Goal: Transaction & Acquisition: Purchase product/service

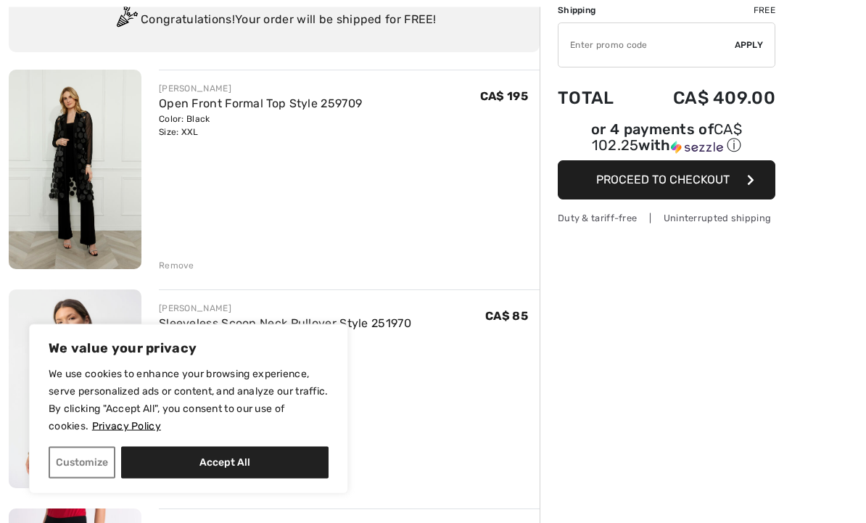
scroll to position [120, 0]
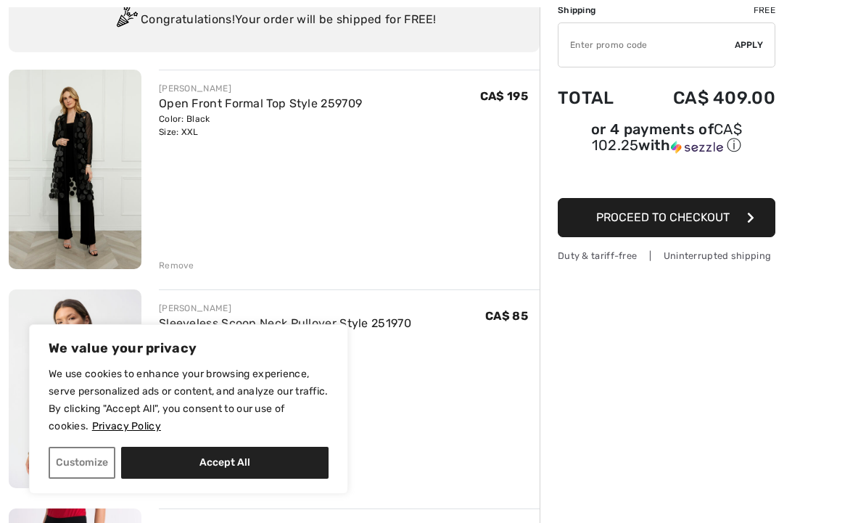
click at [272, 479] on button "Accept All" at bounding box center [225, 463] width 208 height 32
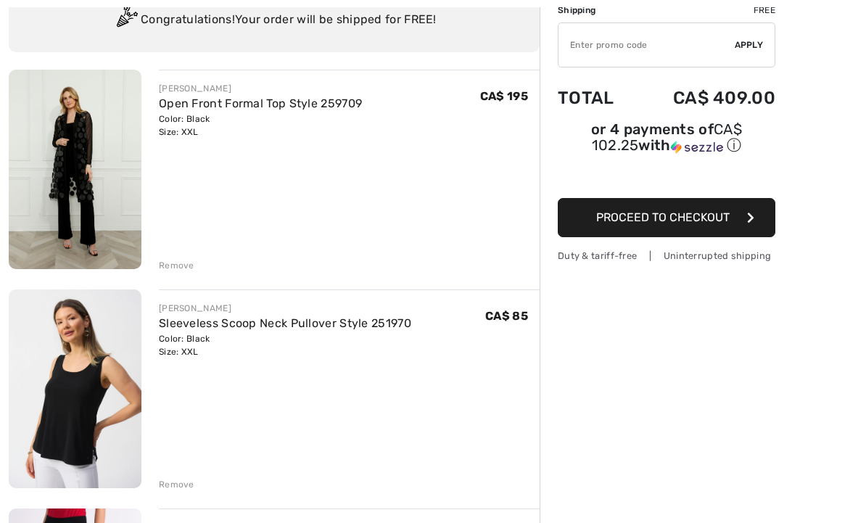
checkbox input "true"
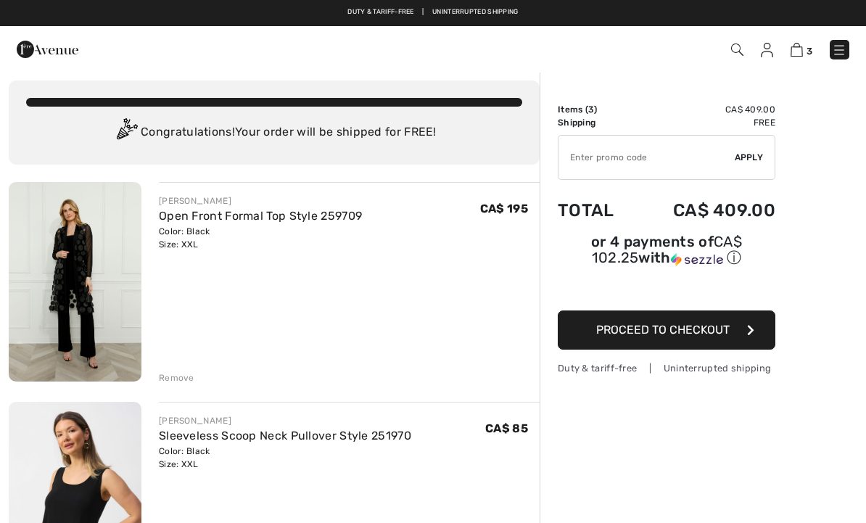
scroll to position [0, 0]
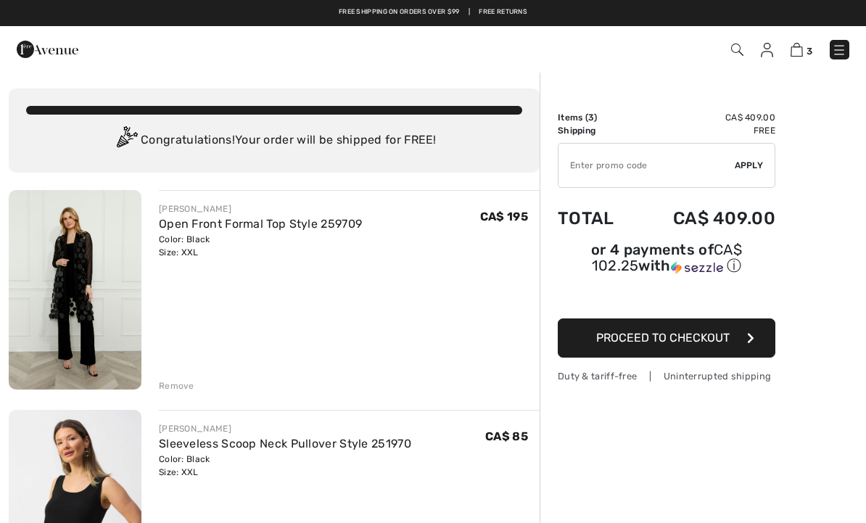
click at [29, 46] on img at bounding box center [48, 49] width 62 height 29
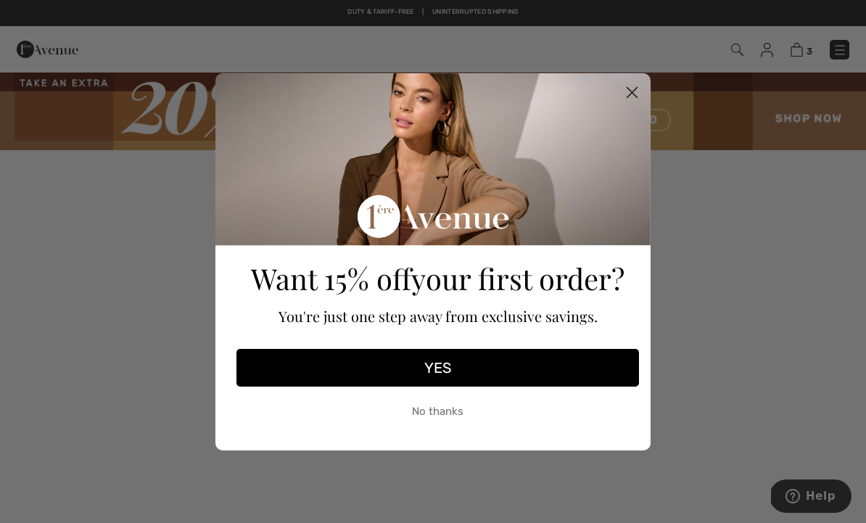
click at [644, 88] on icon "Close dialog" at bounding box center [632, 92] width 25 height 25
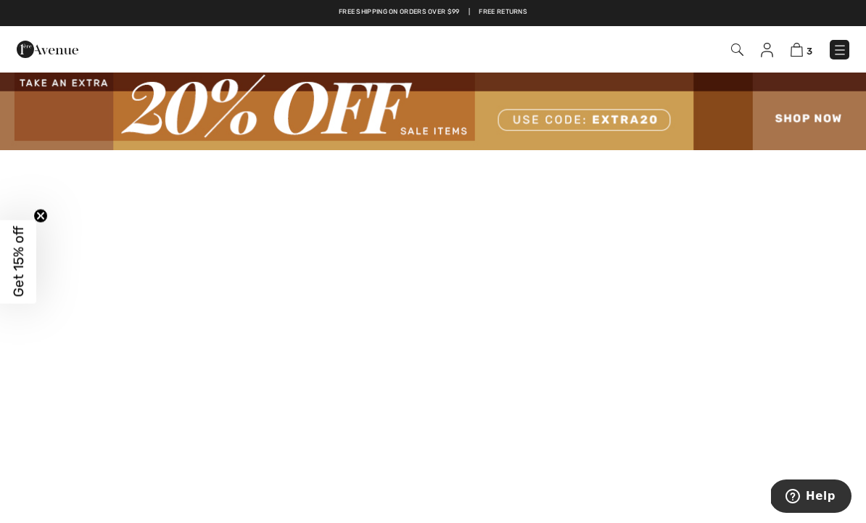
click at [824, 122] on img at bounding box center [433, 110] width 866 height 79
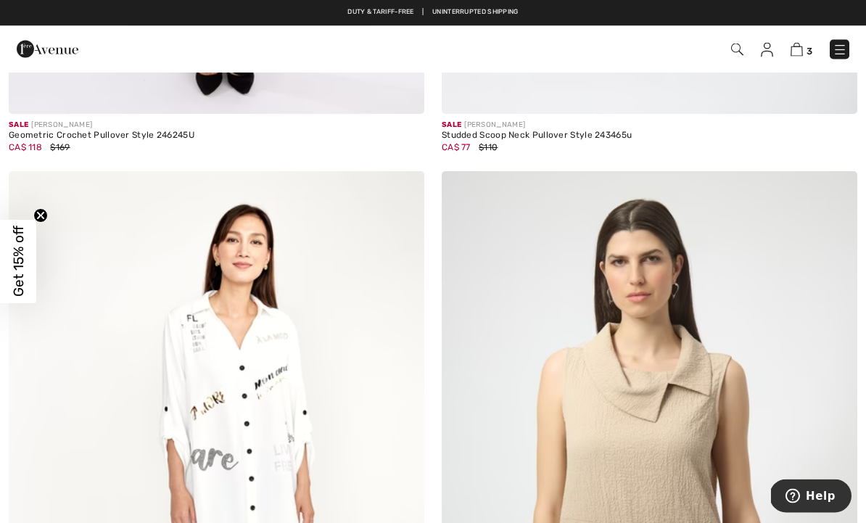
scroll to position [7777, 0]
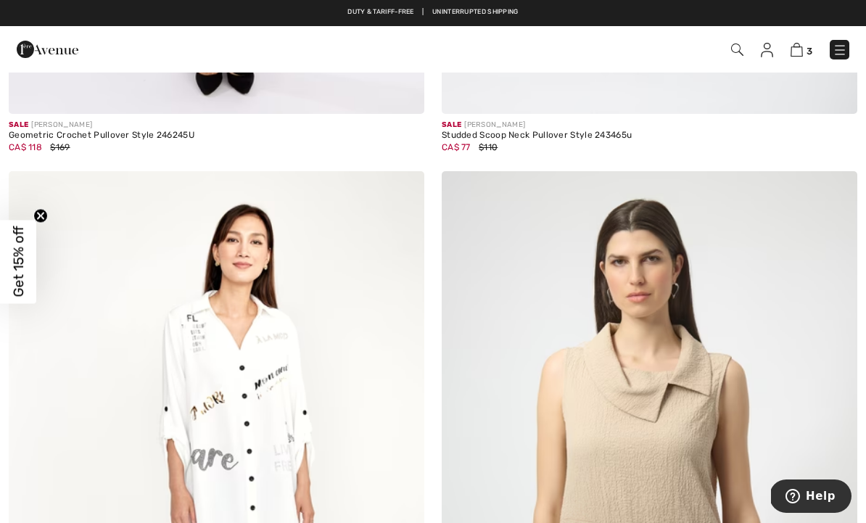
click at [841, 49] on img at bounding box center [840, 50] width 15 height 15
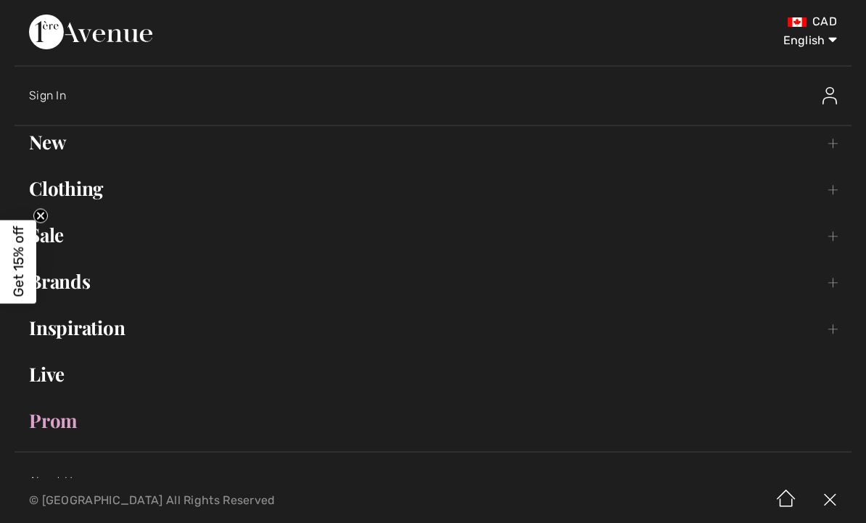
click at [59, 142] on link "New Toggle submenu" at bounding box center [433, 142] width 837 height 32
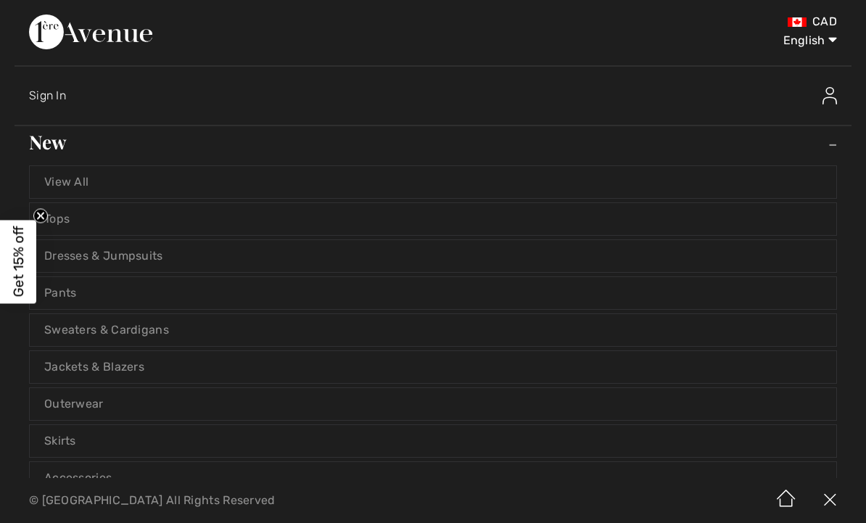
click at [91, 181] on link "View All" at bounding box center [433, 182] width 807 height 32
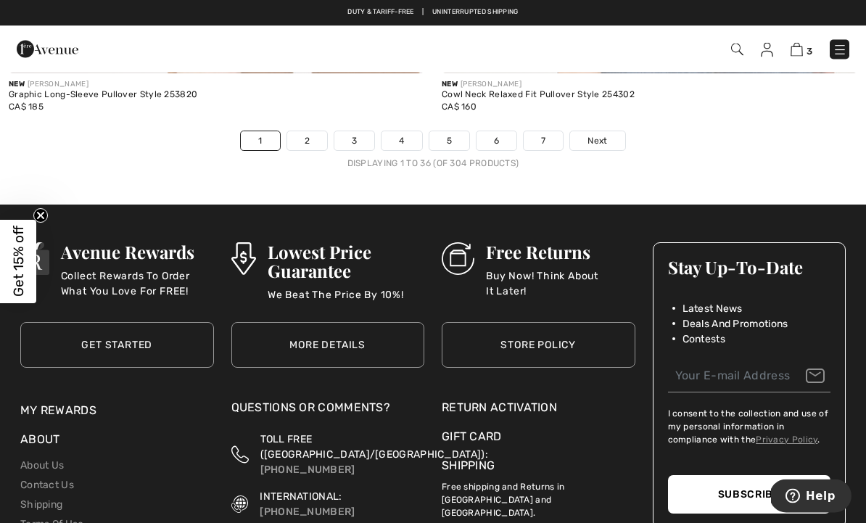
scroll to position [12958, 0]
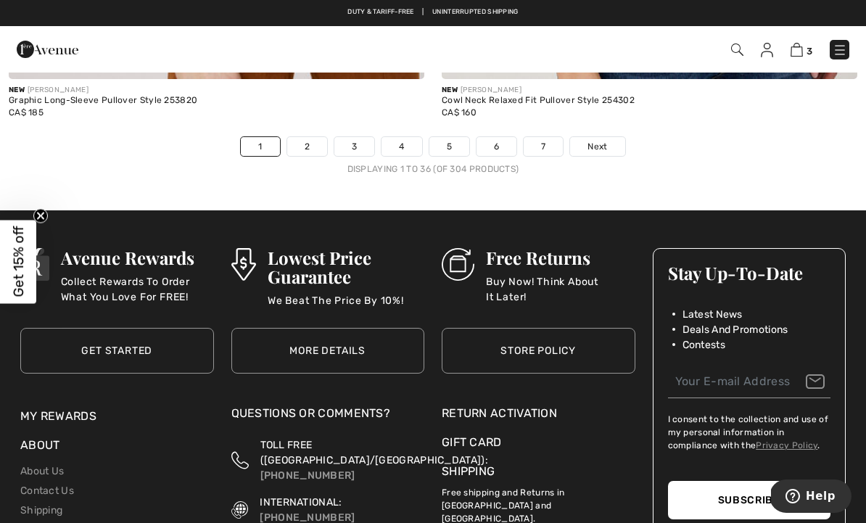
click at [610, 137] on link "Next" at bounding box center [597, 146] width 54 height 19
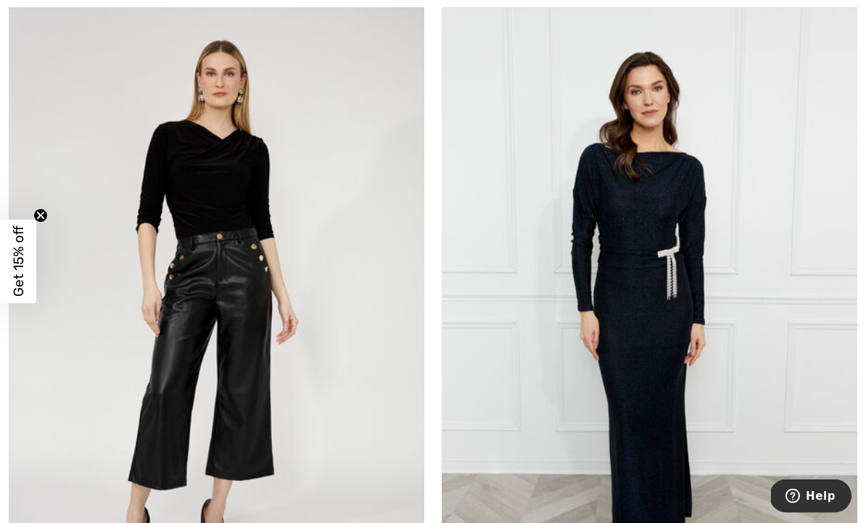
scroll to position [1004, 0]
click at [768, 356] on img at bounding box center [650, 312] width 416 height 624
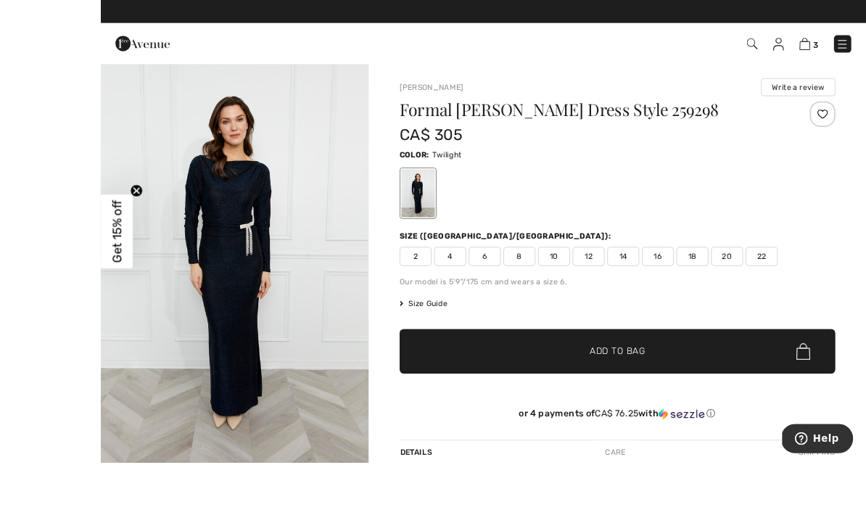
scroll to position [29, 0]
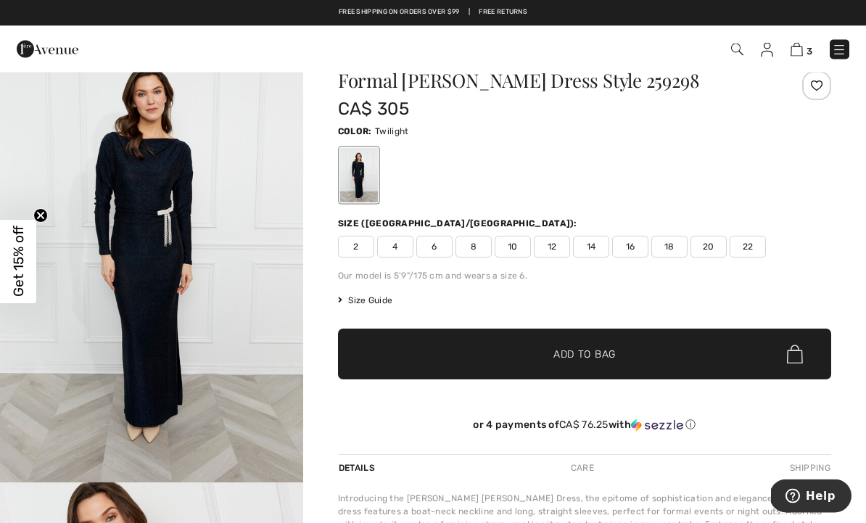
click at [385, 300] on span "Size Guide" at bounding box center [365, 301] width 54 height 13
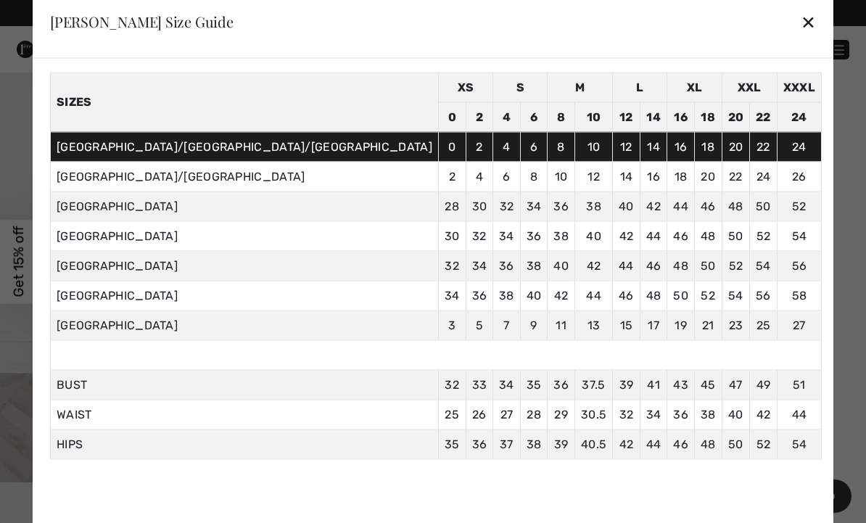
scroll to position [52, 0]
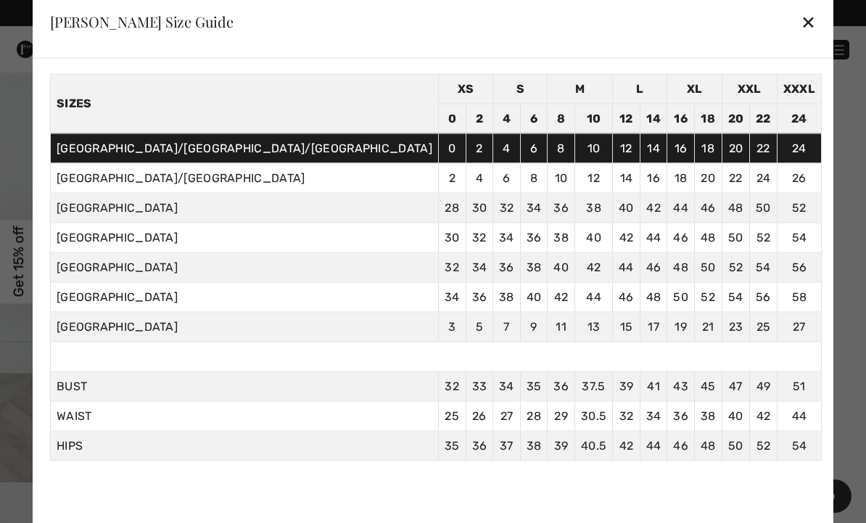
click at [810, 248] on div at bounding box center [433, 261] width 866 height 523
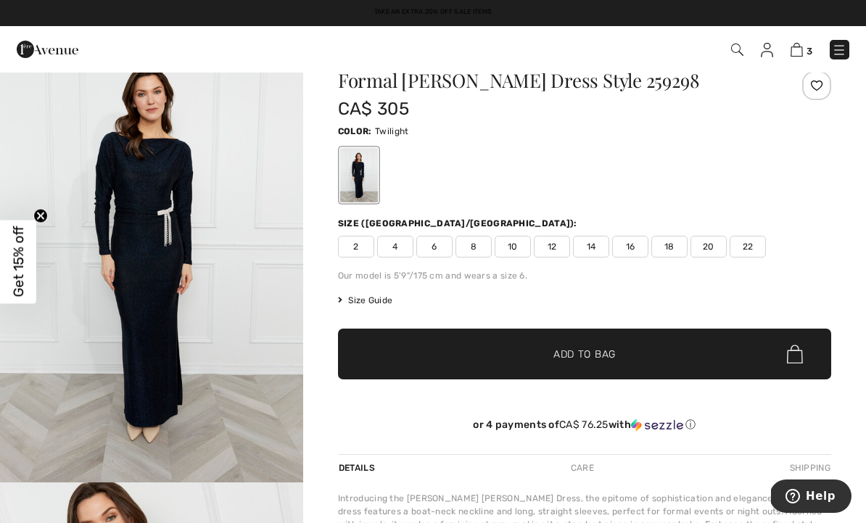
click at [748, 247] on span "22" at bounding box center [748, 247] width 36 height 22
click at [671, 358] on span "✔ Added to Bag Add to Bag" at bounding box center [584, 354] width 493 height 51
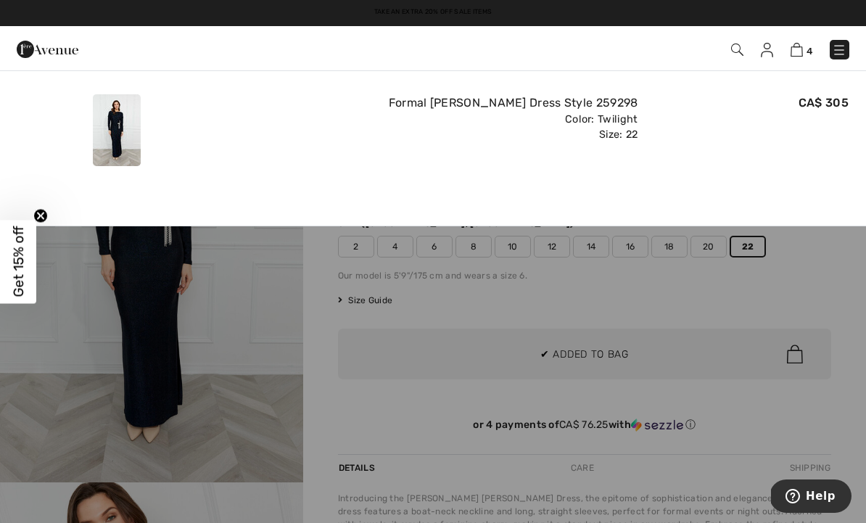
scroll to position [0, 0]
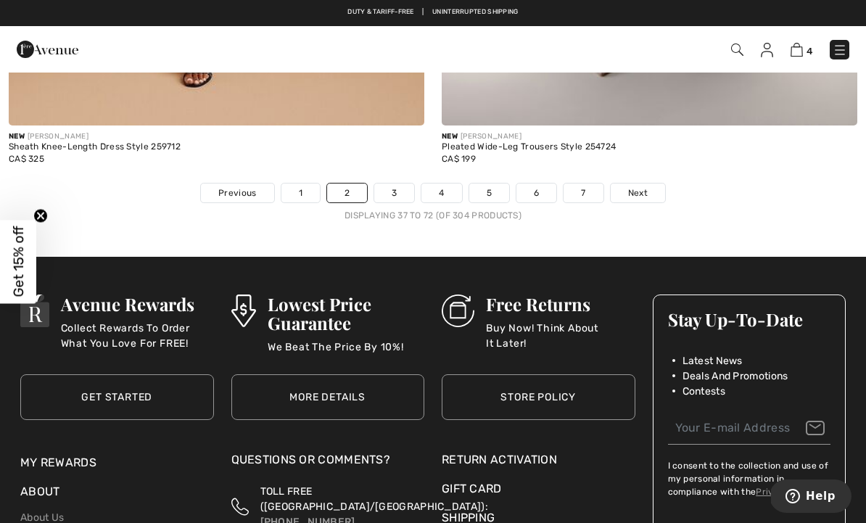
scroll to position [12932, 0]
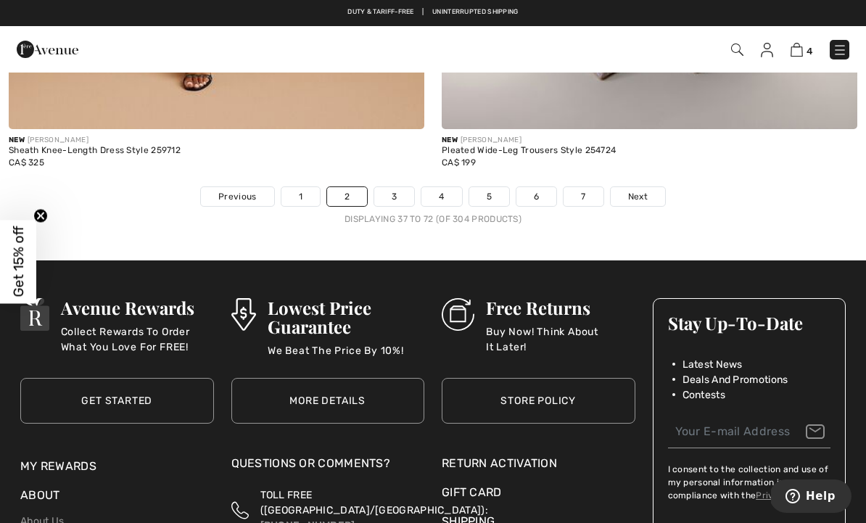
click at [393, 193] on link "3" at bounding box center [394, 196] width 40 height 19
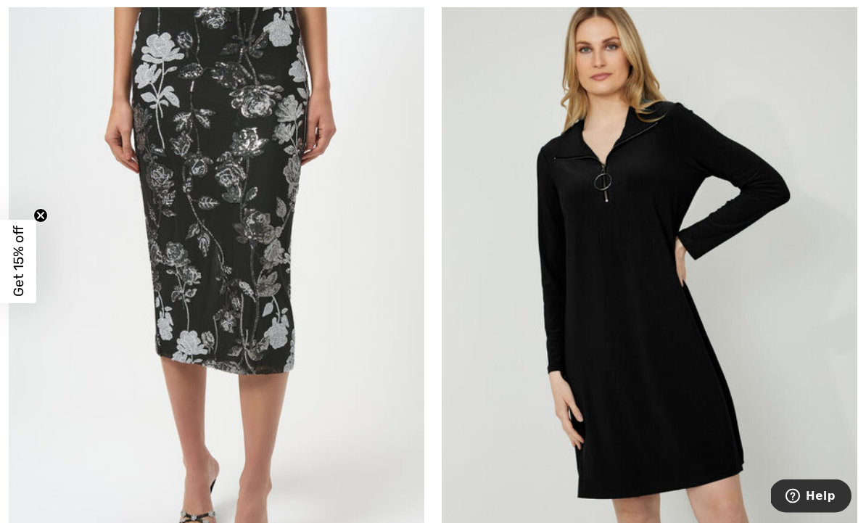
scroll to position [3154, 0]
click at [314, 433] on img at bounding box center [217, 276] width 416 height 624
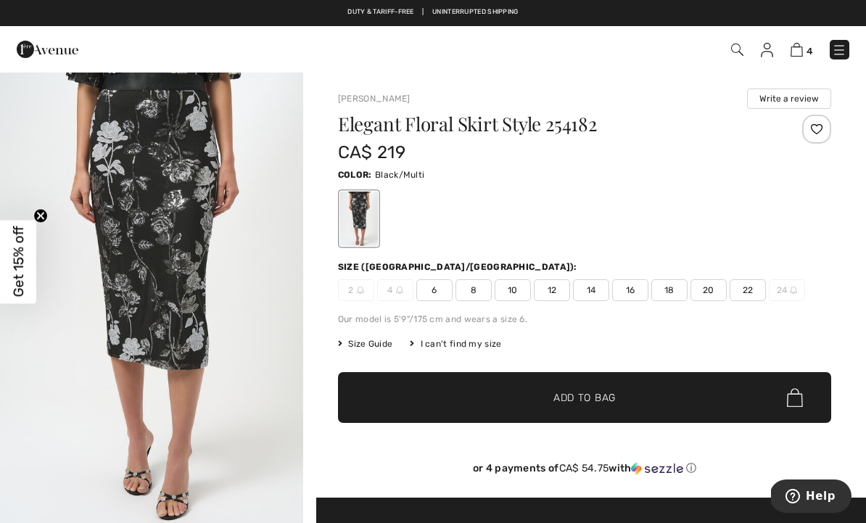
click at [749, 295] on span "22" at bounding box center [748, 290] width 36 height 22
click at [668, 409] on span "✔ Added to Bag Add to Bag" at bounding box center [584, 397] width 493 height 51
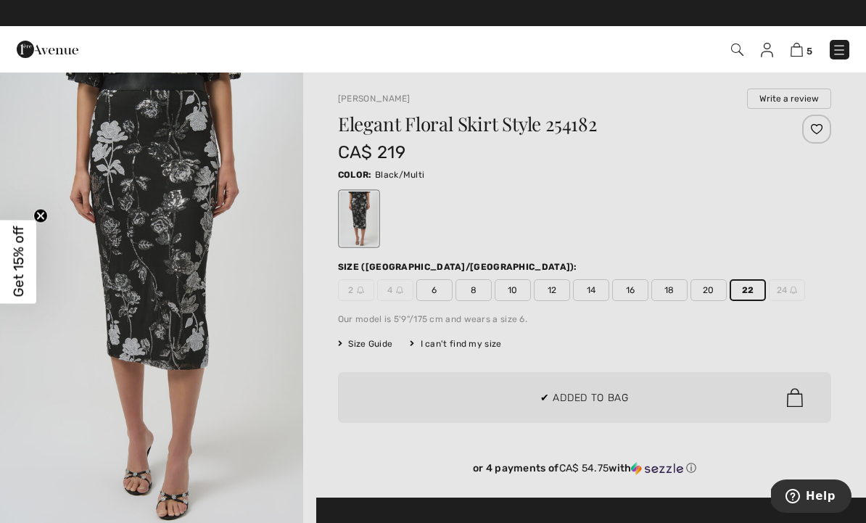
click at [223, 377] on div at bounding box center [433, 261] width 866 height 523
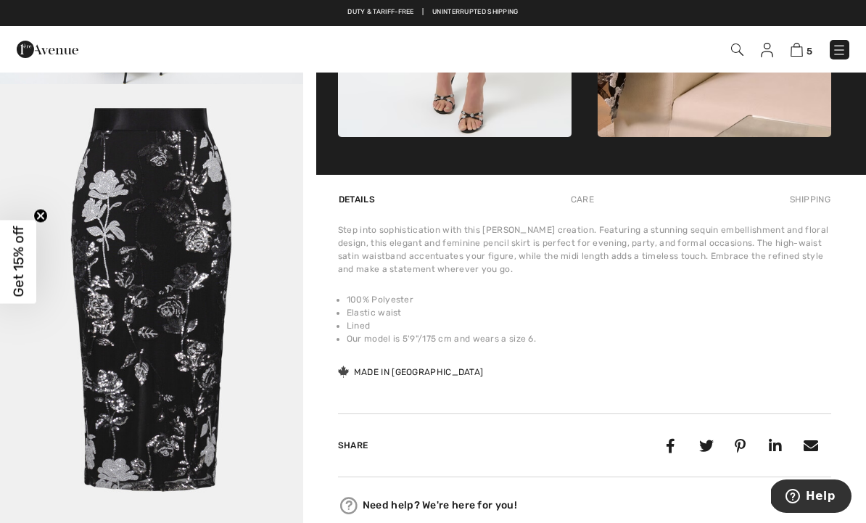
scroll to position [804, 0]
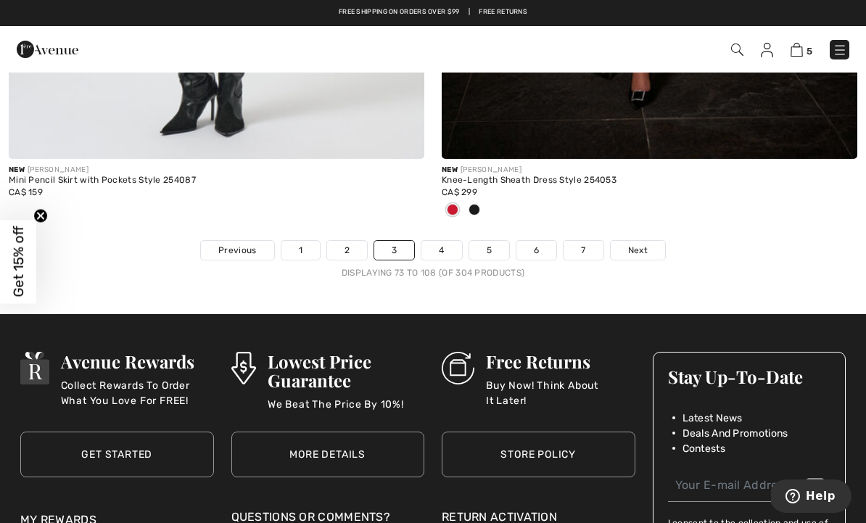
scroll to position [12835, 0]
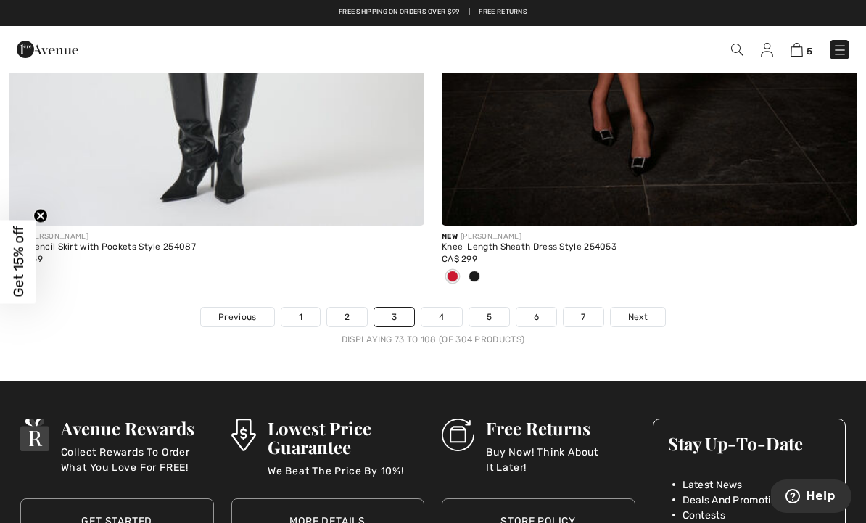
click at [446, 308] on link "4" at bounding box center [442, 317] width 40 height 19
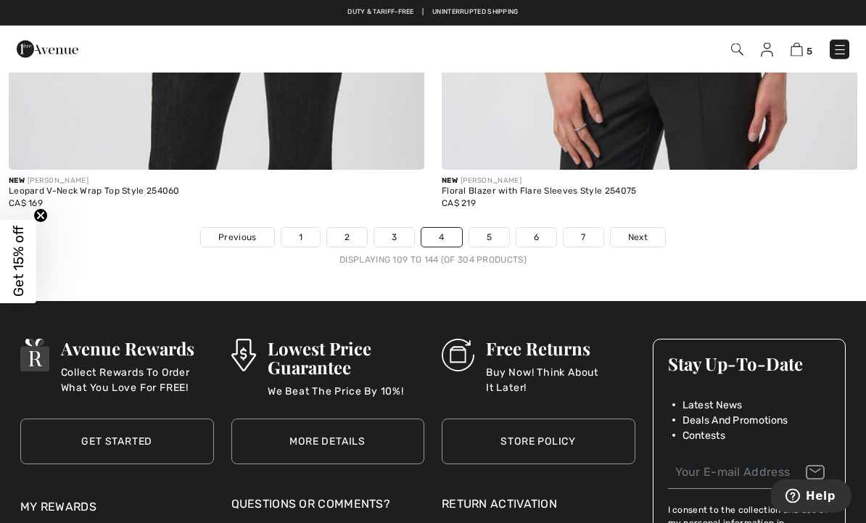
scroll to position [12748, 0]
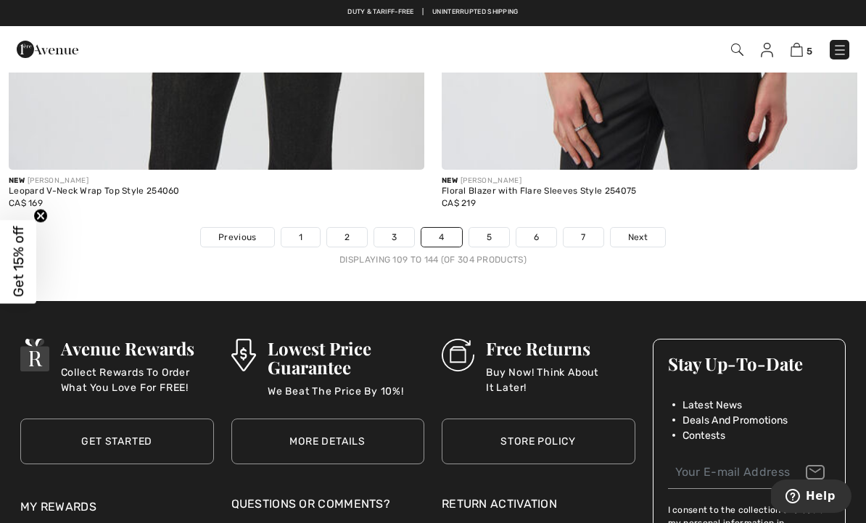
click at [490, 228] on link "5" at bounding box center [490, 237] width 40 height 19
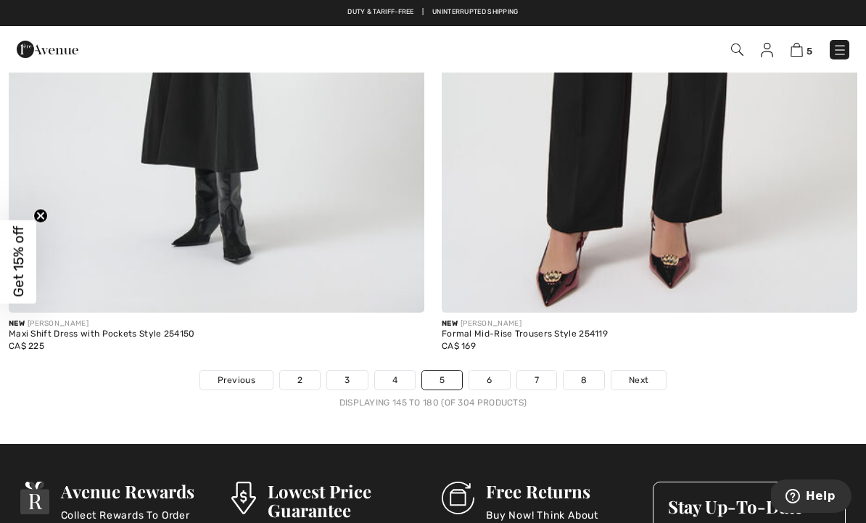
scroll to position [12589, 0]
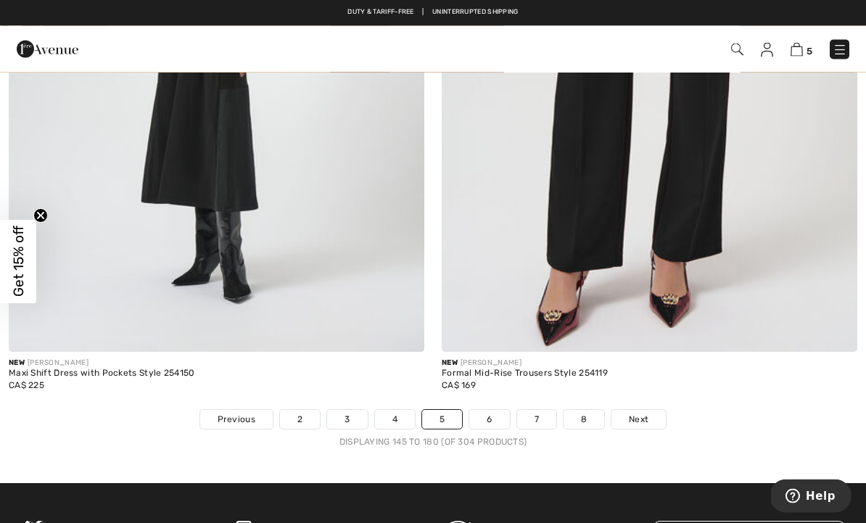
click at [491, 411] on link "6" at bounding box center [490, 420] width 40 height 19
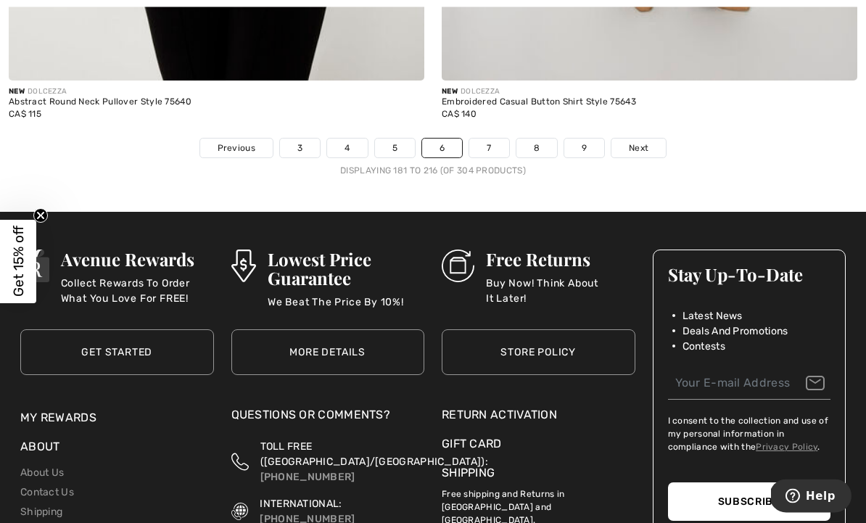
scroll to position [12717, 0]
click at [490, 139] on link "7" at bounding box center [489, 148] width 39 height 19
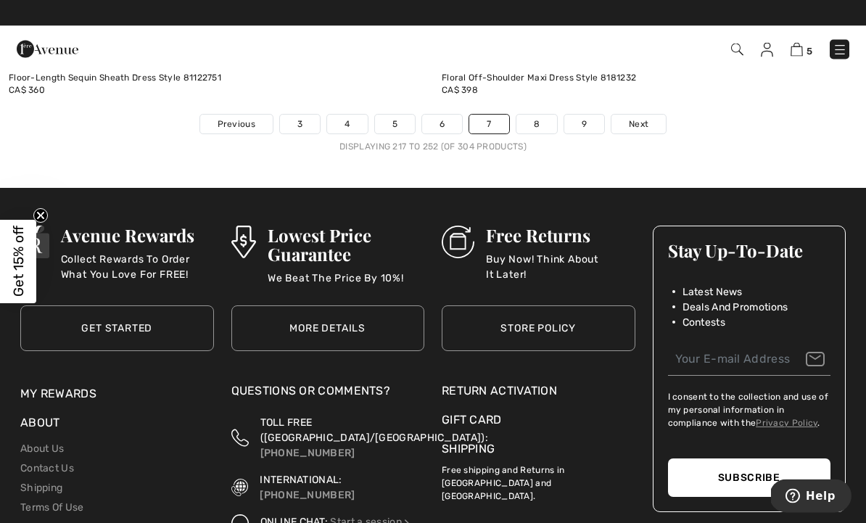
scroll to position [12829, 0]
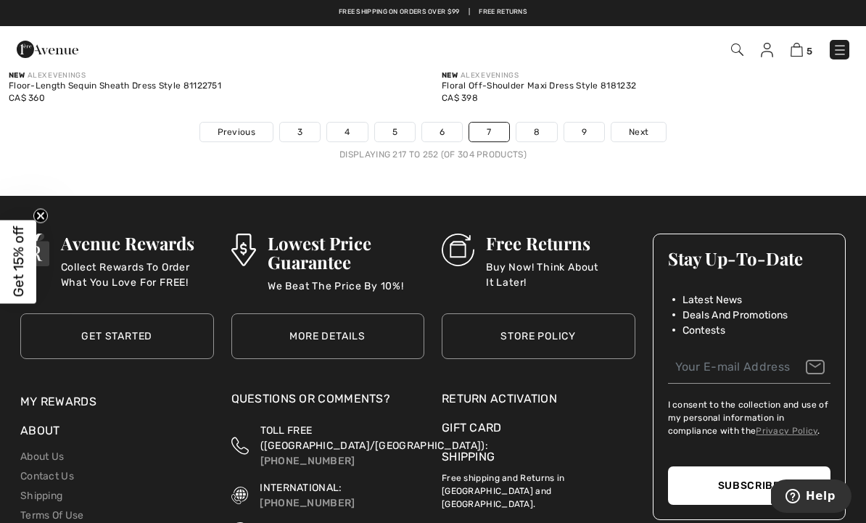
click at [540, 123] on link "8" at bounding box center [537, 132] width 41 height 19
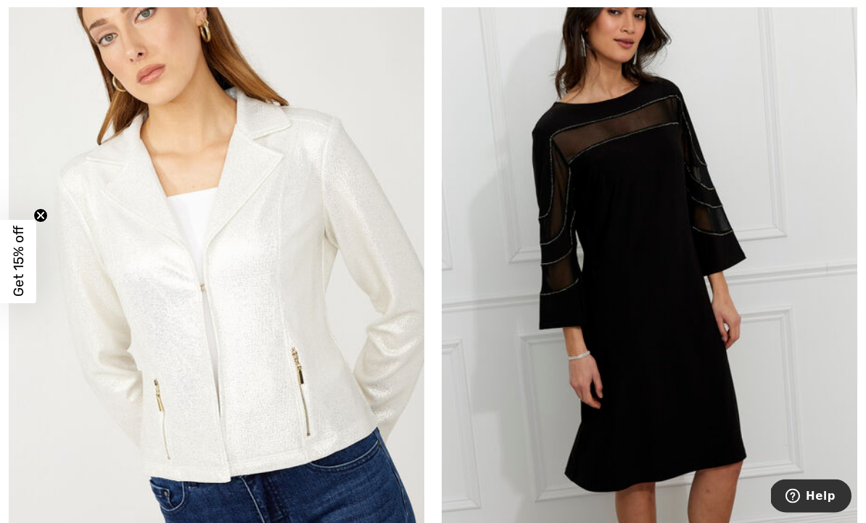
scroll to position [10405, 0]
click at [673, 275] on img at bounding box center [650, 254] width 416 height 624
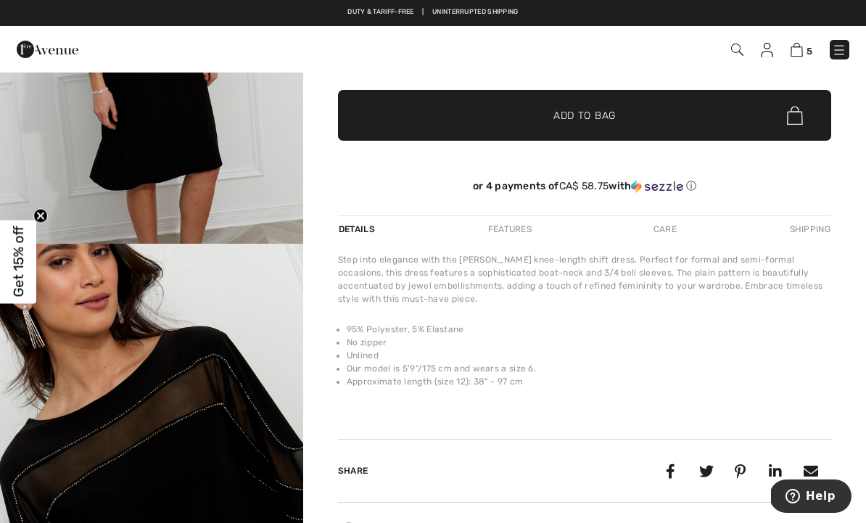
scroll to position [274, 0]
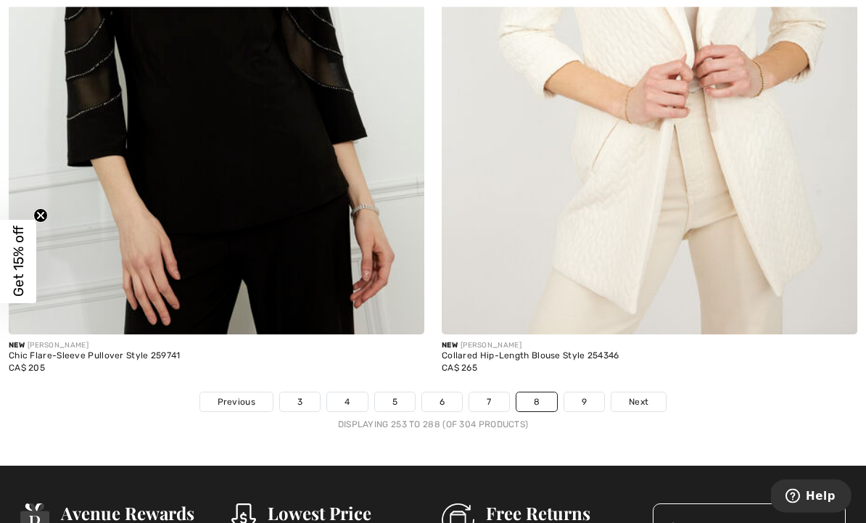
scroll to position [12679, 0]
click at [585, 398] on link "9" at bounding box center [585, 402] width 40 height 19
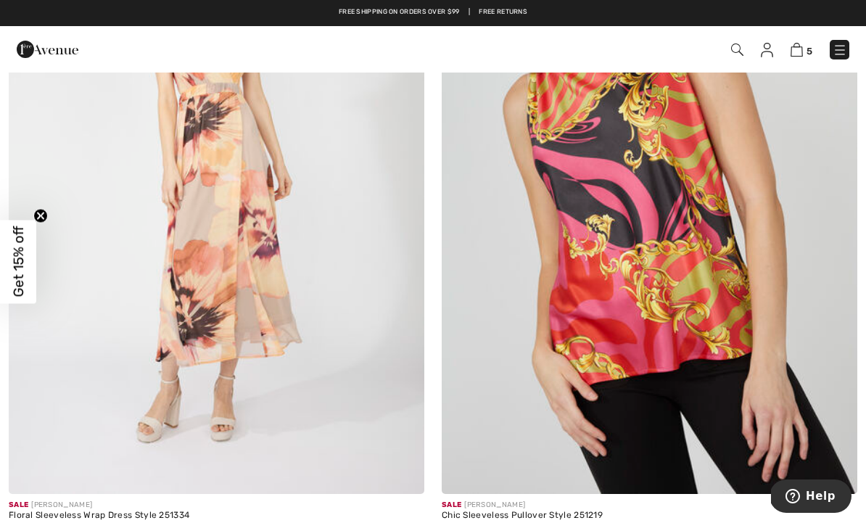
scroll to position [4517, 0]
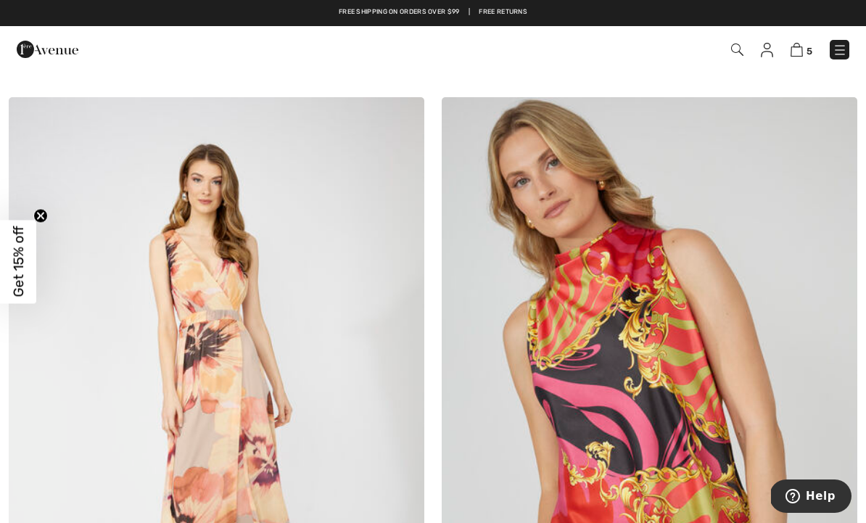
click at [845, 51] on img at bounding box center [840, 50] width 15 height 15
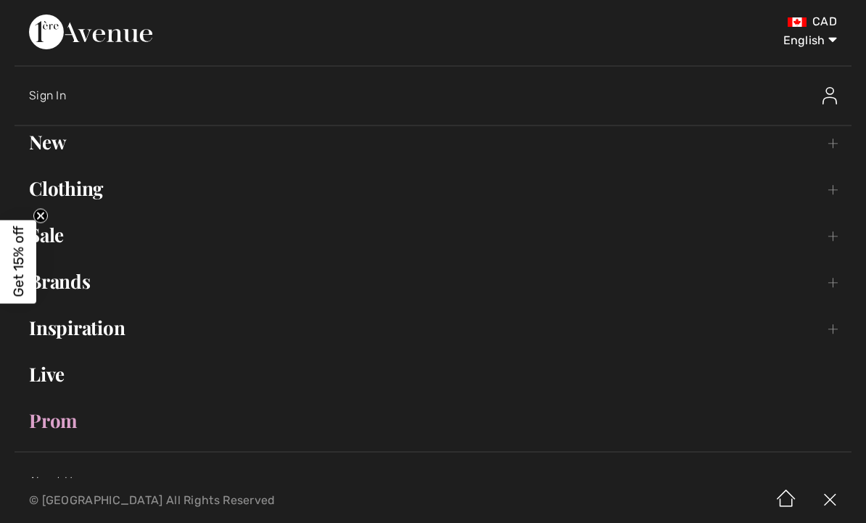
click at [87, 182] on link "Clothing Toggle submenu" at bounding box center [433, 189] width 837 height 32
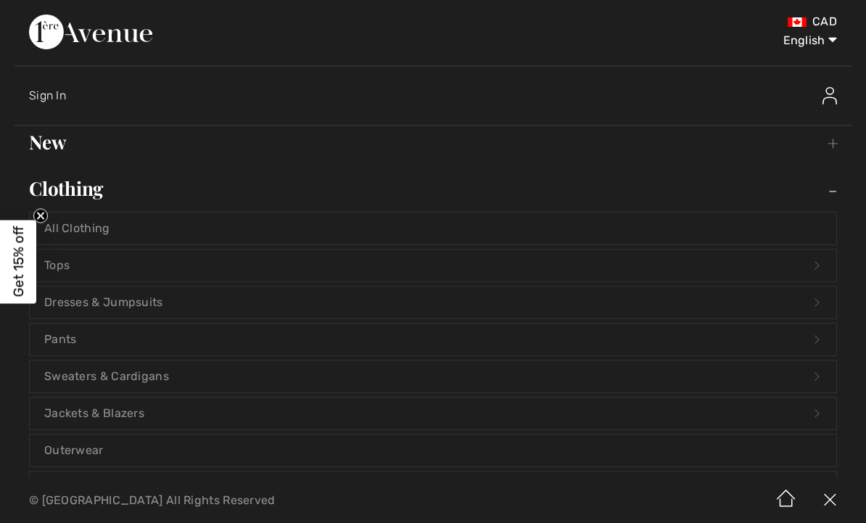
click at [152, 305] on link "Dresses & Jumpsuits Open submenu" at bounding box center [433, 303] width 807 height 32
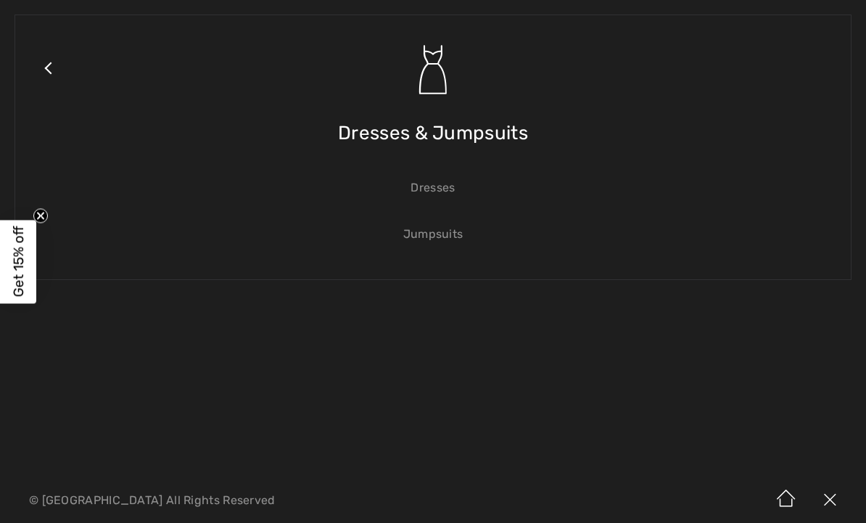
click at [450, 189] on link "Dresses" at bounding box center [433, 188] width 807 height 32
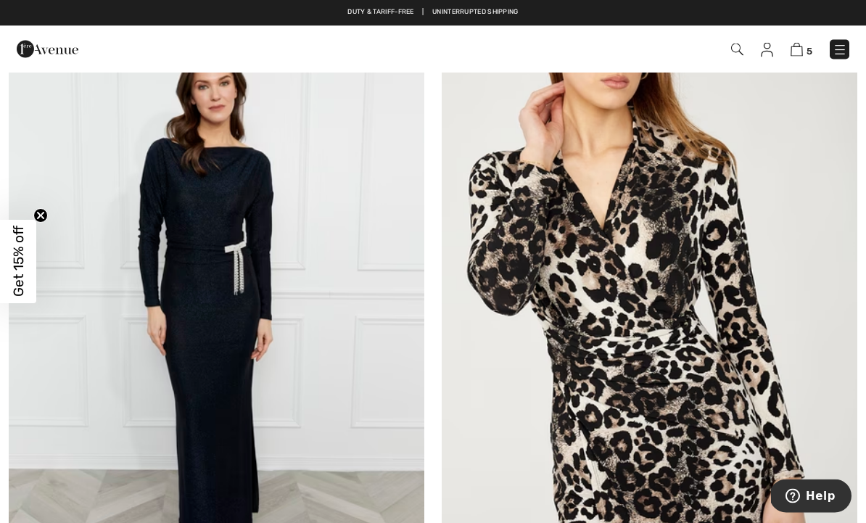
scroll to position [2374, 0]
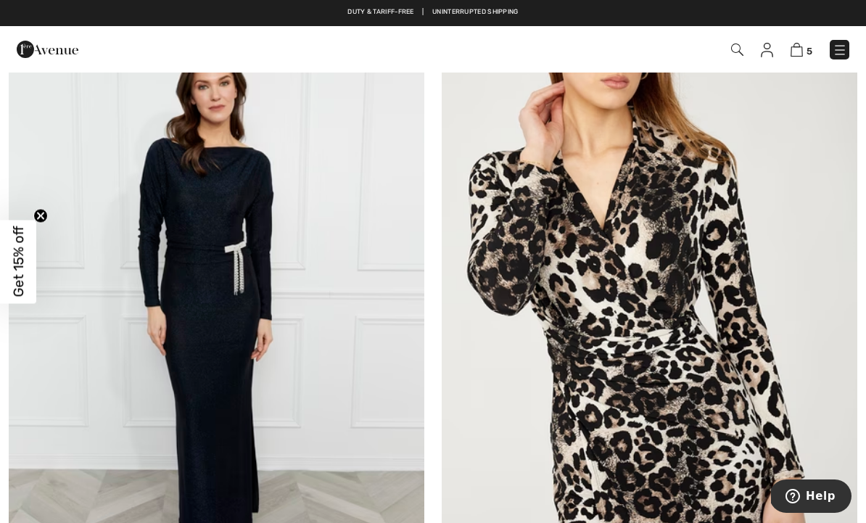
click at [664, 339] on img at bounding box center [650, 307] width 416 height 624
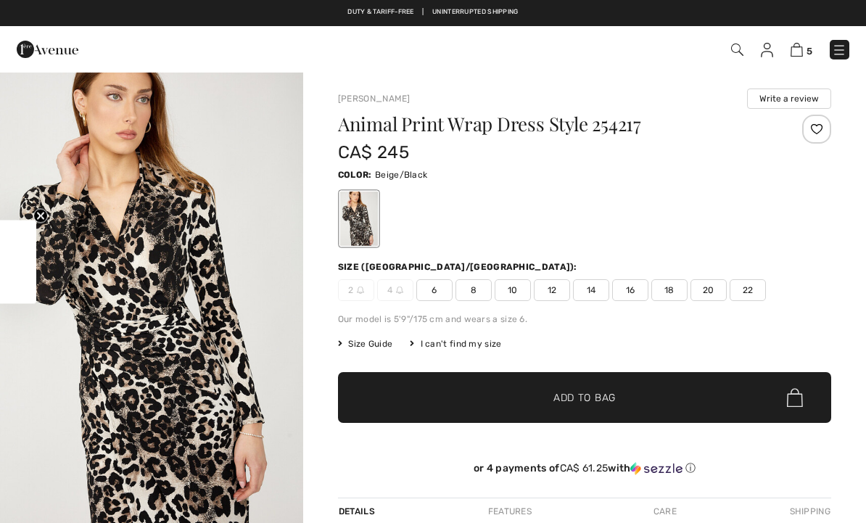
checkbox input "true"
click at [753, 290] on span "22" at bounding box center [748, 290] width 36 height 22
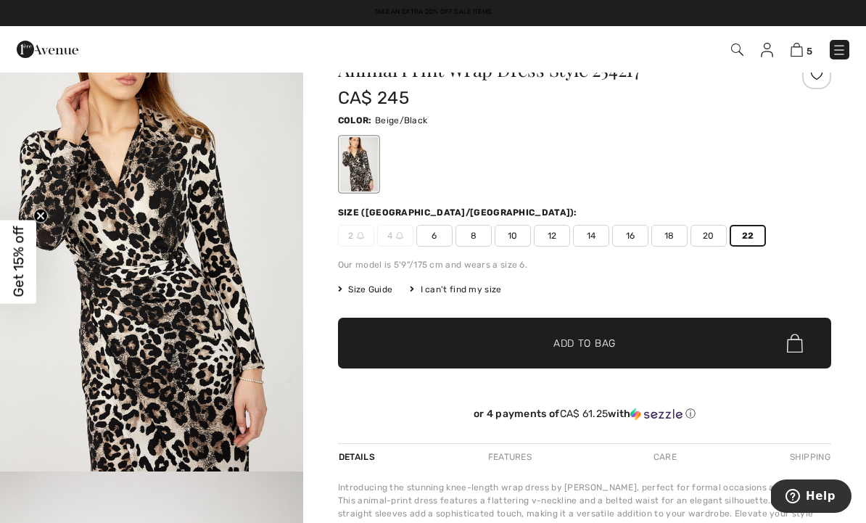
scroll to position [46, 0]
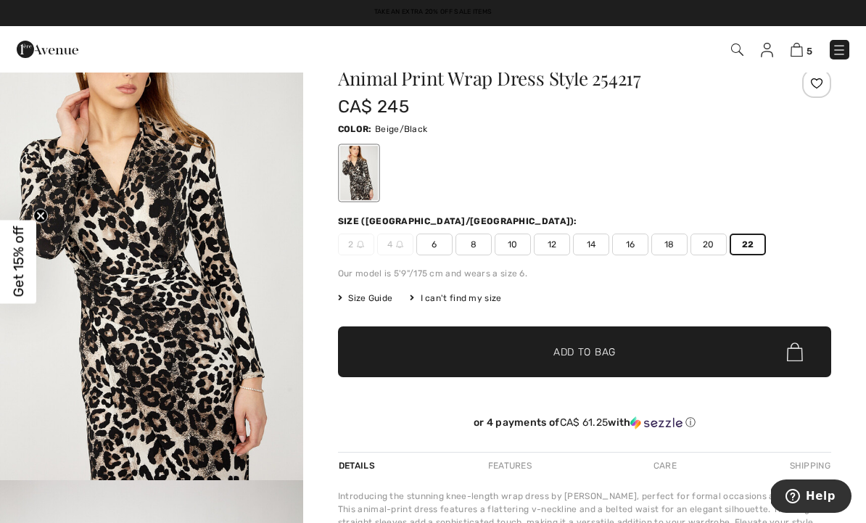
click at [601, 359] on span "Add to Bag" at bounding box center [585, 352] width 62 height 15
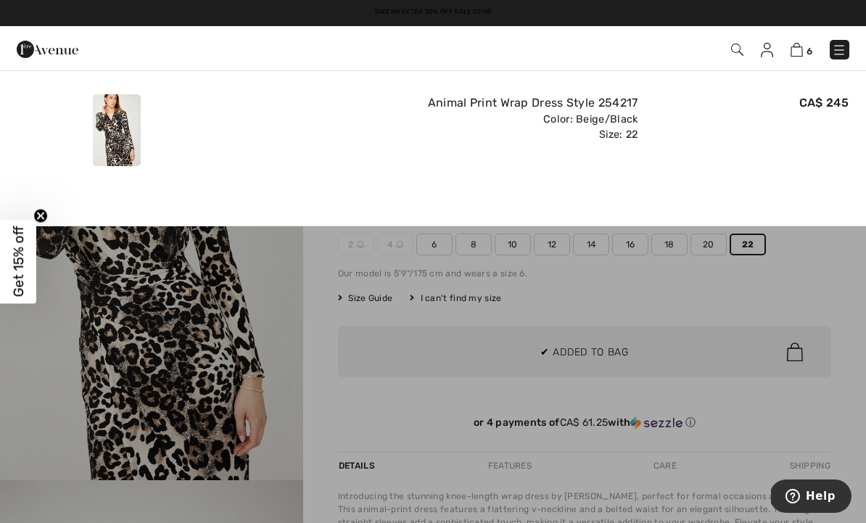
scroll to position [0, 0]
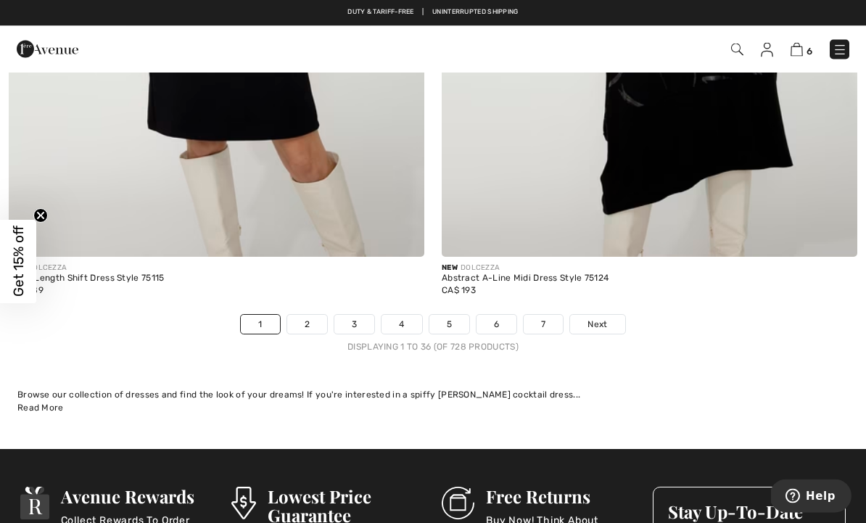
scroll to position [12655, 0]
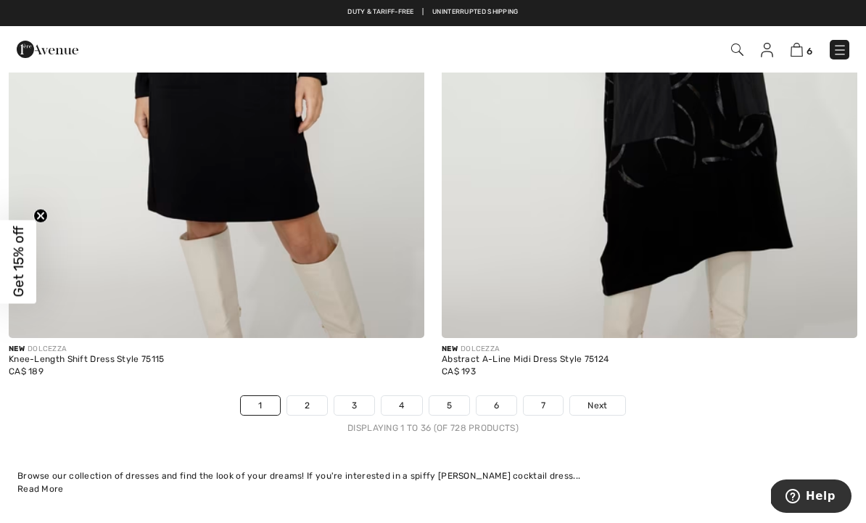
click at [311, 396] on link "2" at bounding box center [307, 405] width 40 height 19
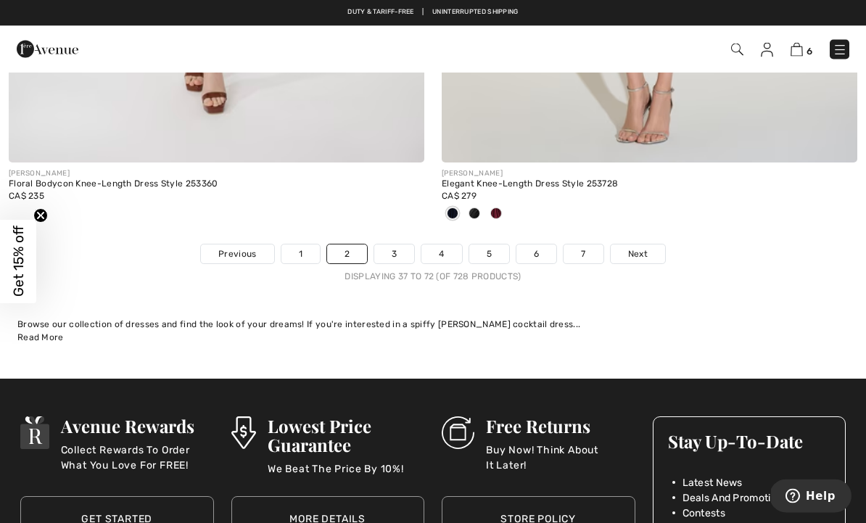
scroll to position [12717, 0]
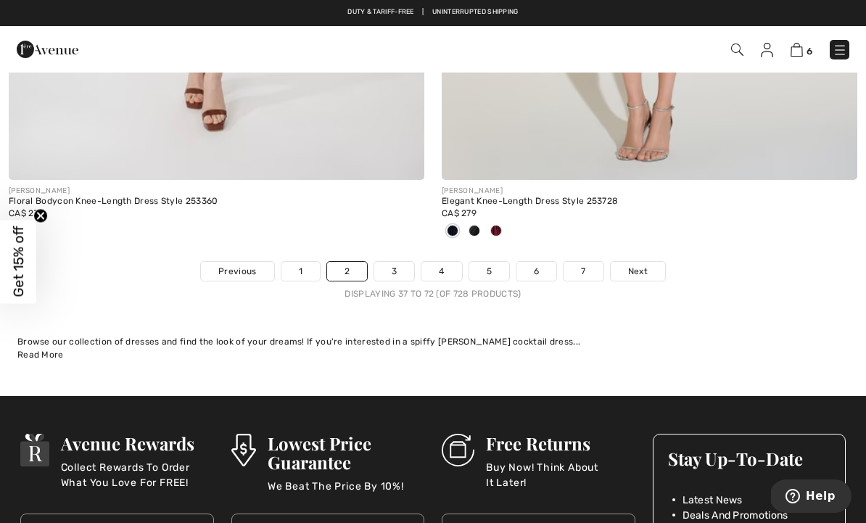
click at [396, 264] on link "3" at bounding box center [394, 271] width 40 height 19
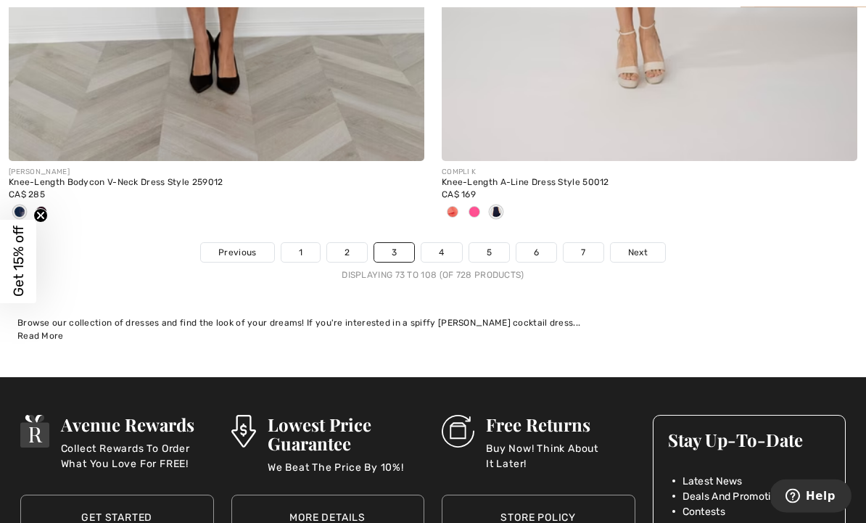
scroll to position [12736, 0]
click at [454, 248] on link "4" at bounding box center [442, 252] width 40 height 19
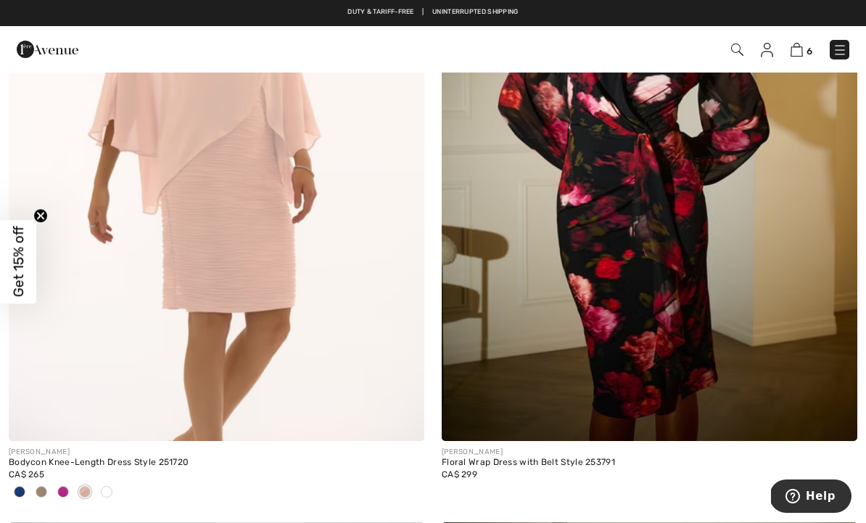
scroll to position [9104, 0]
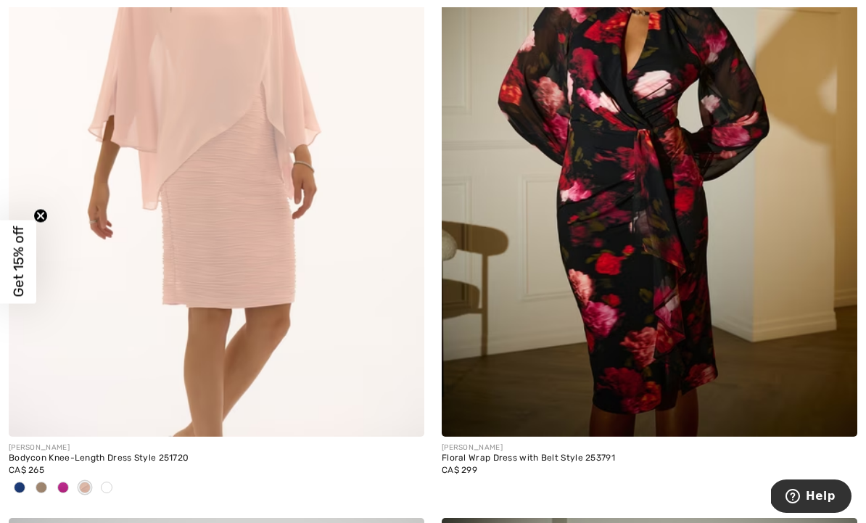
click at [651, 302] on img at bounding box center [650, 125] width 416 height 624
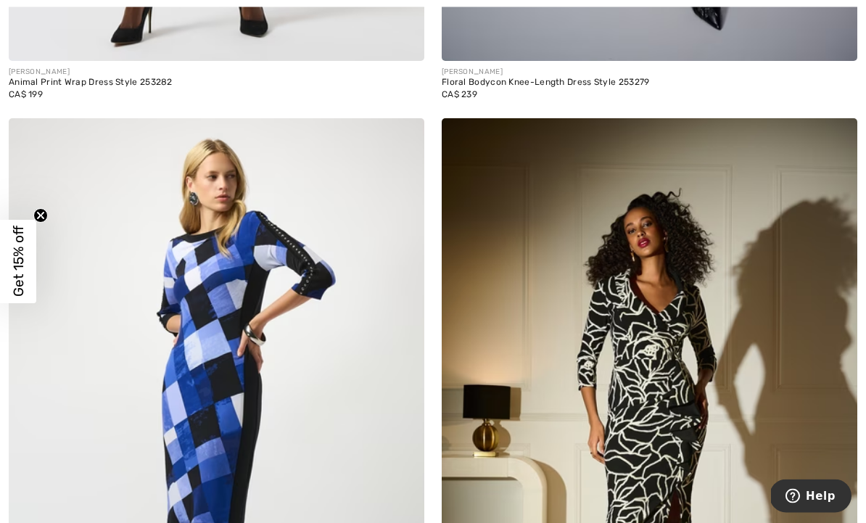
scroll to position [12251, 0]
click at [705, 453] on img at bounding box center [650, 430] width 416 height 624
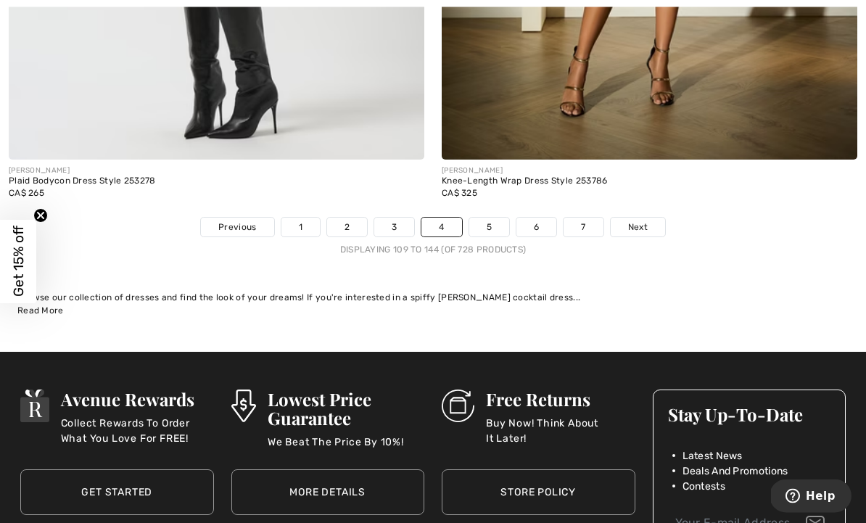
scroll to position [12833, 0]
click at [499, 221] on link "5" at bounding box center [490, 227] width 40 height 19
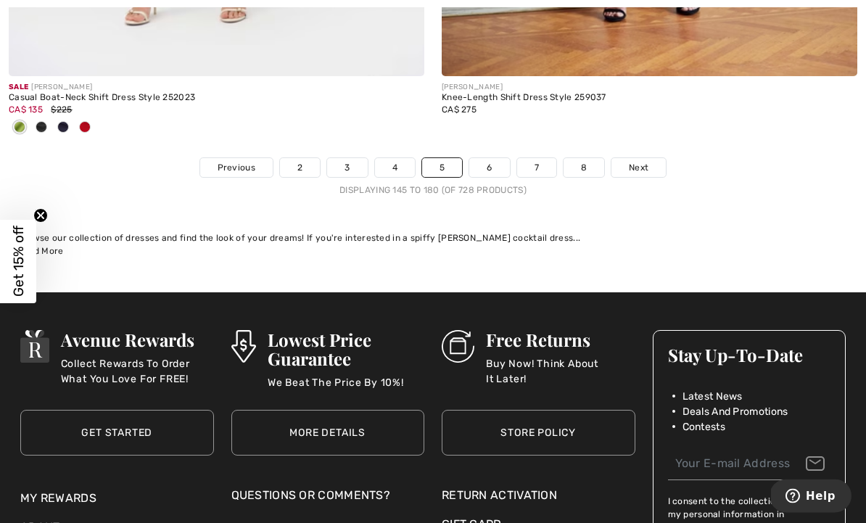
scroll to position [12773, 0]
click at [499, 158] on link "6" at bounding box center [490, 167] width 40 height 19
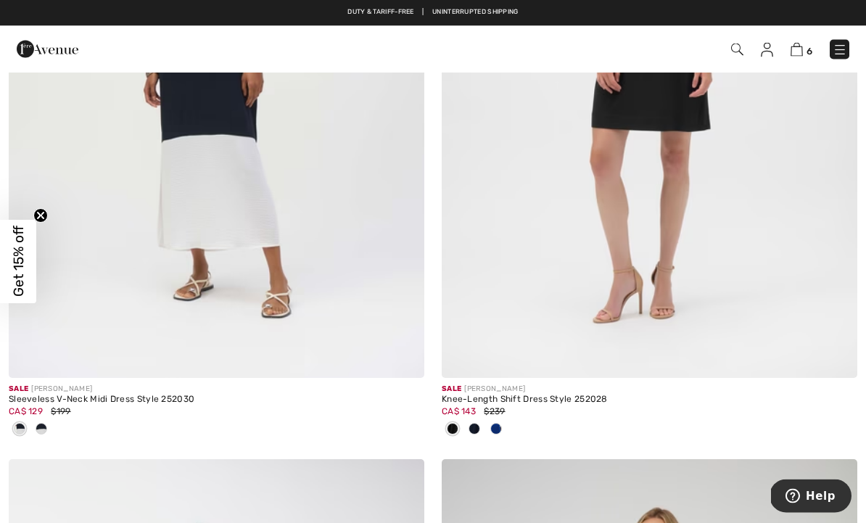
scroll to position [11795, 0]
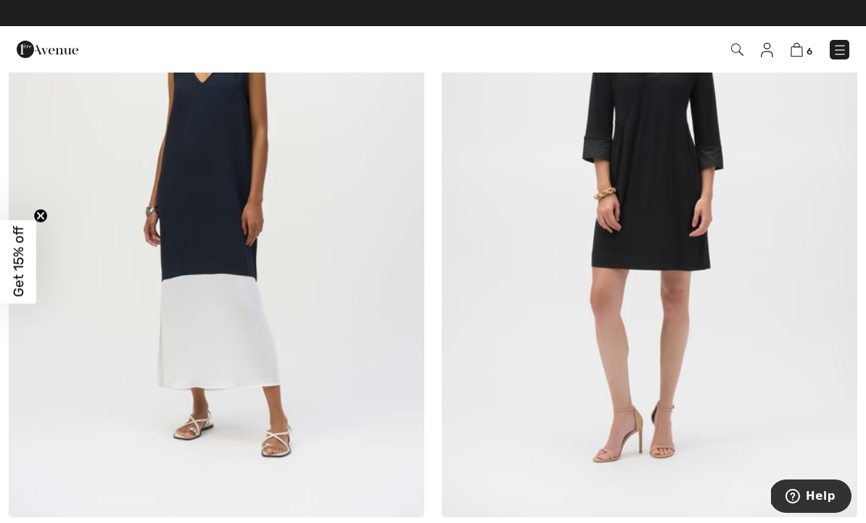
click at [839, 49] on img at bounding box center [840, 50] width 15 height 15
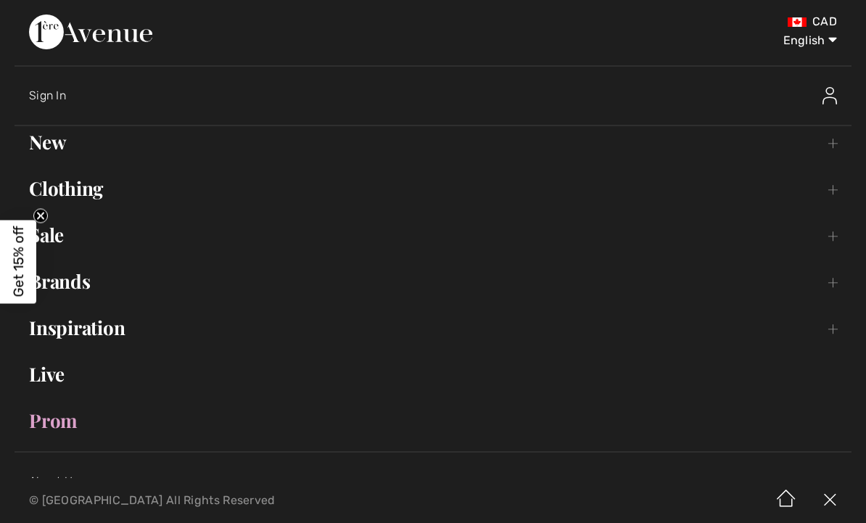
click at [83, 176] on link "Clothing Toggle submenu" at bounding box center [433, 189] width 837 height 32
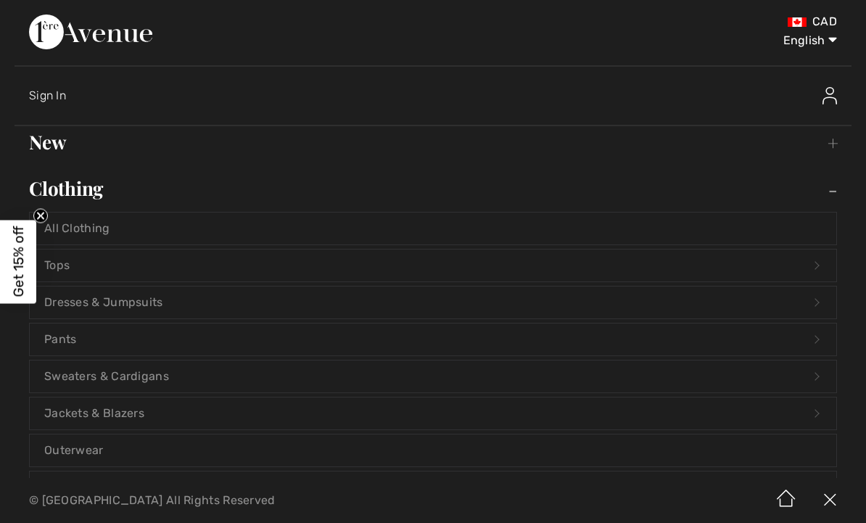
click at [130, 414] on link "Jackets & Blazers Open submenu" at bounding box center [433, 414] width 807 height 32
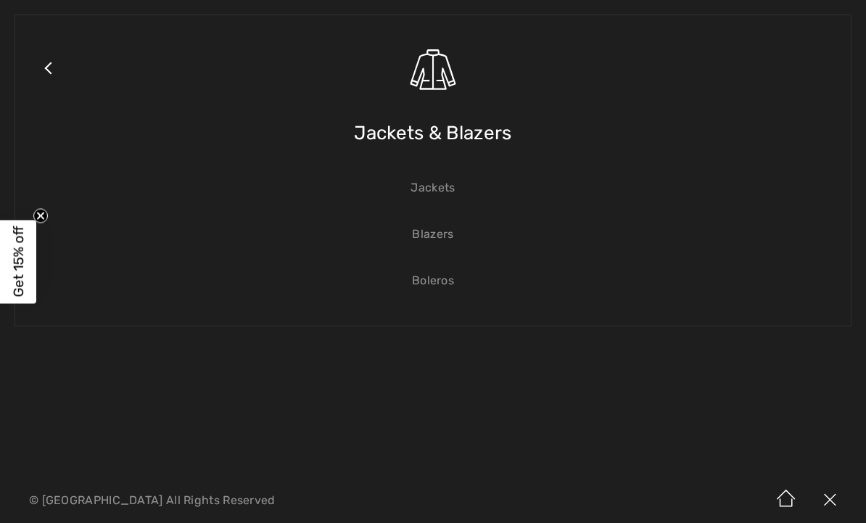
click at [493, 131] on span "Jackets & Blazers" at bounding box center [432, 133] width 157 height 52
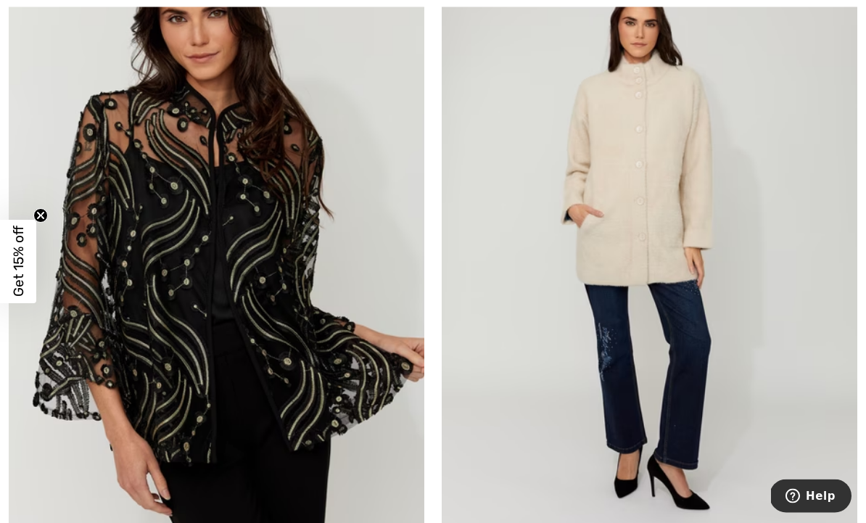
scroll to position [1030, 0]
click at [369, 387] on img at bounding box center [217, 248] width 416 height 624
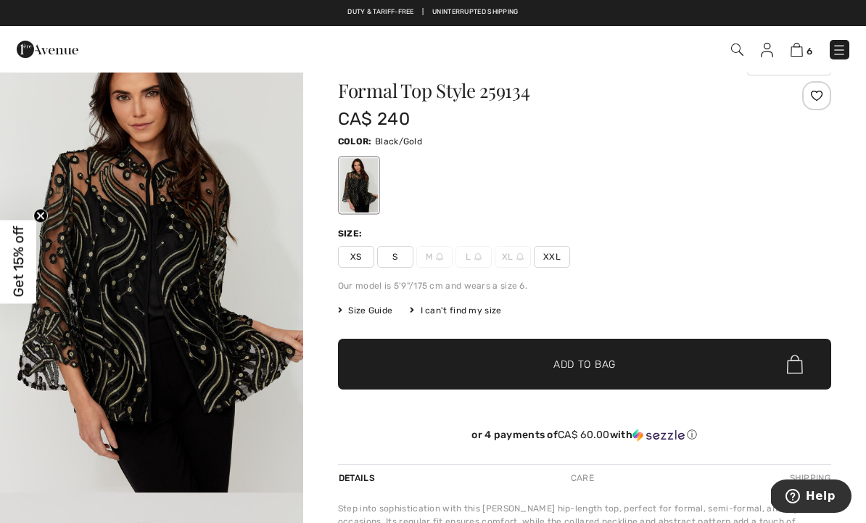
scroll to position [38, 0]
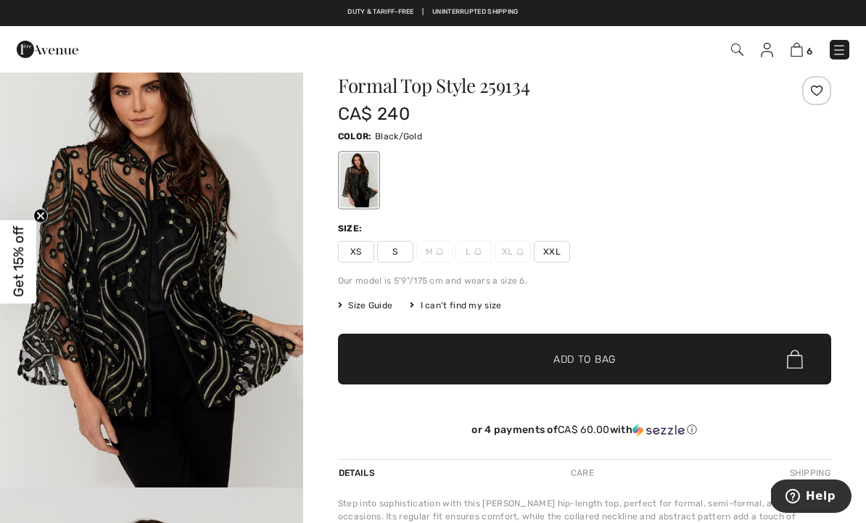
click at [378, 308] on span "Size Guide" at bounding box center [365, 305] width 54 height 13
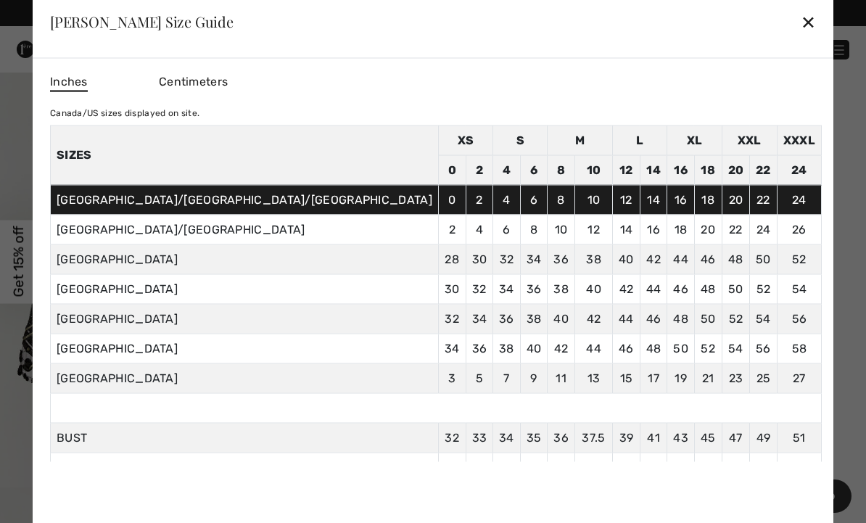
click at [801, 23] on div "✕" at bounding box center [808, 22] width 15 height 30
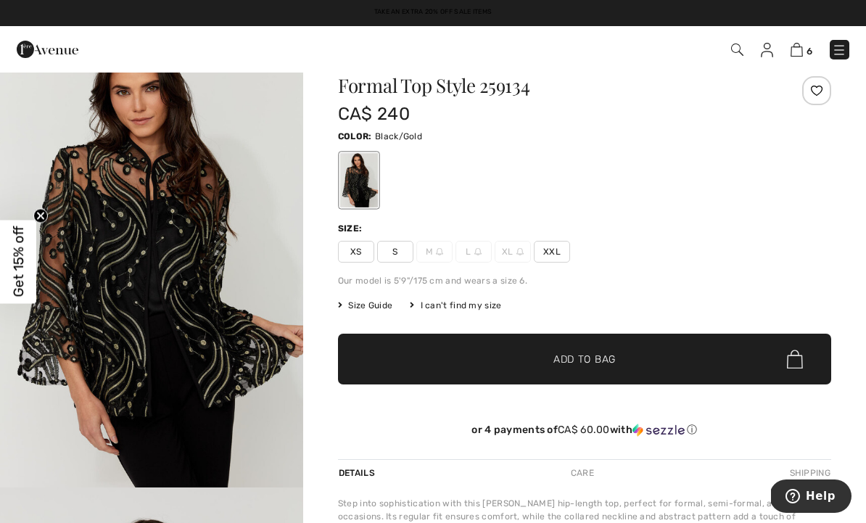
click at [555, 253] on span "XXL" at bounding box center [552, 252] width 36 height 22
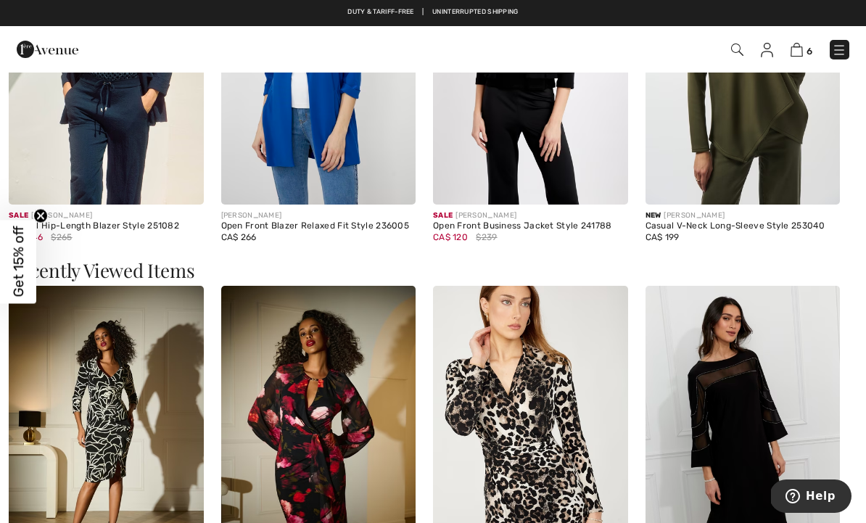
scroll to position [1307, 0]
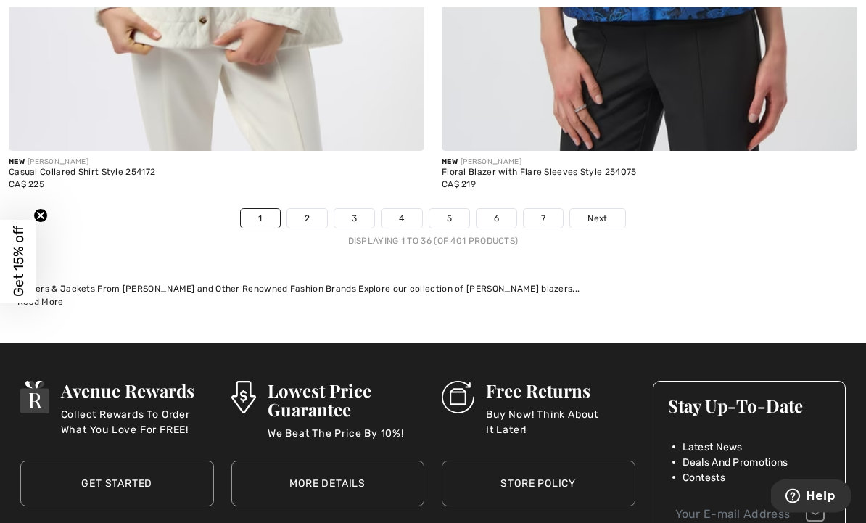
scroll to position [12729, 0]
click at [314, 210] on link "2" at bounding box center [307, 218] width 40 height 19
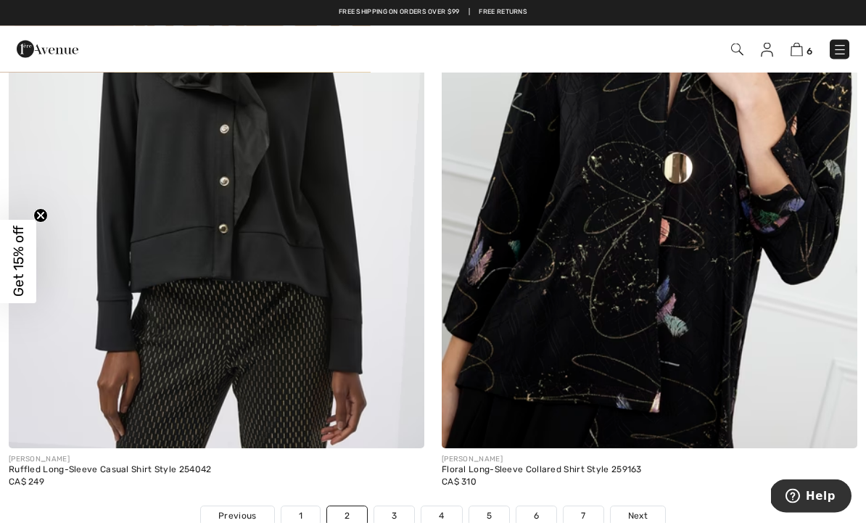
scroll to position [12456, 0]
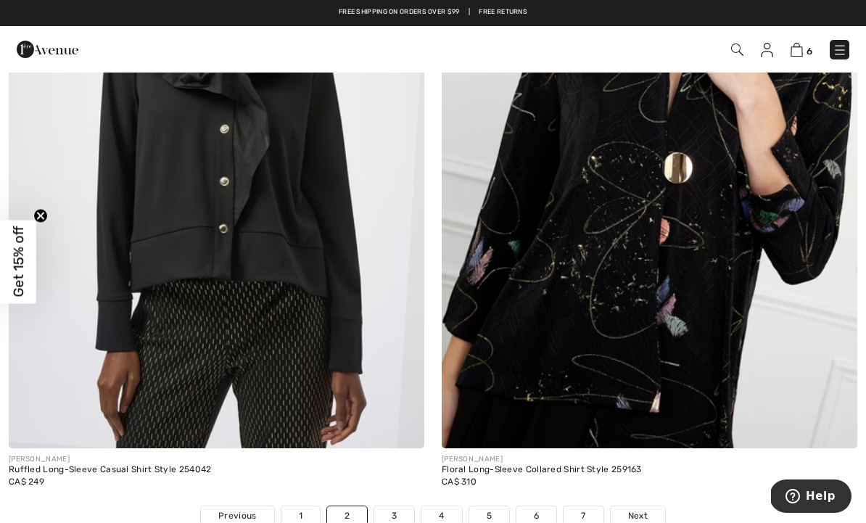
click at [403, 507] on link "3" at bounding box center [394, 516] width 40 height 19
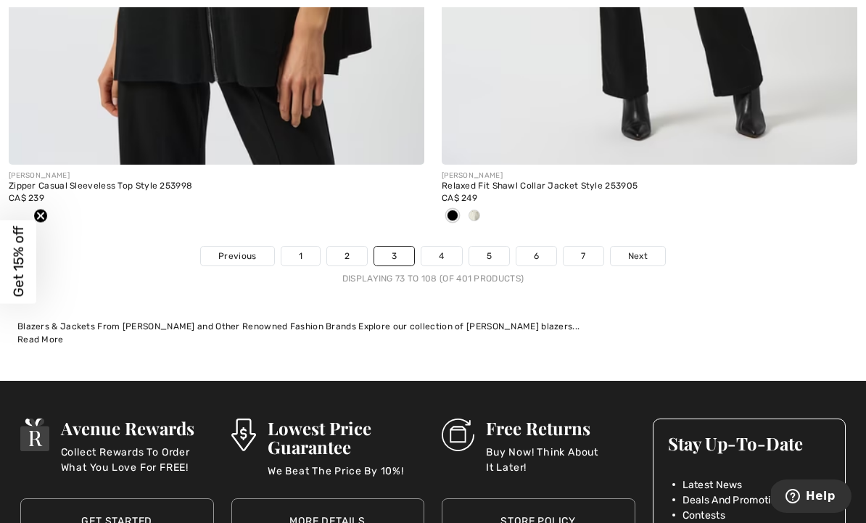
scroll to position [12830, 0]
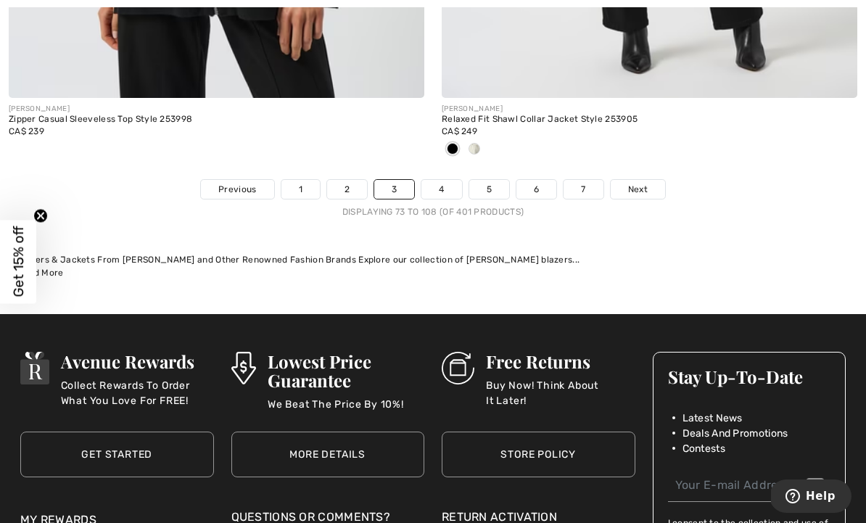
click at [446, 180] on link "4" at bounding box center [442, 189] width 40 height 19
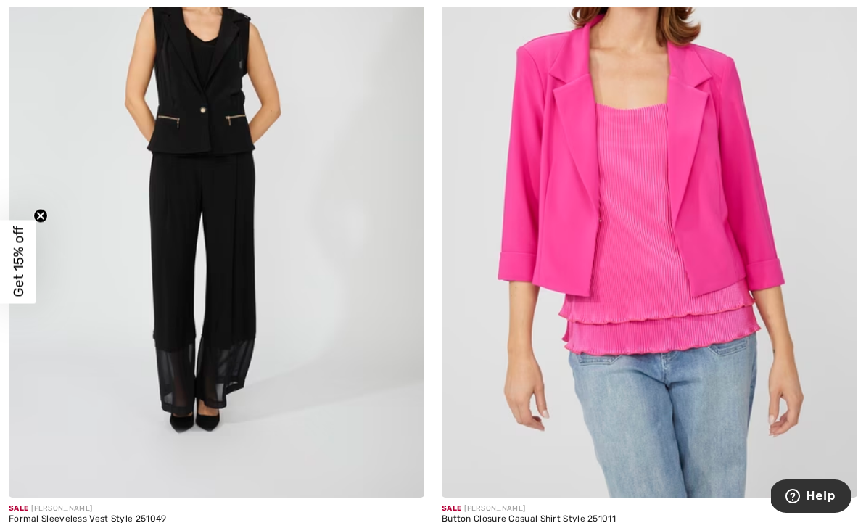
scroll to position [12479, 0]
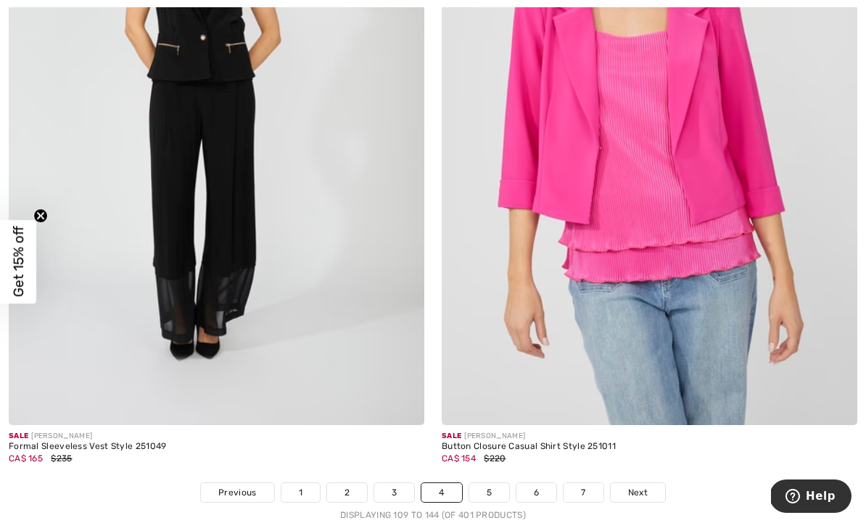
click at [493, 491] on link "5" at bounding box center [490, 492] width 40 height 19
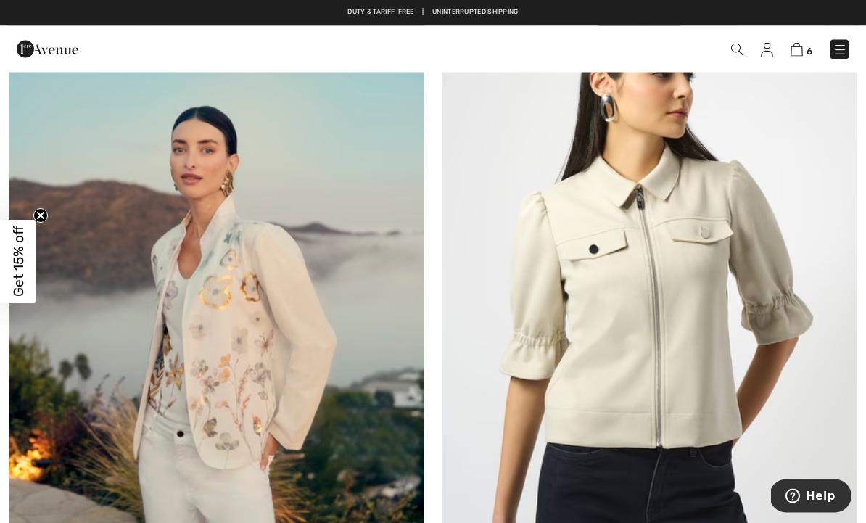
scroll to position [295, 0]
click at [320, 425] on img at bounding box center [217, 303] width 416 height 624
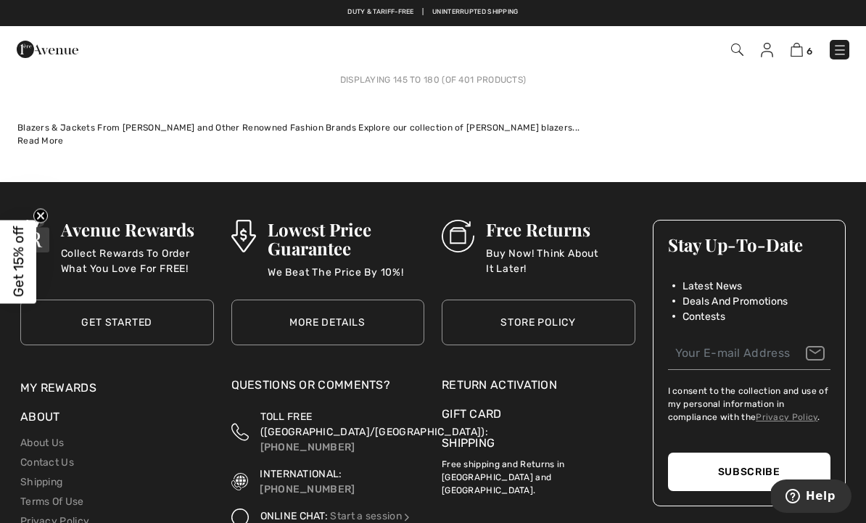
scroll to position [12775, 0]
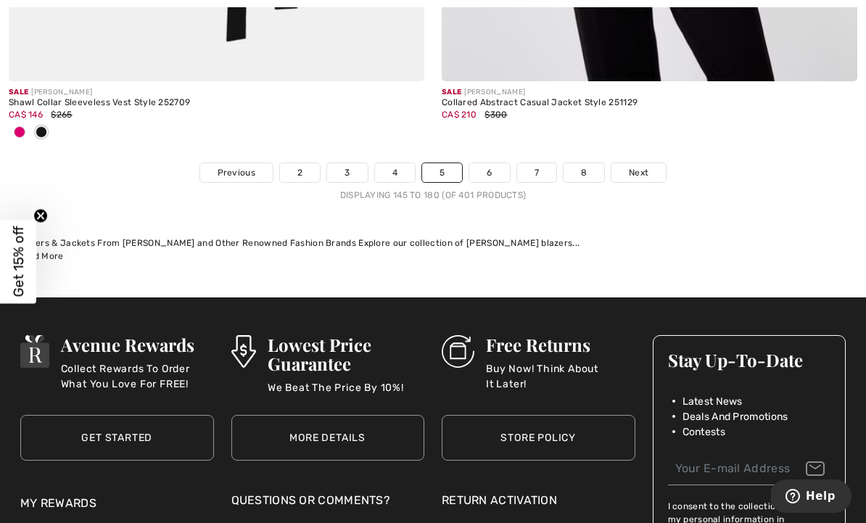
click at [489, 168] on link "6" at bounding box center [490, 172] width 40 height 19
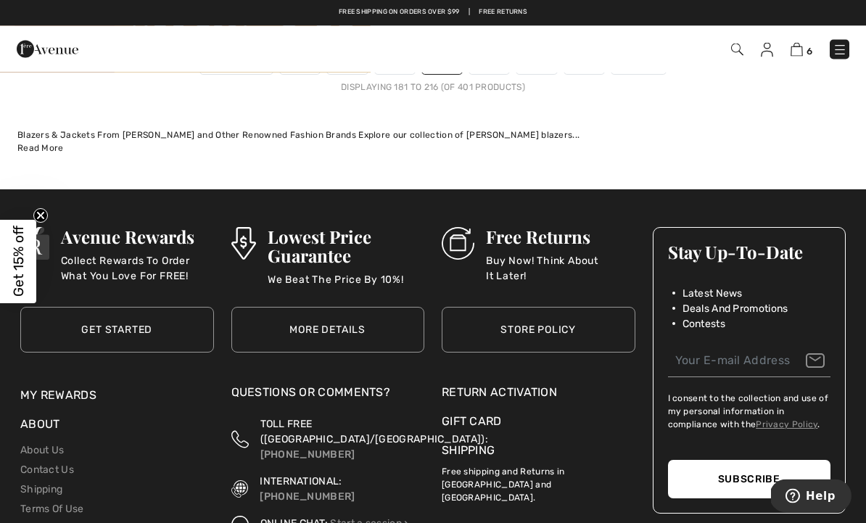
scroll to position [12981, 0]
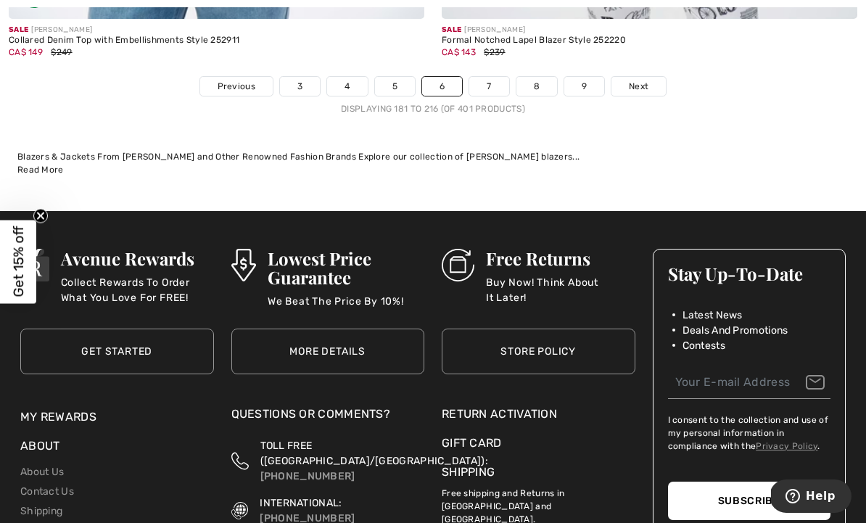
click at [495, 81] on link "7" at bounding box center [489, 86] width 39 height 19
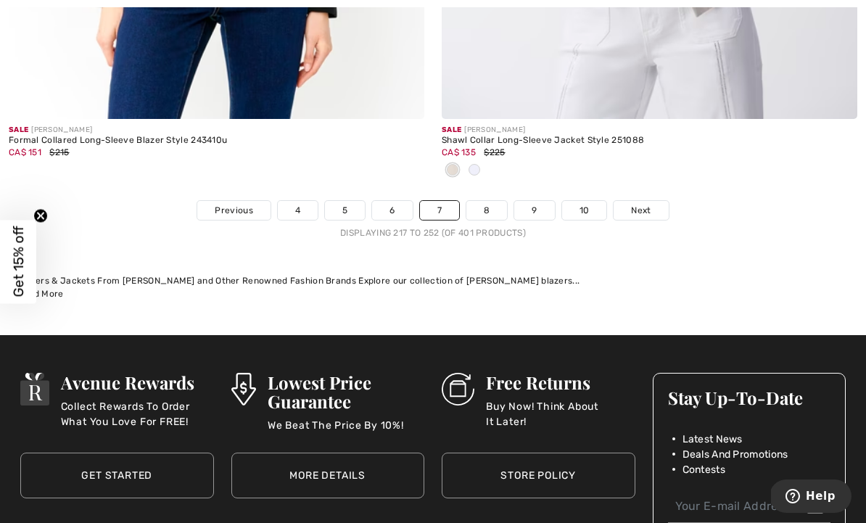
scroll to position [12866, 0]
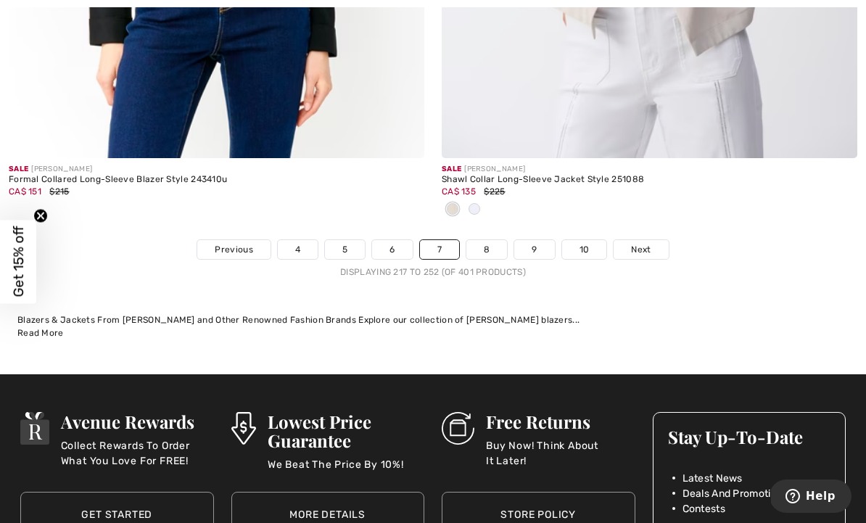
click at [491, 246] on link "8" at bounding box center [487, 249] width 41 height 19
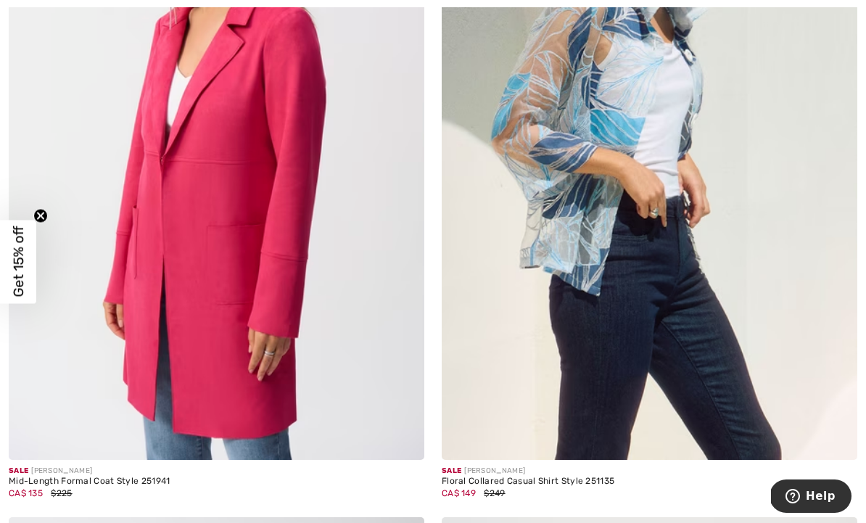
scroll to position [2540, 0]
click at [748, 308] on img at bounding box center [650, 148] width 416 height 624
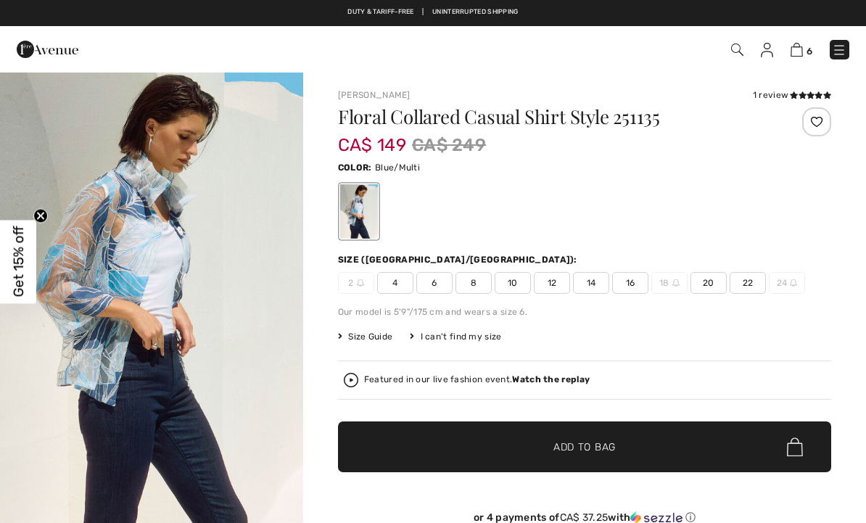
checkbox input "true"
click at [750, 287] on span "22" at bounding box center [748, 283] width 36 height 22
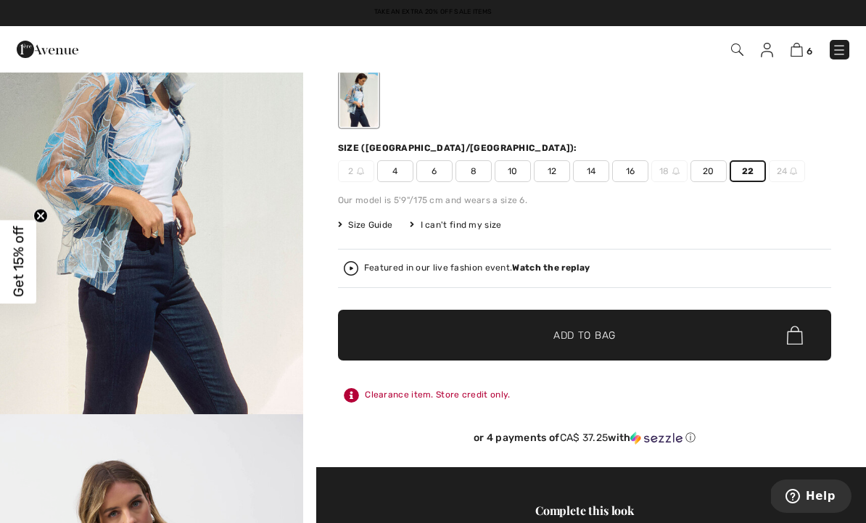
scroll to position [111, 0]
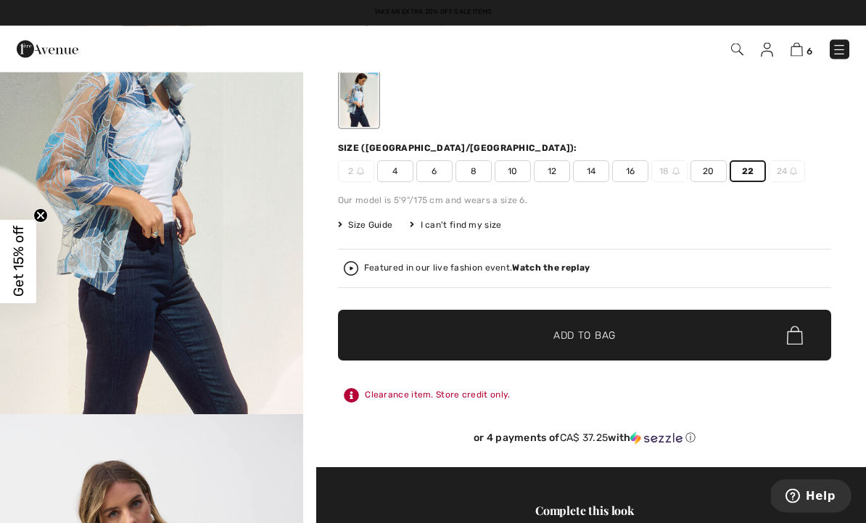
click at [660, 342] on span "✔ Added to Bag Add to Bag" at bounding box center [584, 336] width 493 height 51
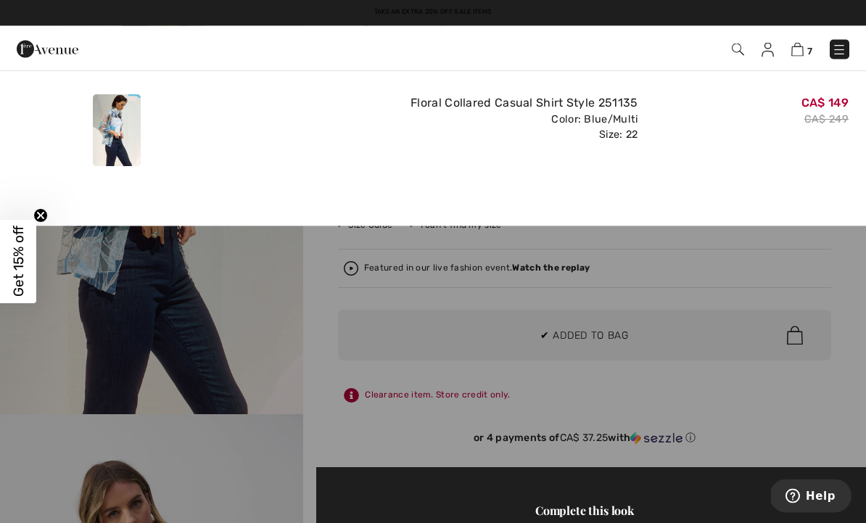
scroll to position [112, 0]
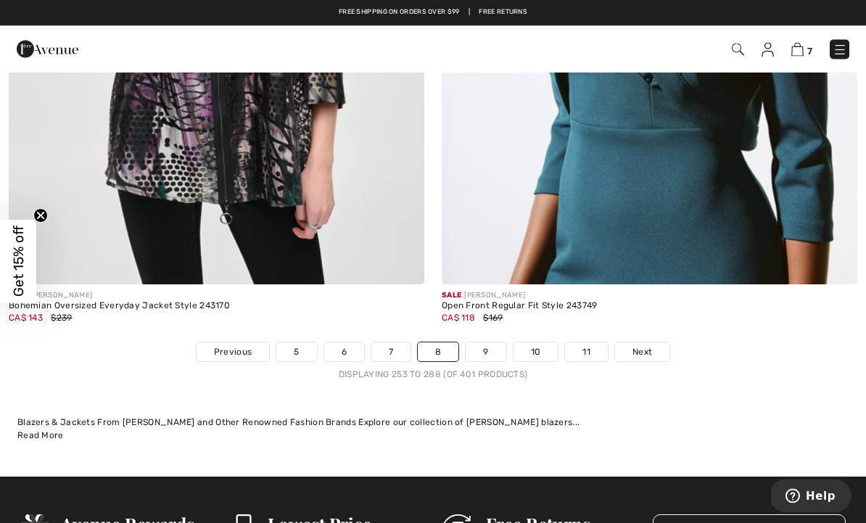
scroll to position [12596, 0]
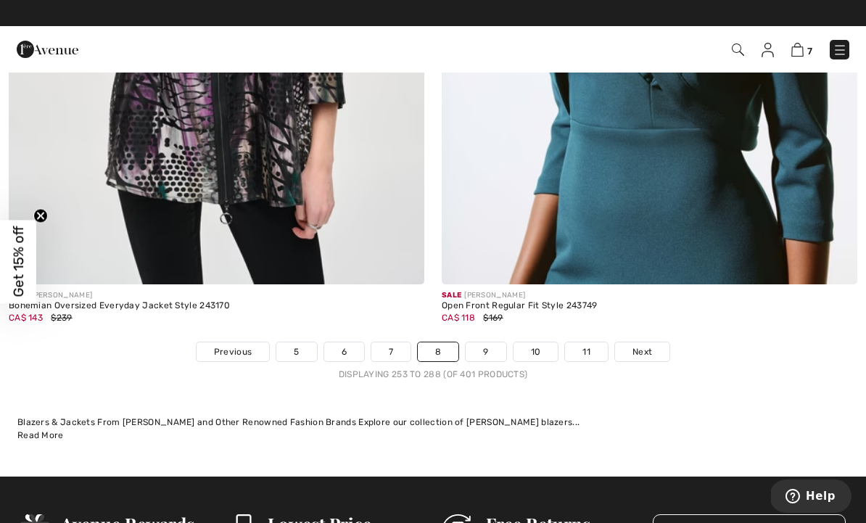
click at [491, 343] on link "9" at bounding box center [486, 352] width 40 height 19
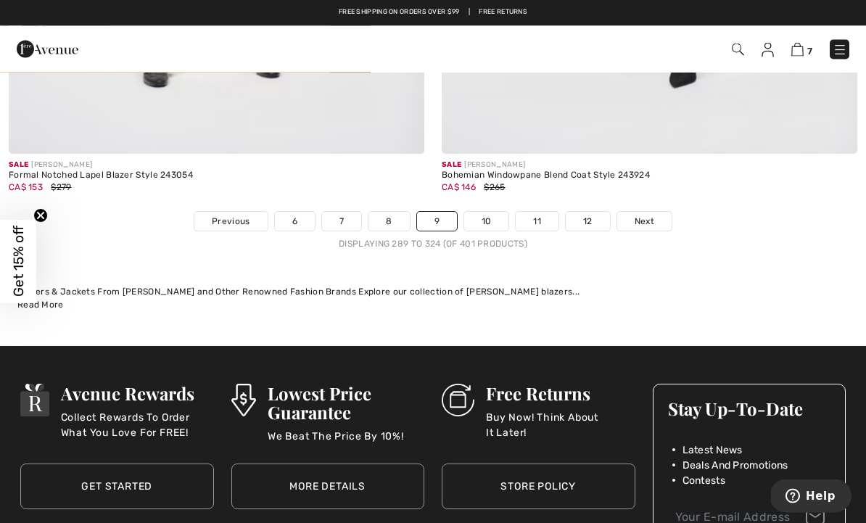
scroll to position [12651, 0]
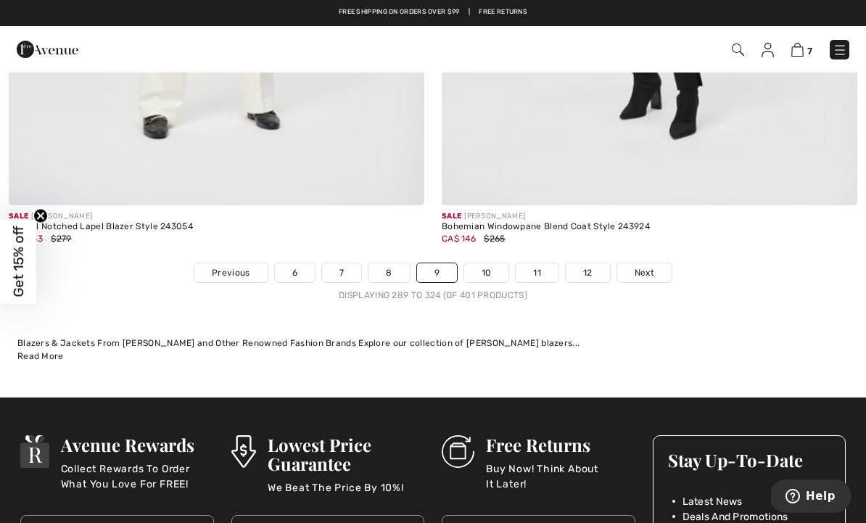
click at [493, 263] on link "10" at bounding box center [486, 272] width 45 height 19
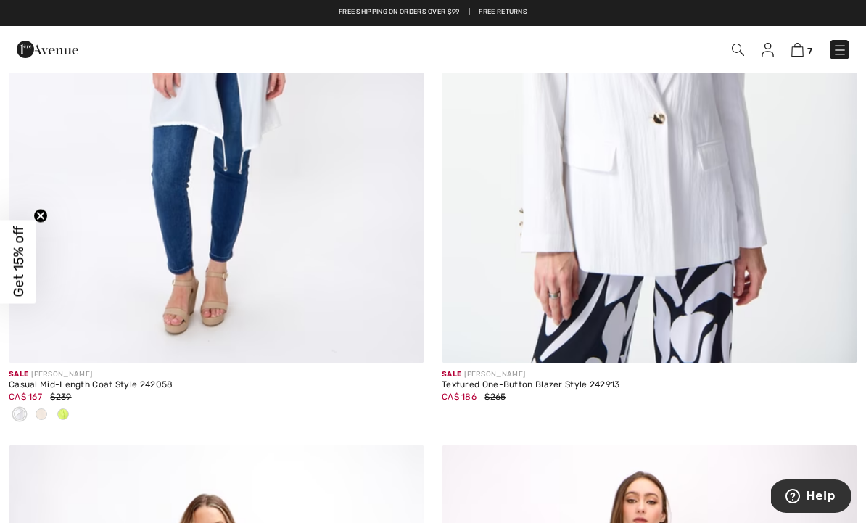
scroll to position [9140, 0]
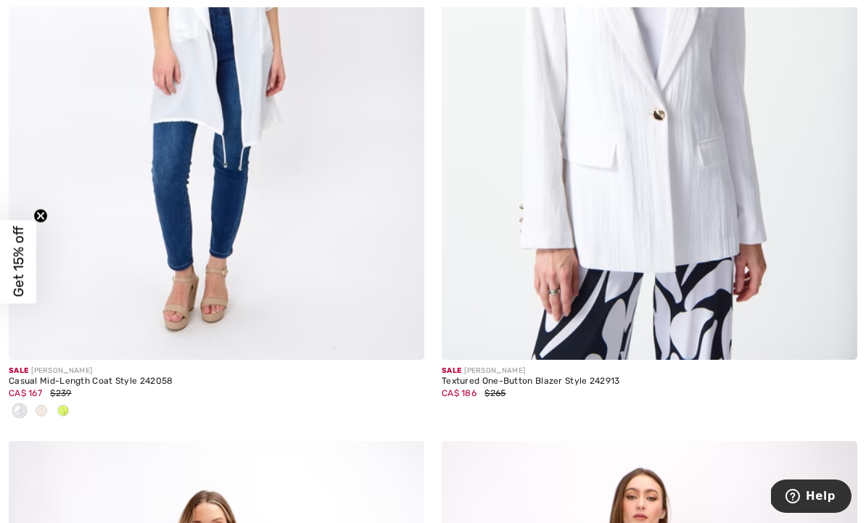
click at [313, 245] on img at bounding box center [217, 48] width 416 height 624
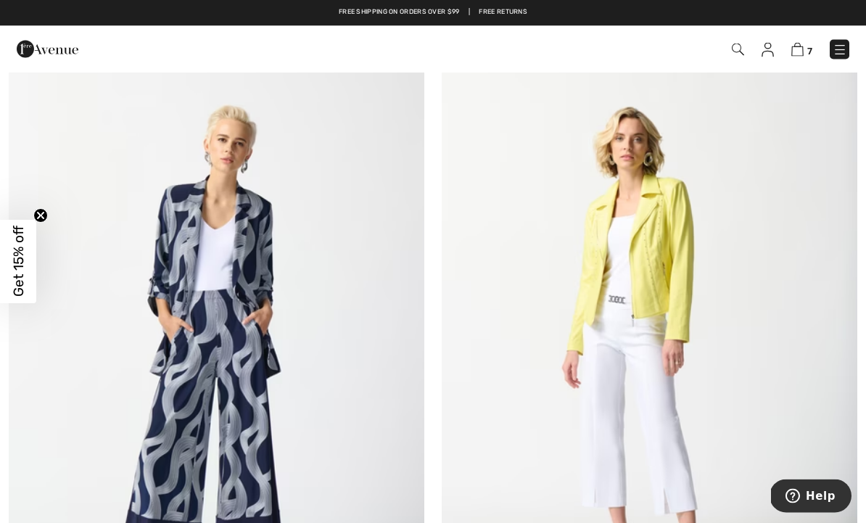
scroll to position [12333, 0]
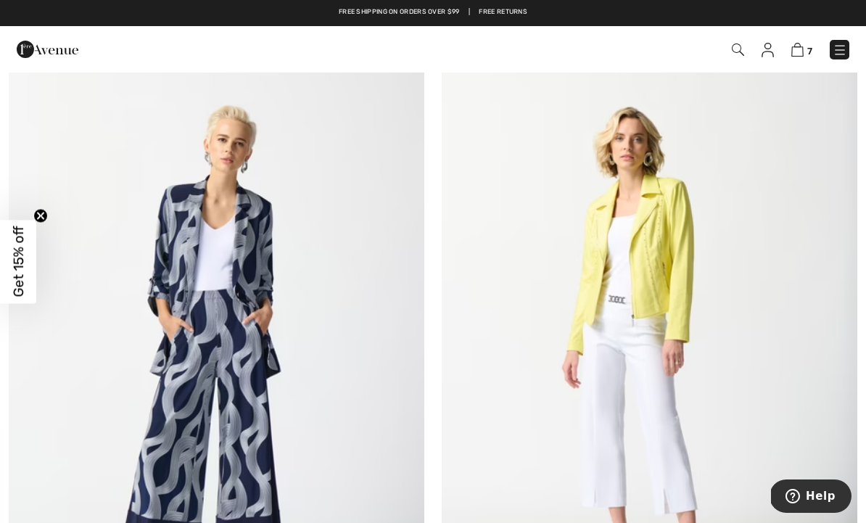
click at [797, 56] on img at bounding box center [798, 50] width 12 height 14
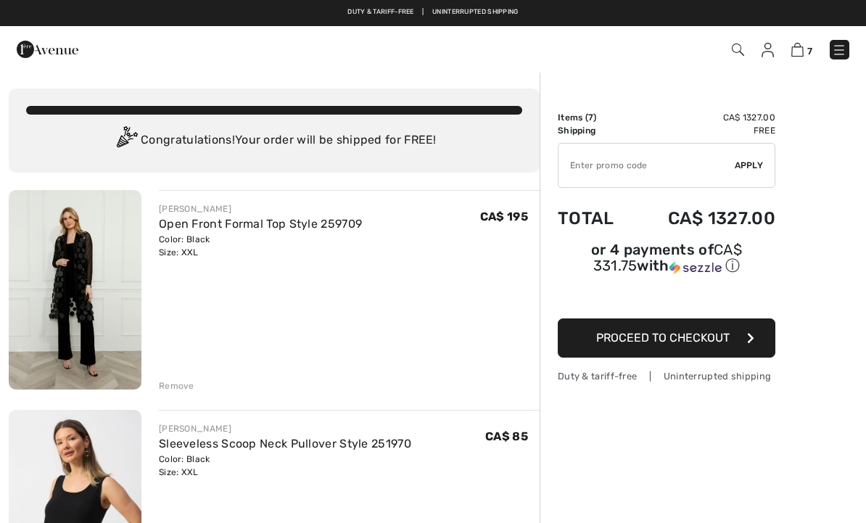
click at [238, 230] on link "Open Front Formal Top Style 259709" at bounding box center [260, 224] width 203 height 14
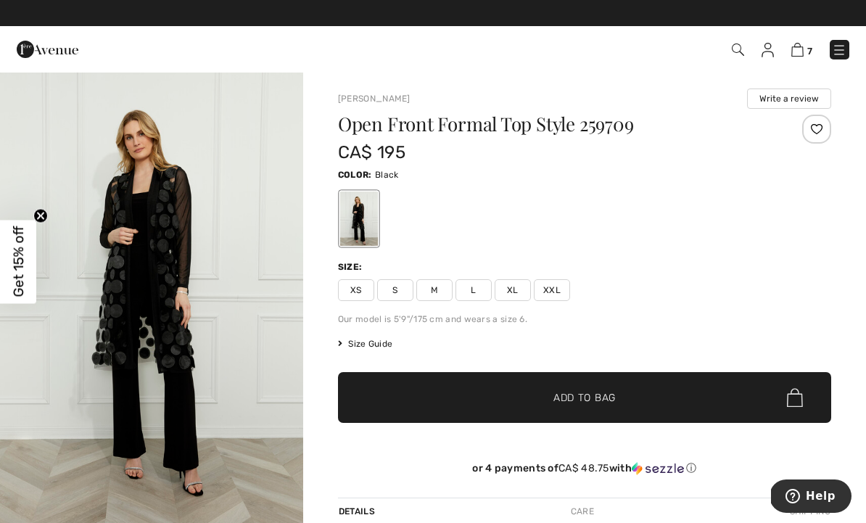
click at [799, 53] on img at bounding box center [798, 50] width 12 height 14
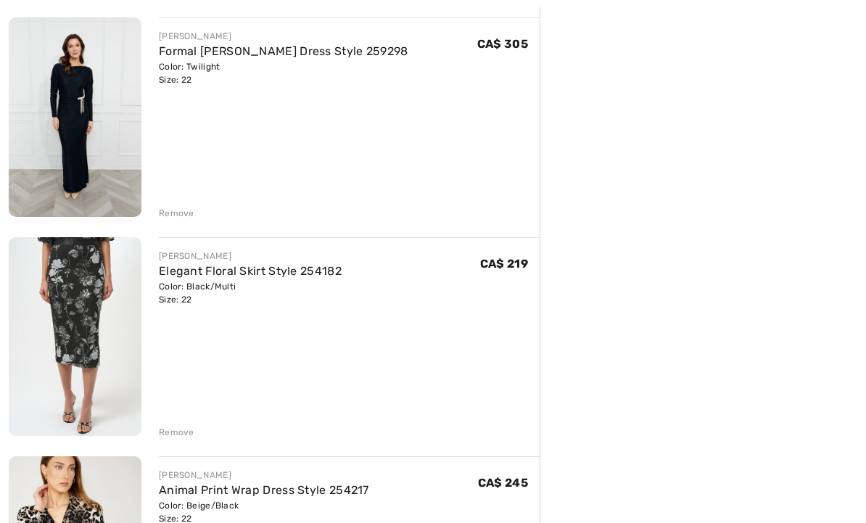
scroll to position [858, 0]
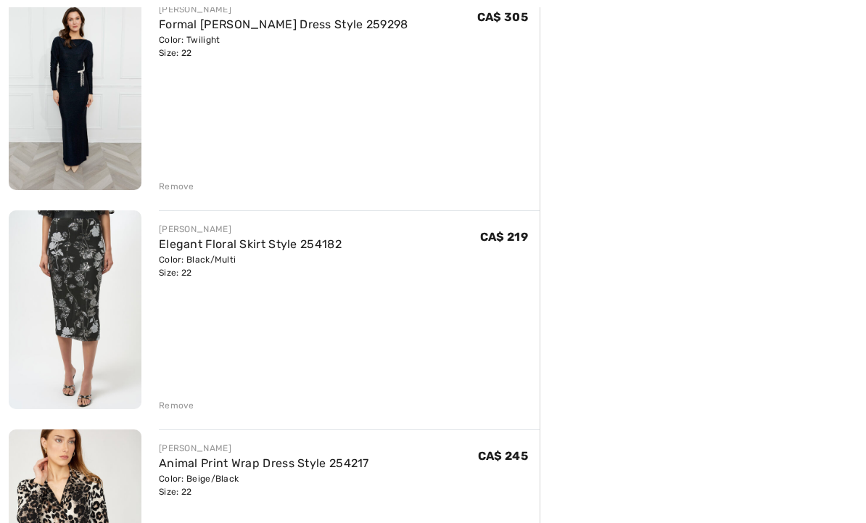
click at [176, 404] on div "Remove" at bounding box center [177, 405] width 36 height 13
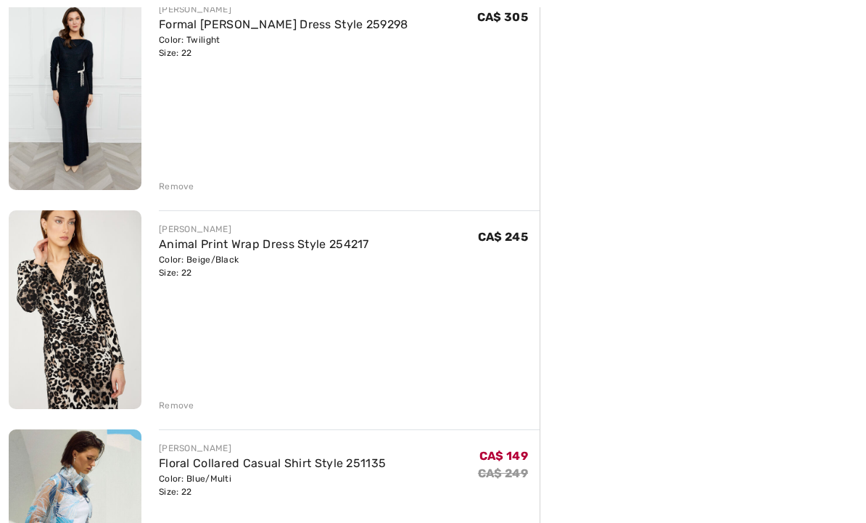
click at [181, 408] on div "Remove" at bounding box center [177, 405] width 36 height 13
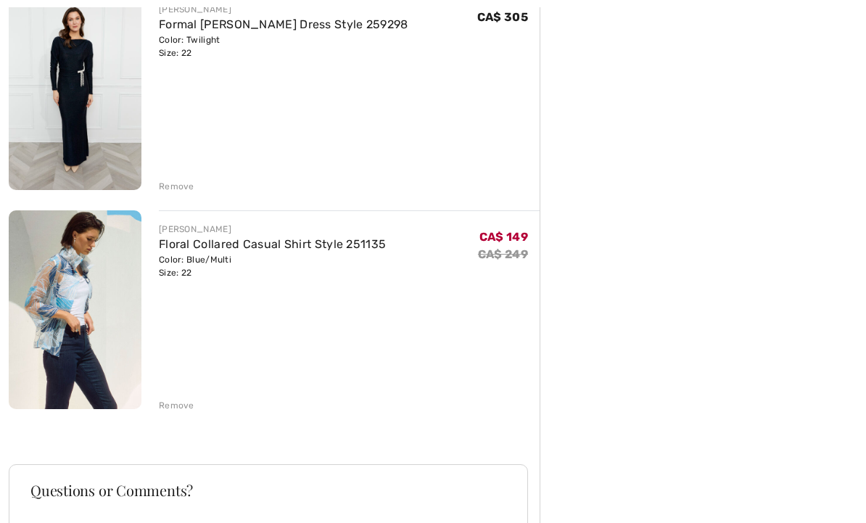
click at [187, 407] on div "Remove" at bounding box center [177, 405] width 36 height 13
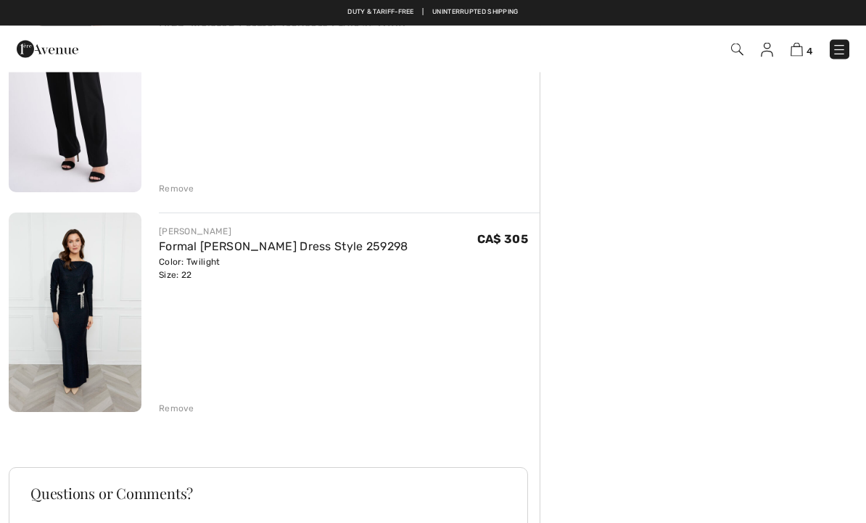
click at [184, 403] on div "Remove" at bounding box center [177, 409] width 36 height 13
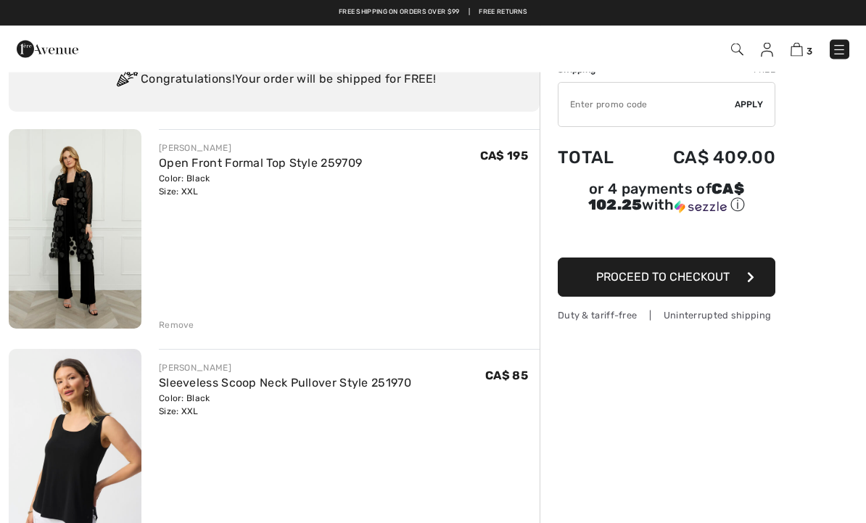
scroll to position [0, 0]
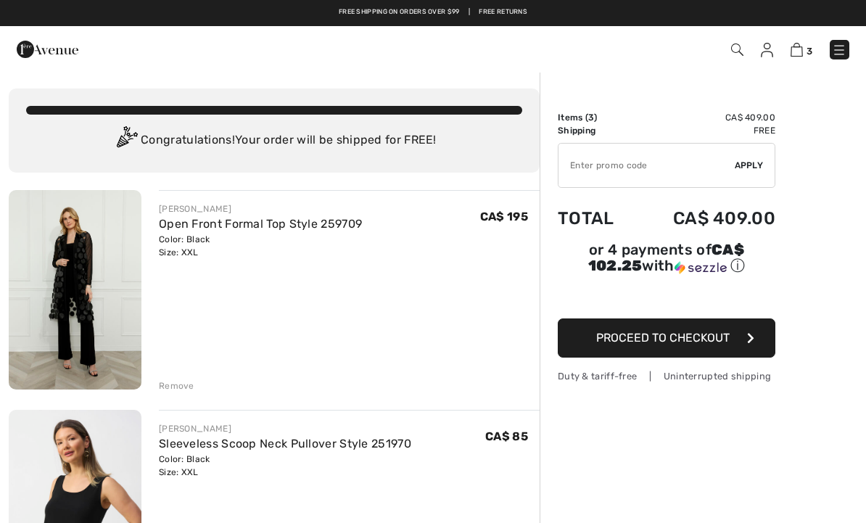
click at [439, 13] on link "Free shipping on orders over $99" at bounding box center [399, 12] width 121 height 10
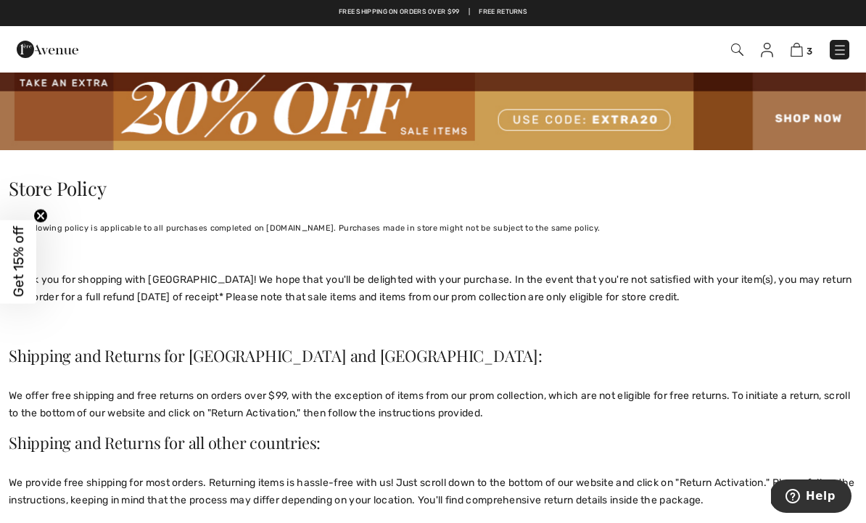
click at [832, 58] on link at bounding box center [840, 50] width 20 height 20
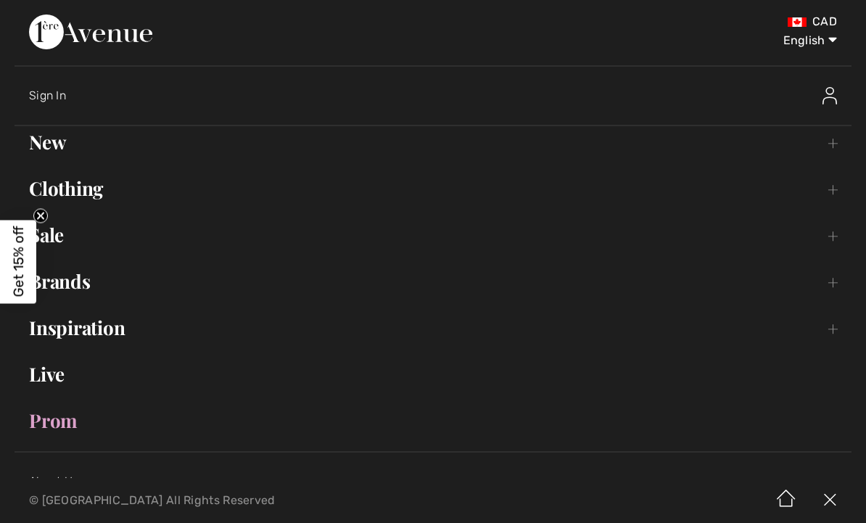
click at [152, 46] on img at bounding box center [90, 32] width 123 height 35
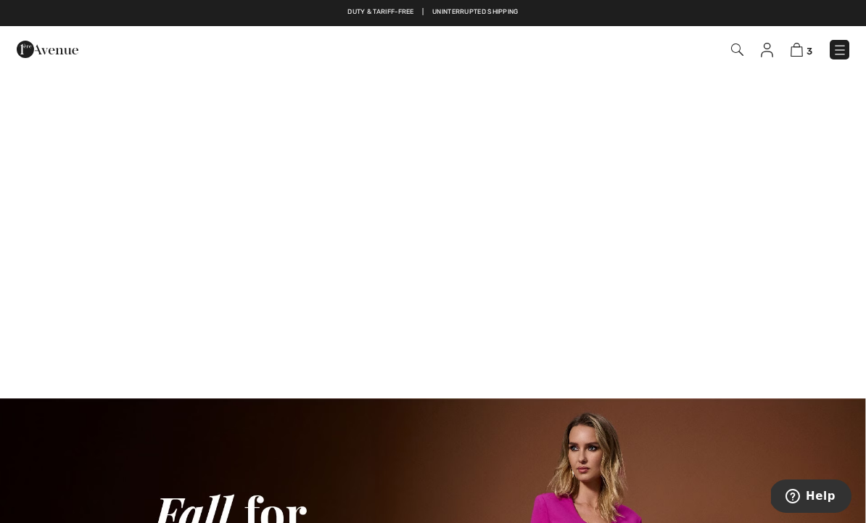
scroll to position [1096, 0]
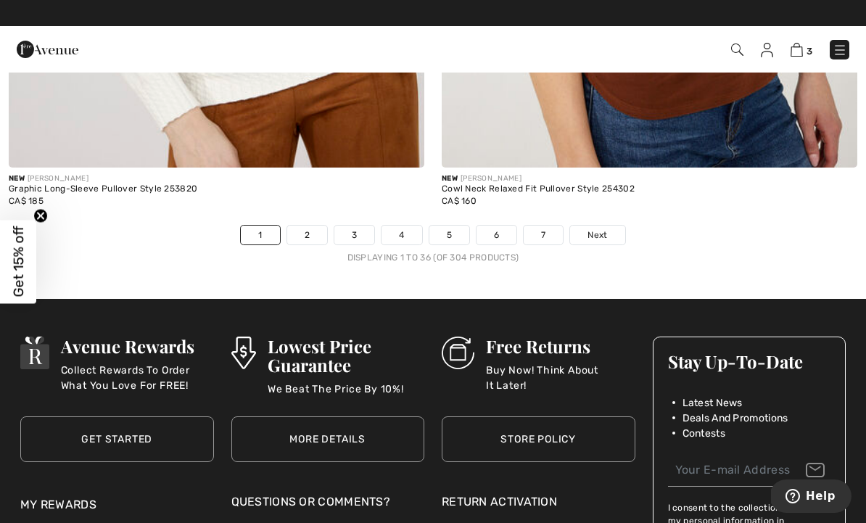
scroll to position [12822, 0]
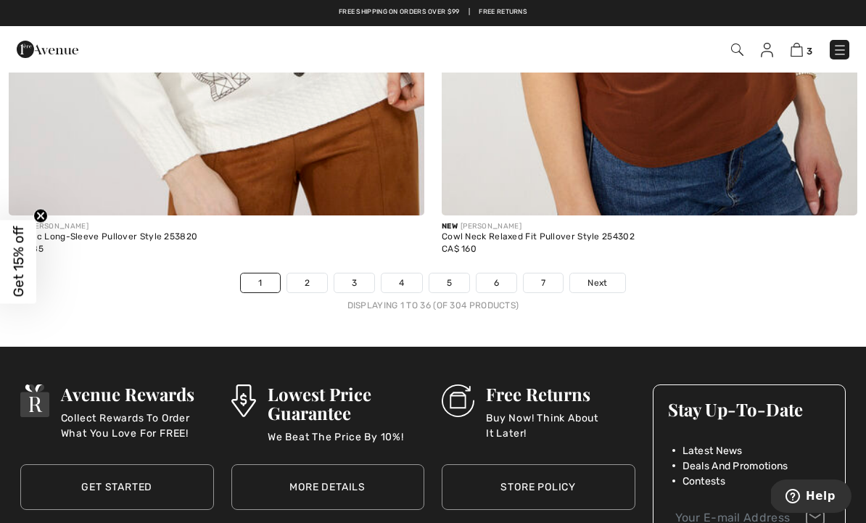
click at [310, 277] on link "2" at bounding box center [307, 283] width 40 height 19
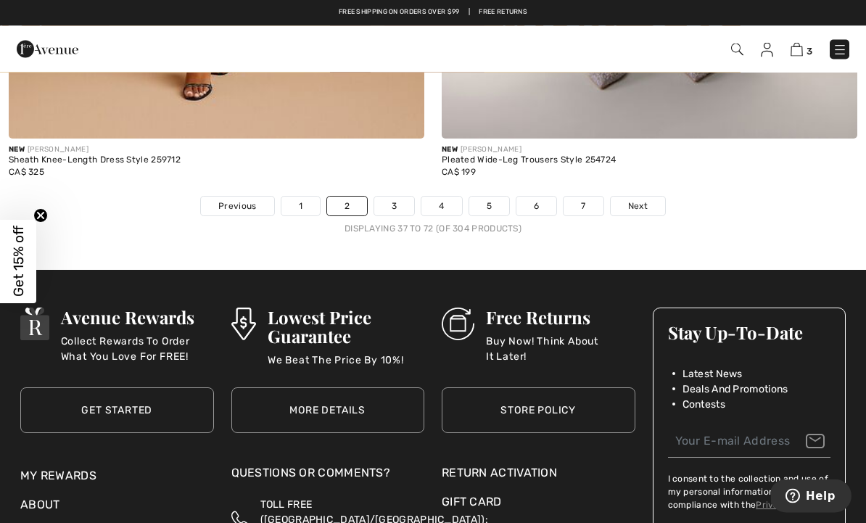
scroll to position [12919, 0]
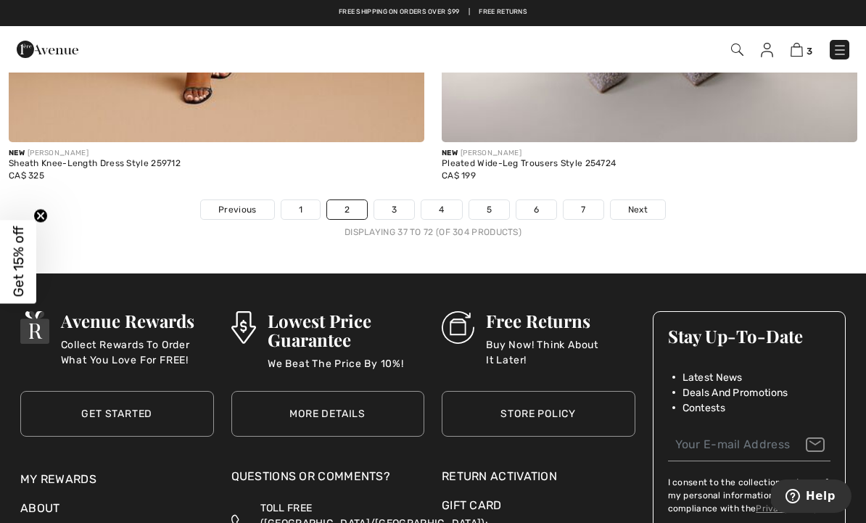
click at [399, 204] on link "3" at bounding box center [394, 209] width 40 height 19
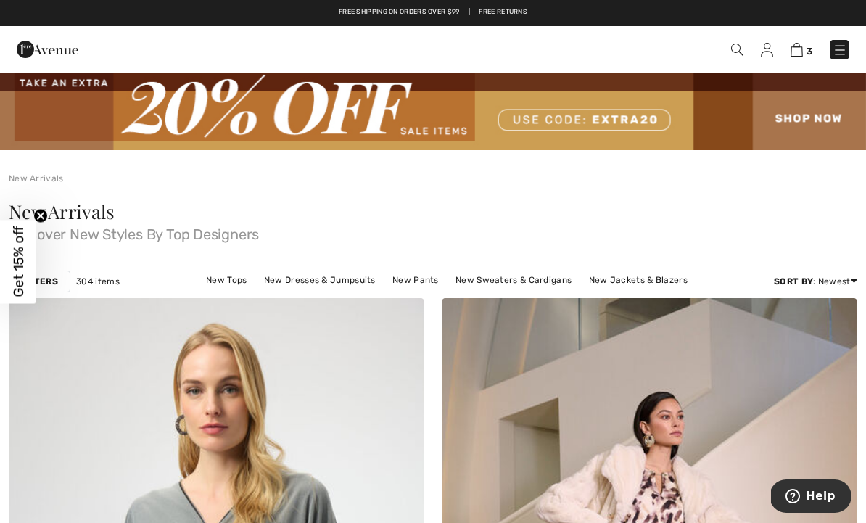
click at [803, 50] on img at bounding box center [797, 50] width 12 height 14
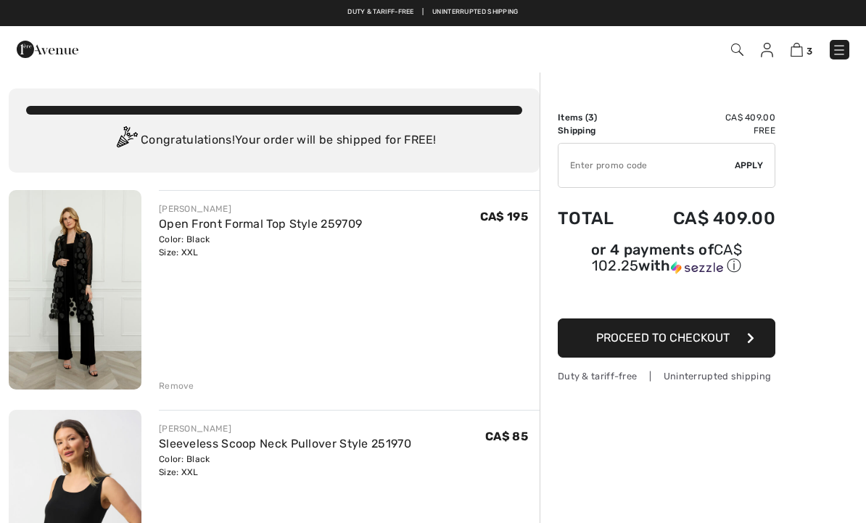
click at [681, 345] on span "Proceed to Checkout" at bounding box center [664, 338] width 134 height 14
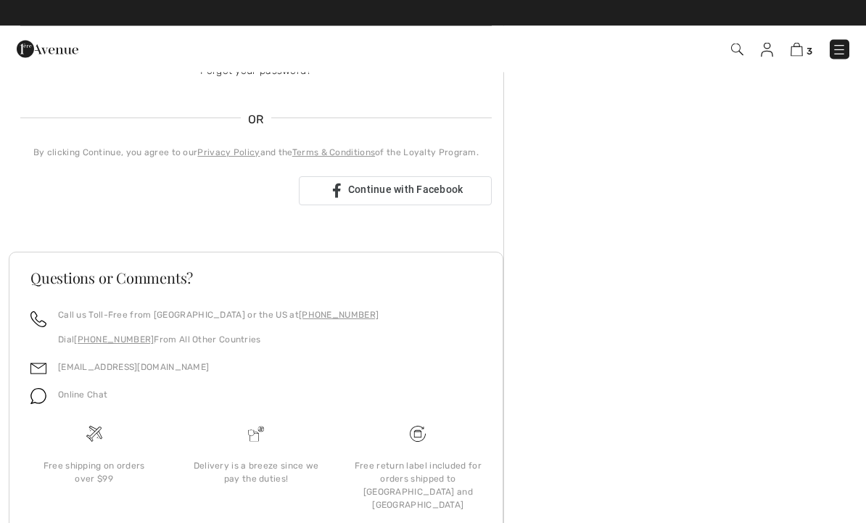
scroll to position [316, 0]
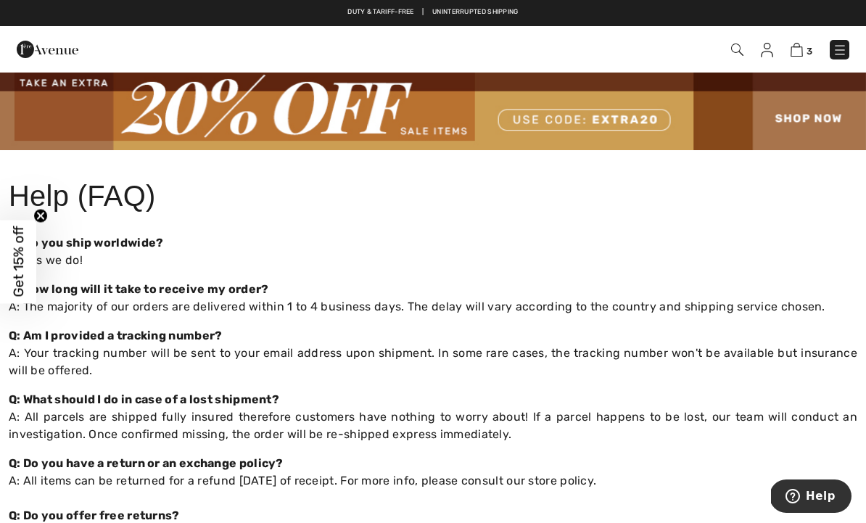
click at [797, 54] on img at bounding box center [797, 50] width 12 height 14
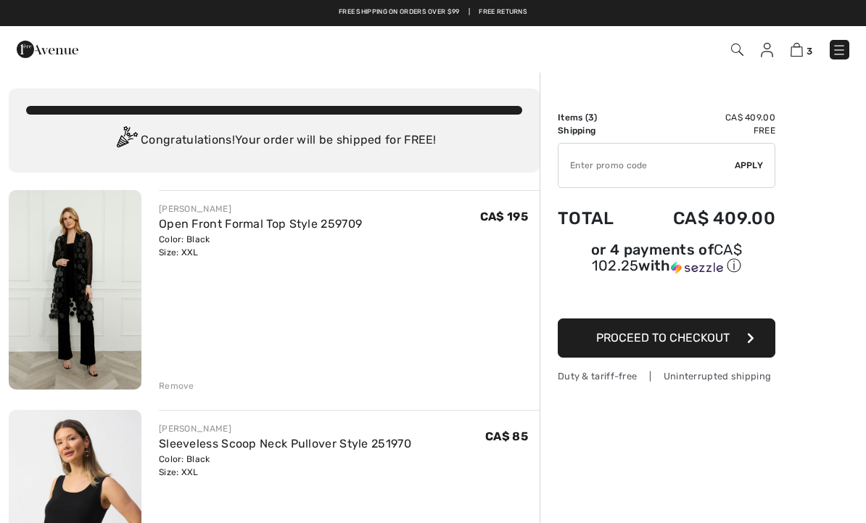
click at [714, 345] on span "Proceed to Checkout" at bounding box center [664, 338] width 134 height 14
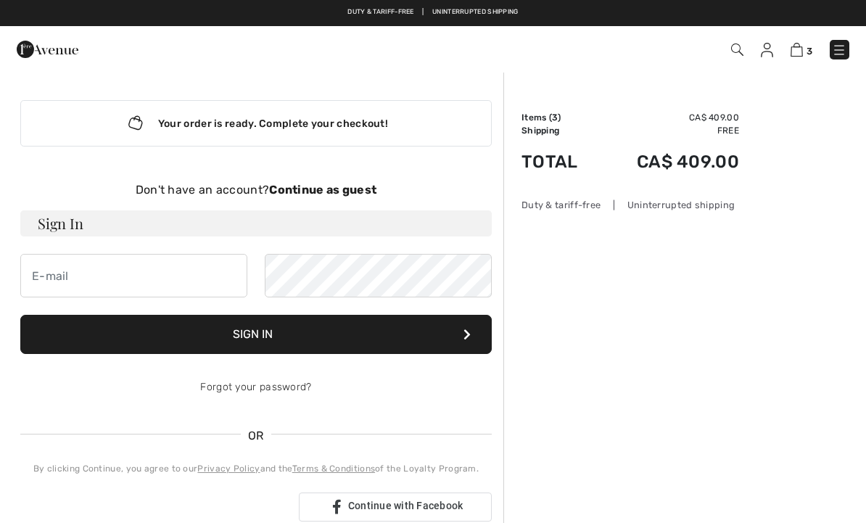
click at [351, 191] on strong "Continue as guest" at bounding box center [322, 190] width 107 height 14
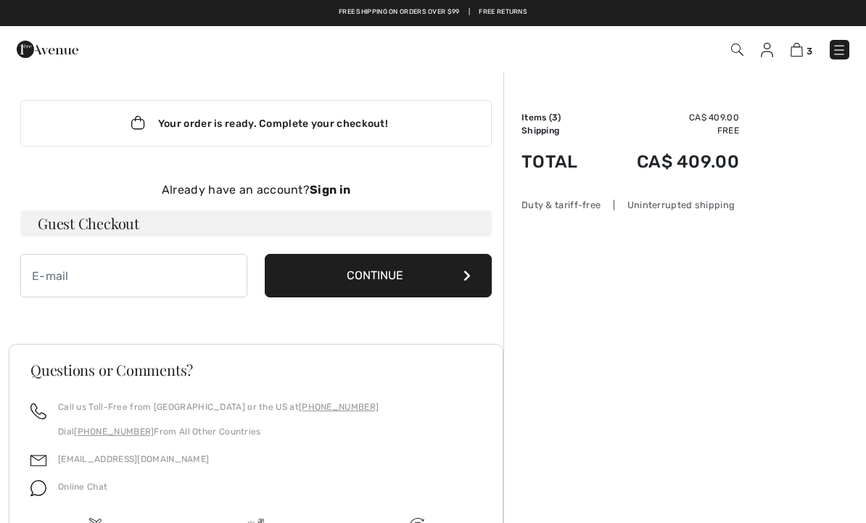
click at [771, 49] on img at bounding box center [767, 50] width 12 height 15
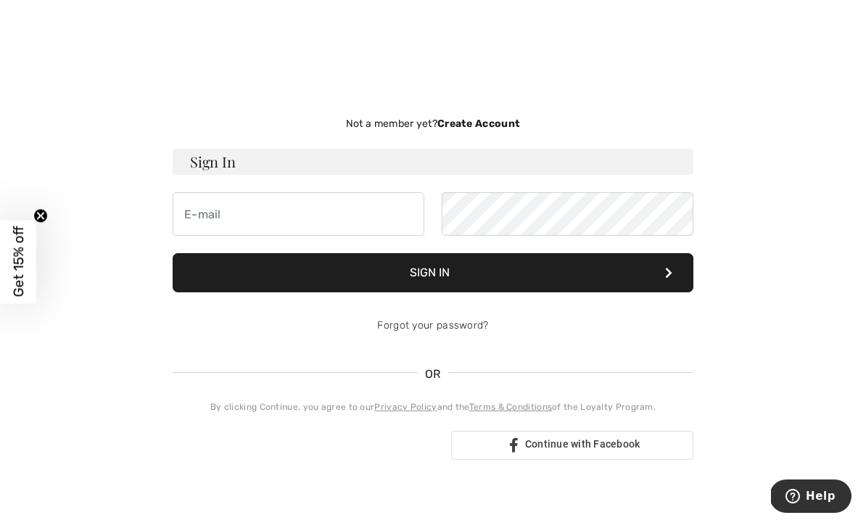
scroll to position [21, 0]
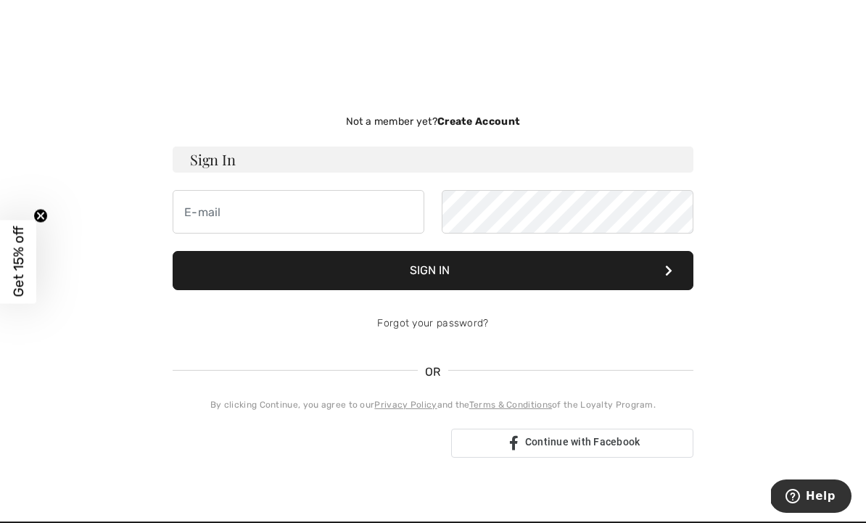
click at [502, 125] on strong "Create Account" at bounding box center [479, 121] width 83 height 12
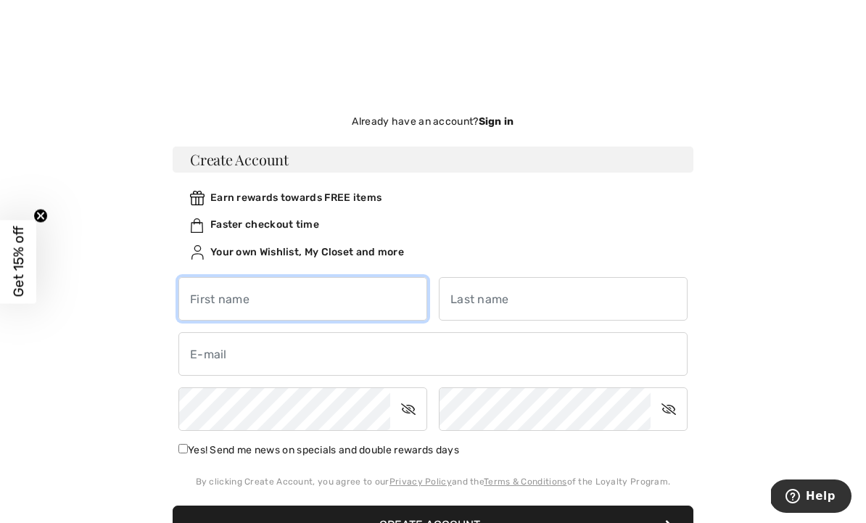
click at [348, 304] on input "text" at bounding box center [303, 299] width 249 height 44
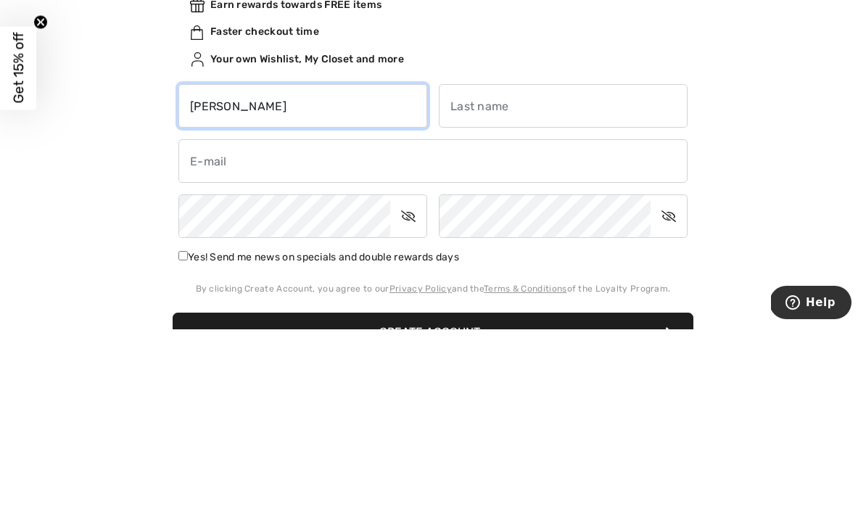
type input "Lisa"
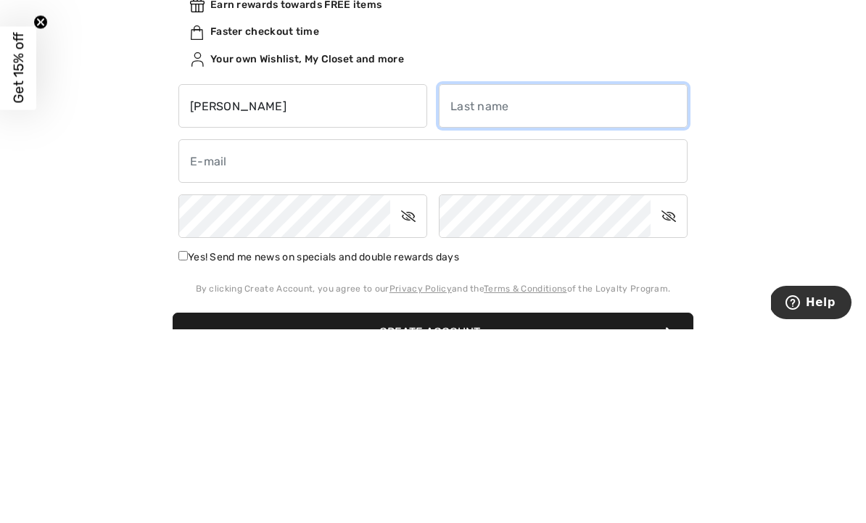
click at [502, 278] on input "text" at bounding box center [563, 300] width 249 height 44
type input "VanderWal"
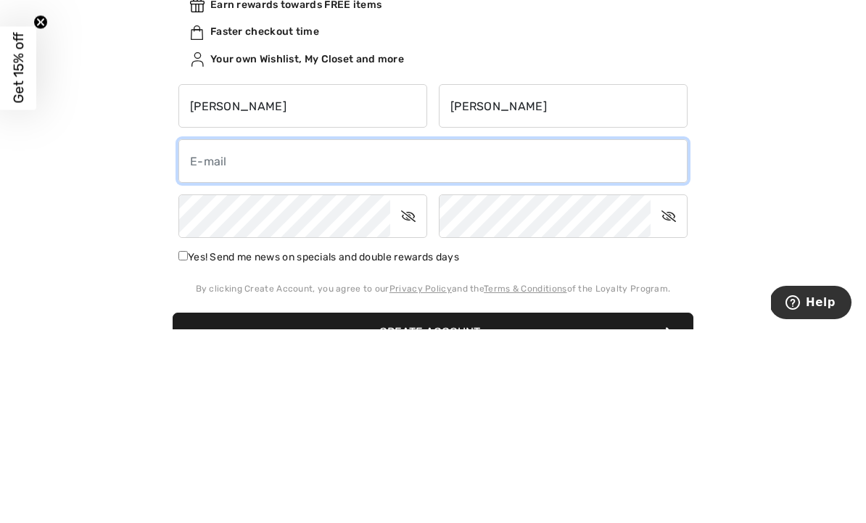
type input "ljvandeross@aol.com"
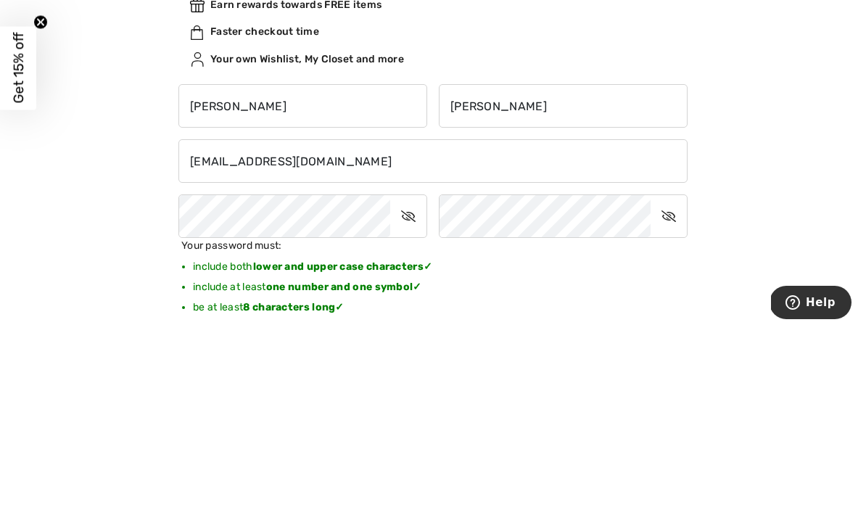
scroll to position [215, 0]
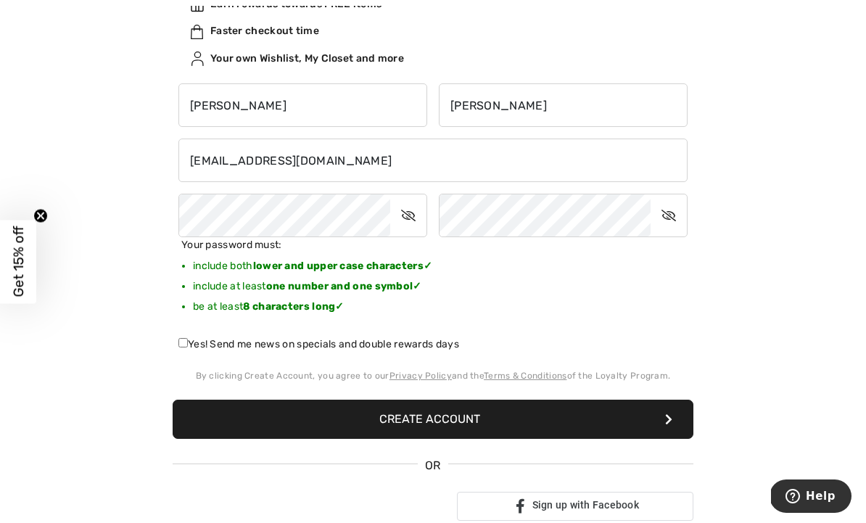
click at [502, 425] on button "Create Account" at bounding box center [433, 419] width 521 height 39
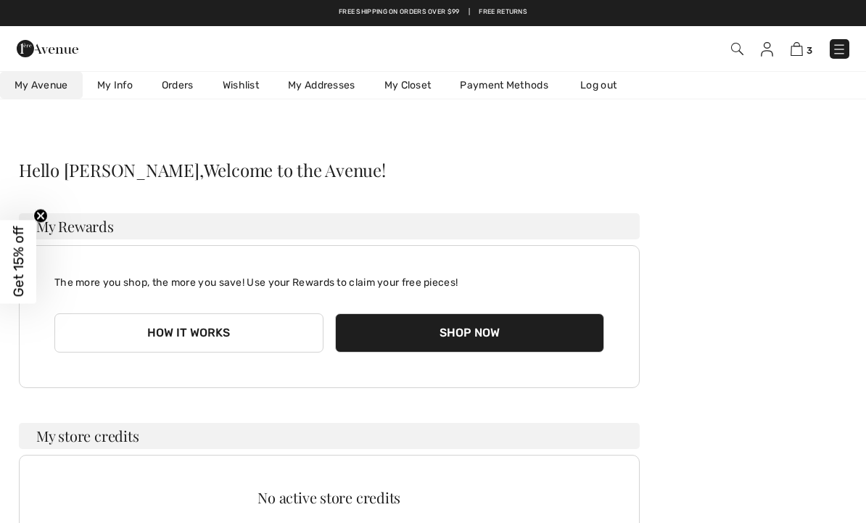
click at [803, 49] on img at bounding box center [797, 49] width 12 height 14
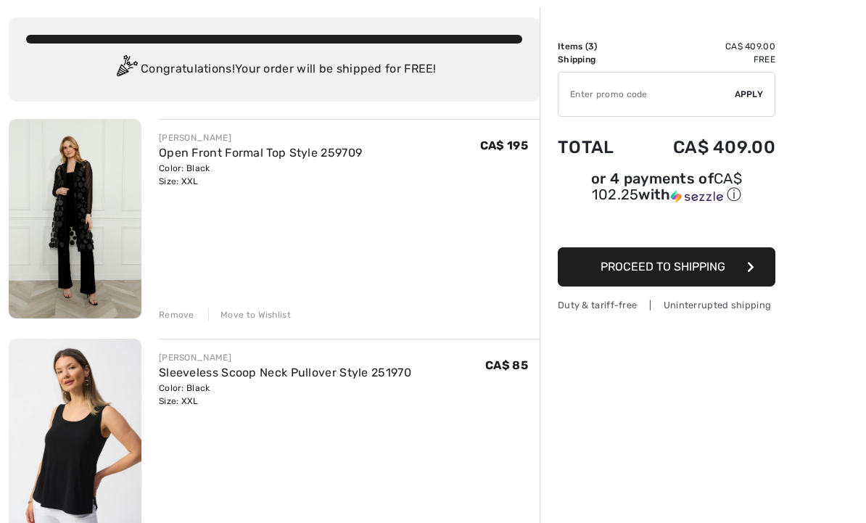
scroll to position [74, 0]
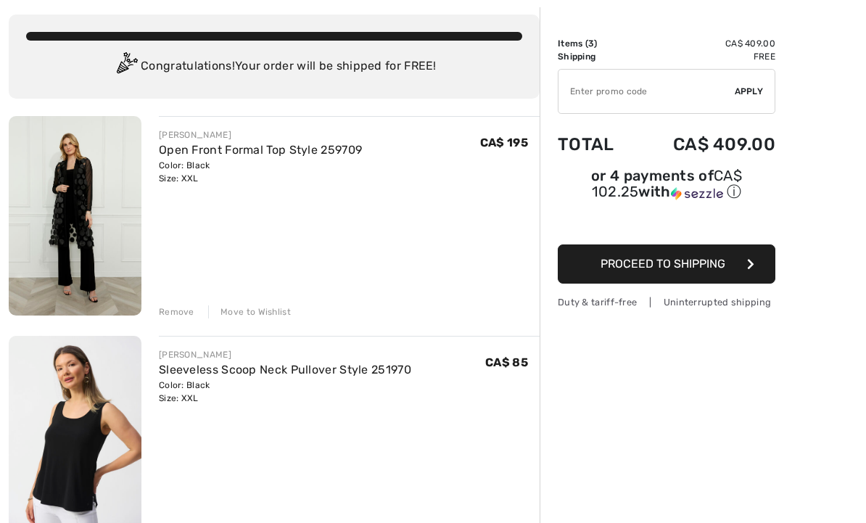
click at [687, 269] on span "Proceed to Shipping" at bounding box center [663, 264] width 125 height 14
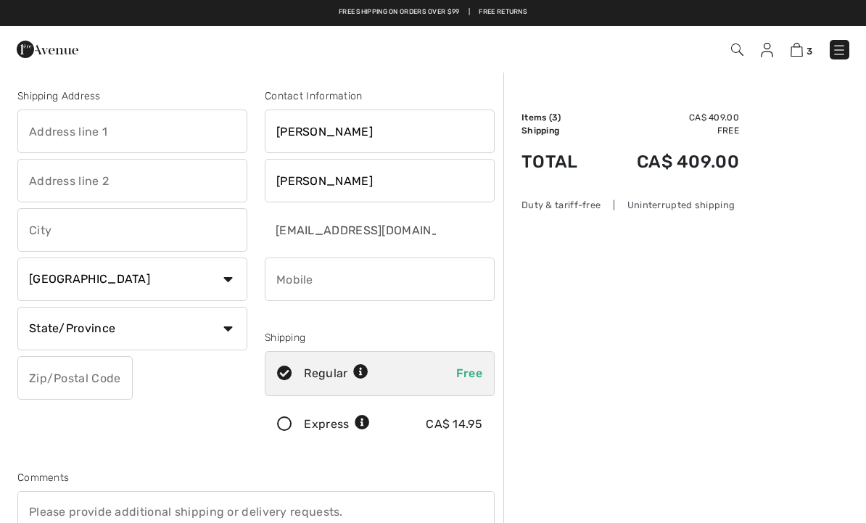
click at [44, 49] on img at bounding box center [48, 49] width 62 height 29
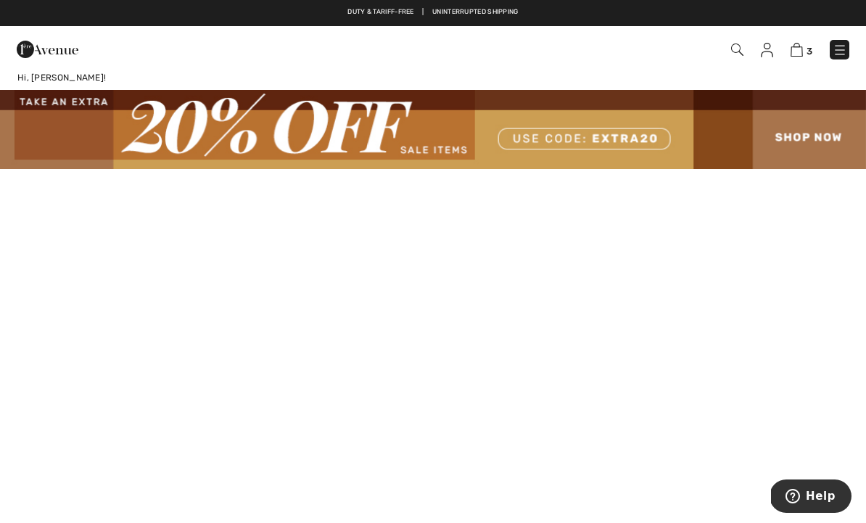
click at [803, 52] on img at bounding box center [797, 50] width 12 height 14
click at [803, 53] on img at bounding box center [797, 50] width 12 height 14
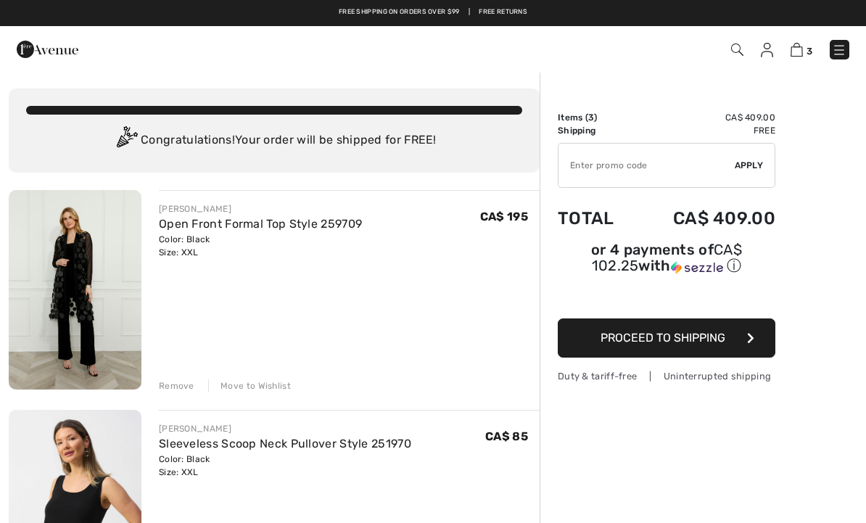
click at [612, 163] on input "TEXT" at bounding box center [647, 166] width 176 height 44
type input "EXTRA20"
click at [754, 167] on span "Apply" at bounding box center [749, 165] width 29 height 13
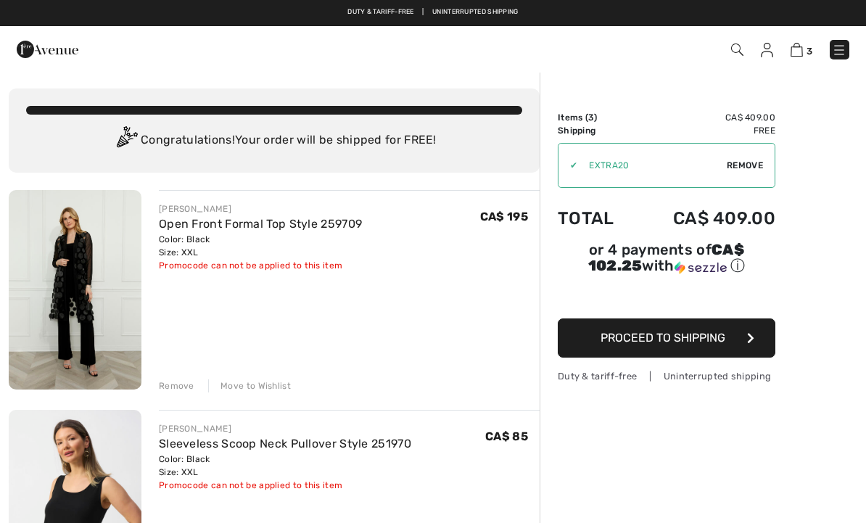
click at [683, 342] on span "Proceed to Shipping" at bounding box center [663, 338] width 125 height 14
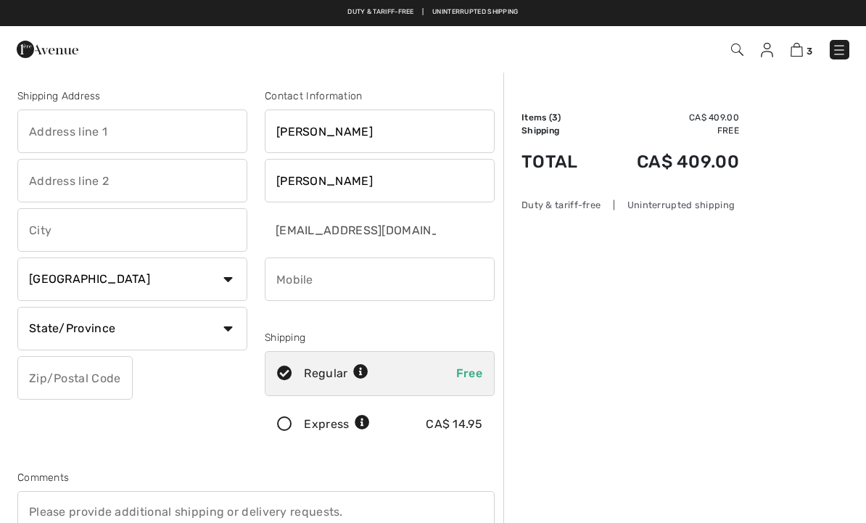
click at [95, 134] on input "text" at bounding box center [132, 132] width 230 height 44
type input "[STREET_ADDRESS]"
type input "[PERSON_NAME]"
select select "ON"
type input "N0M1A0"
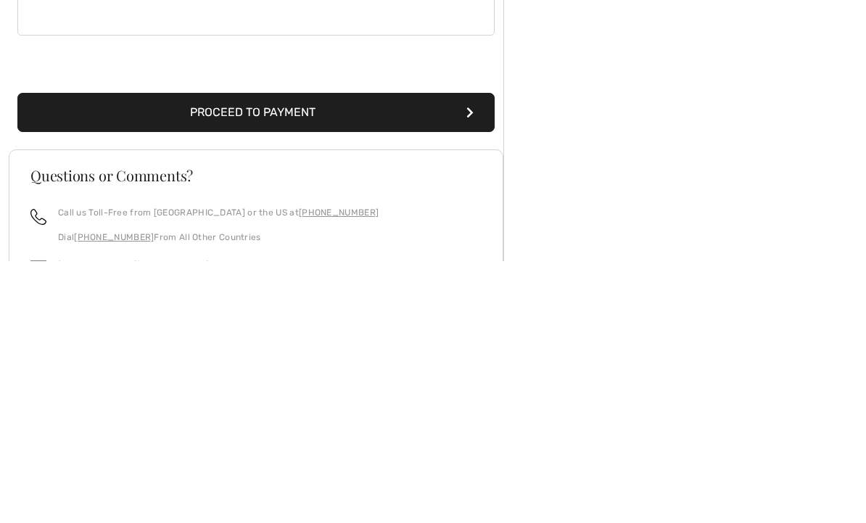
scroll to position [401, 0]
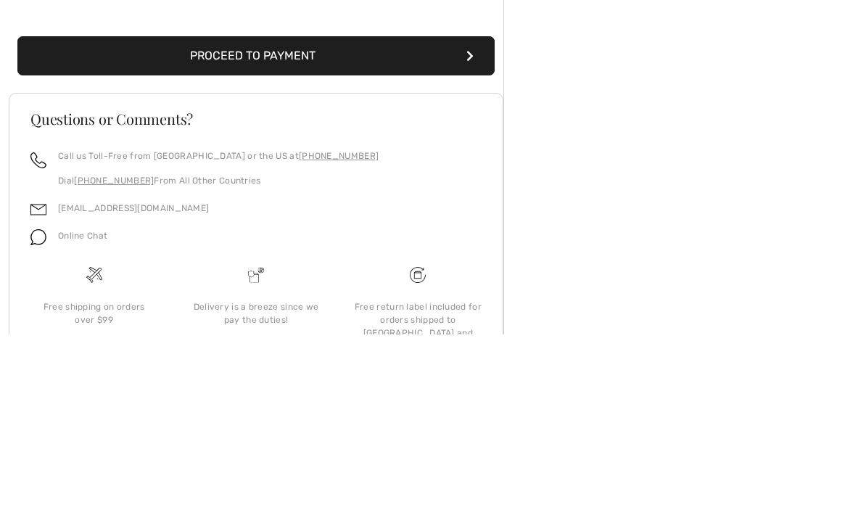
click at [456, 225] on button "Proceed to Payment" at bounding box center [256, 244] width 478 height 39
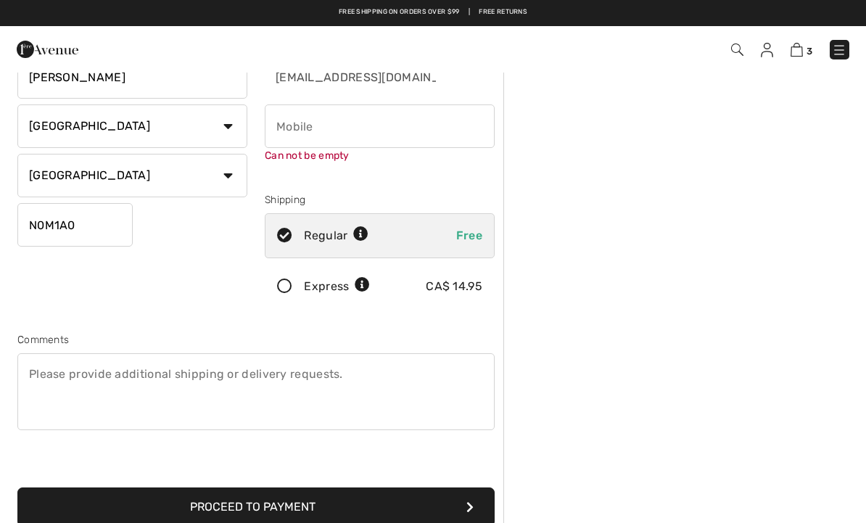
scroll to position [131, 0]
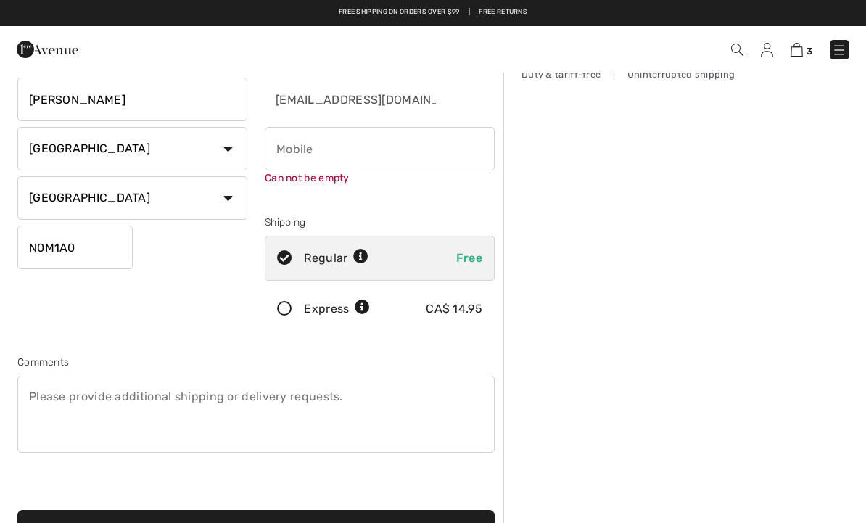
click at [327, 147] on input "phone" at bounding box center [380, 149] width 230 height 44
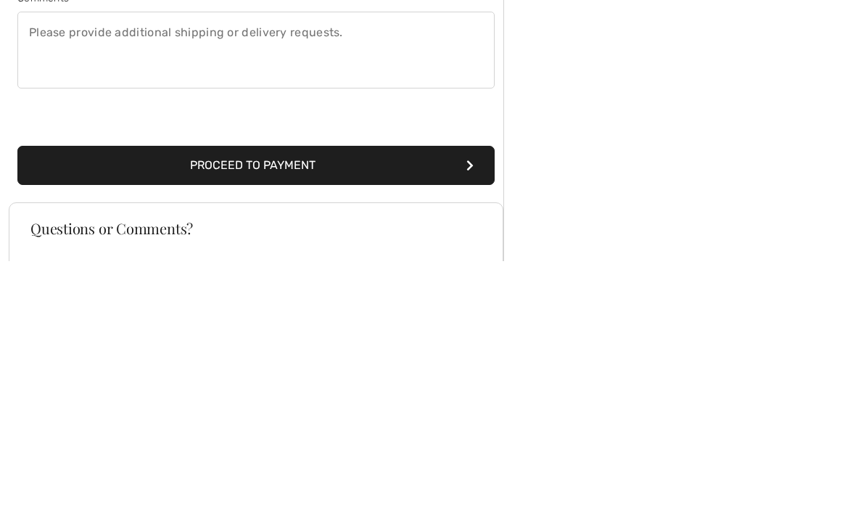
type input "2269739093"
click at [411, 409] on button "Proceed to Payment" at bounding box center [256, 428] width 478 height 39
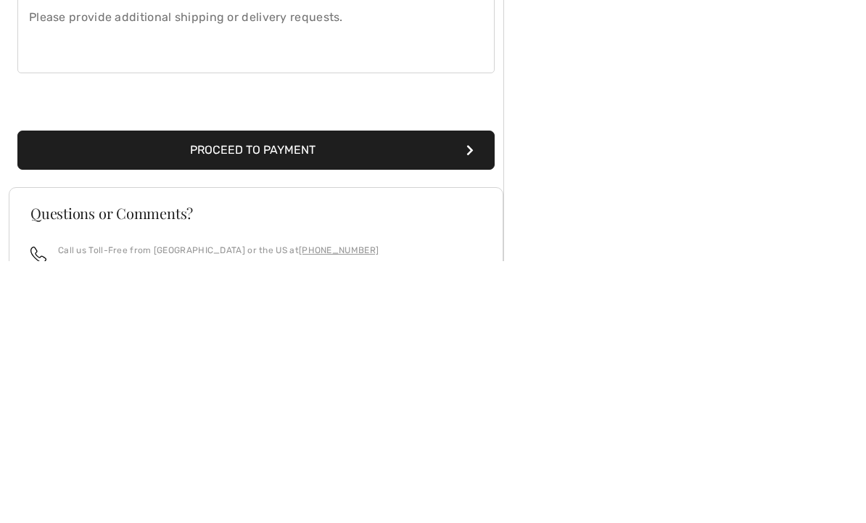
scroll to position [430, 0]
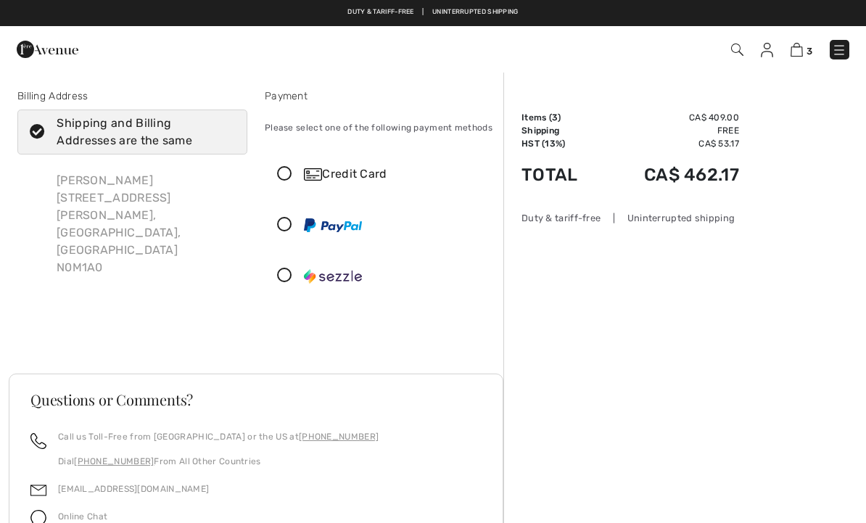
click at [290, 183] on div "Credit Card" at bounding box center [380, 174] width 229 height 44
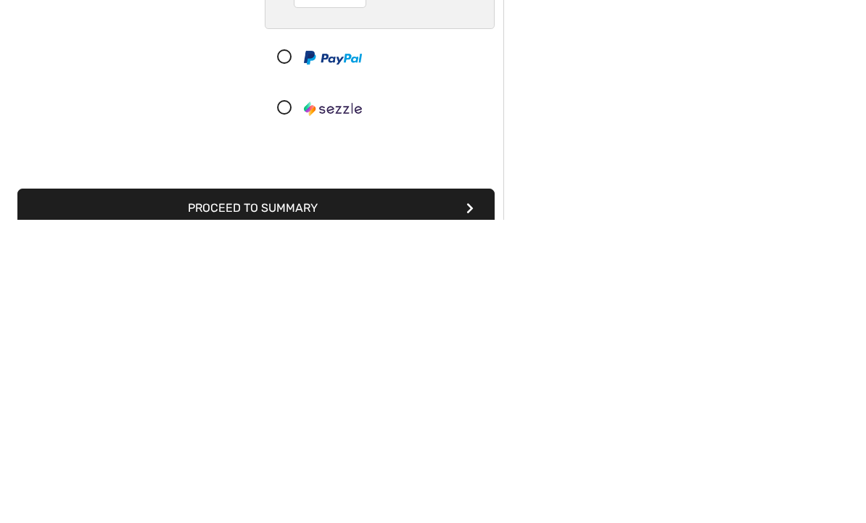
scroll to position [33, 0]
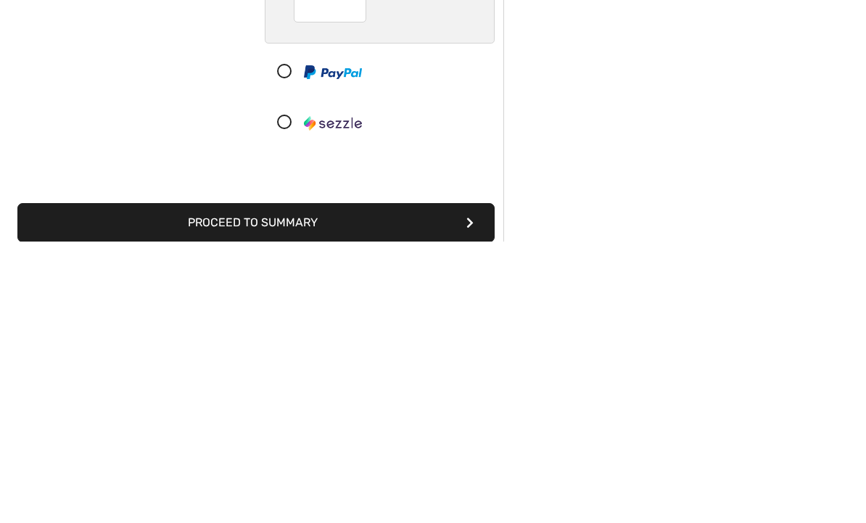
click at [399, 485] on button "Proceed to Summary" at bounding box center [256, 504] width 478 height 39
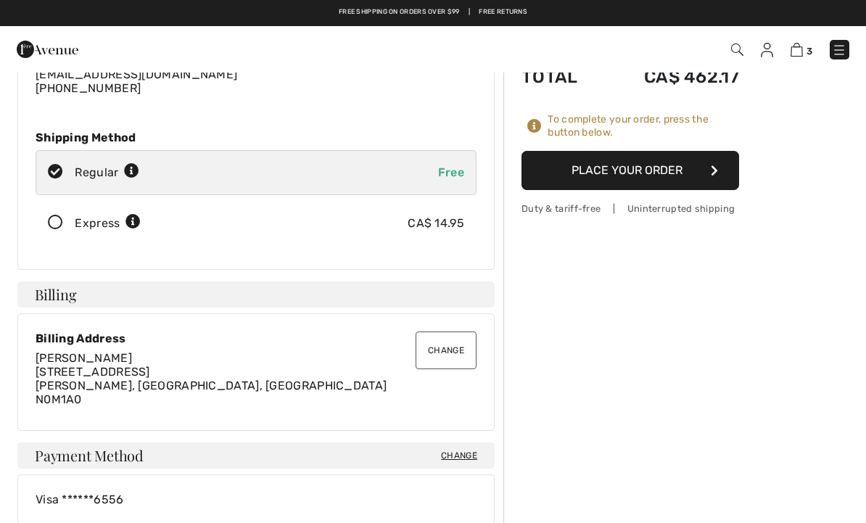
scroll to position [152, 0]
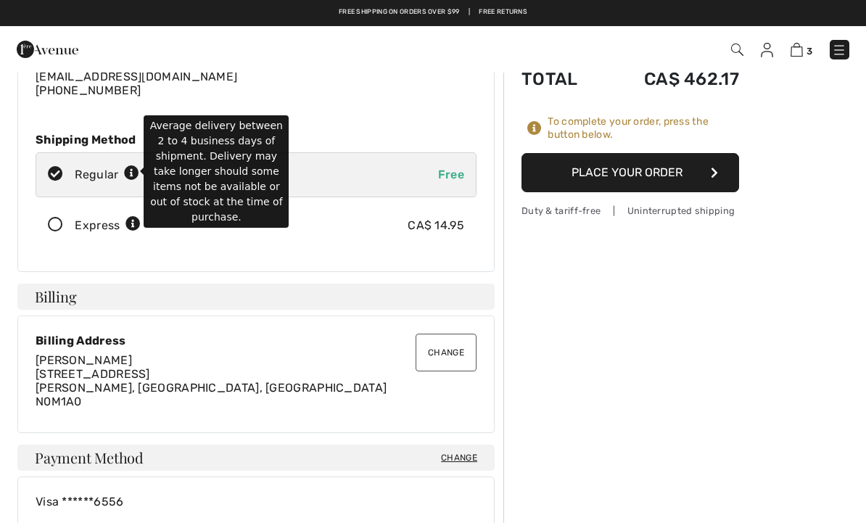
click at [136, 171] on icon at bounding box center [131, 173] width 15 height 15
radio input "true"
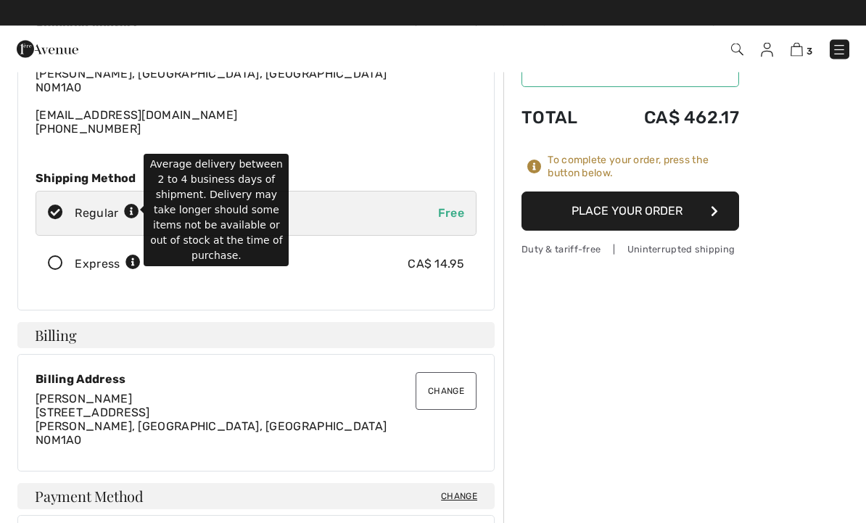
scroll to position [114, 0]
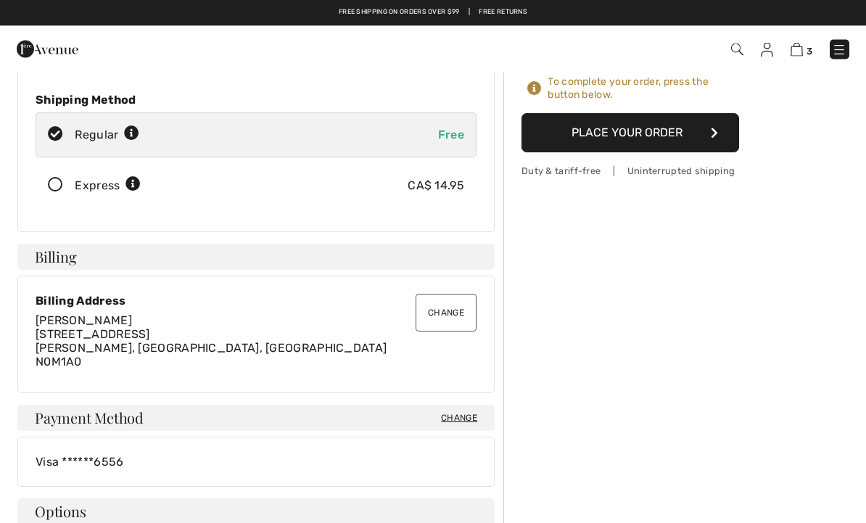
scroll to position [0, 0]
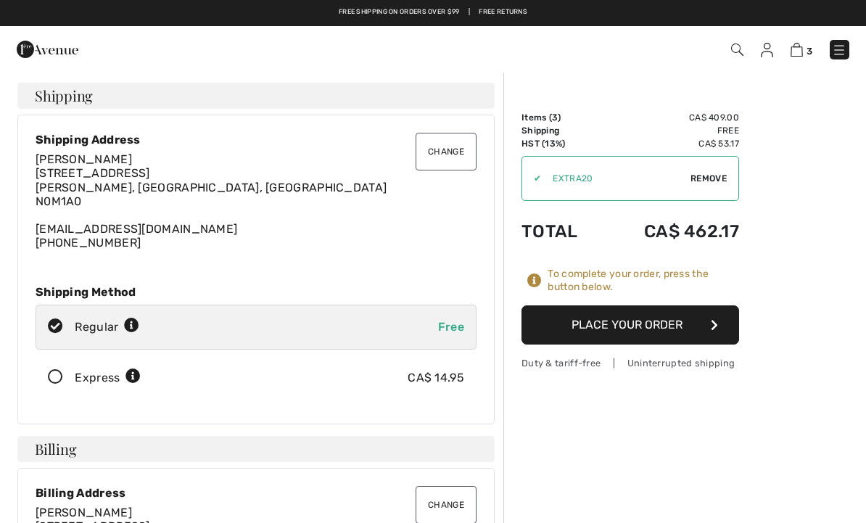
click at [641, 320] on button "Place Your Order" at bounding box center [631, 325] width 218 height 39
